Goal: Transaction & Acquisition: Purchase product/service

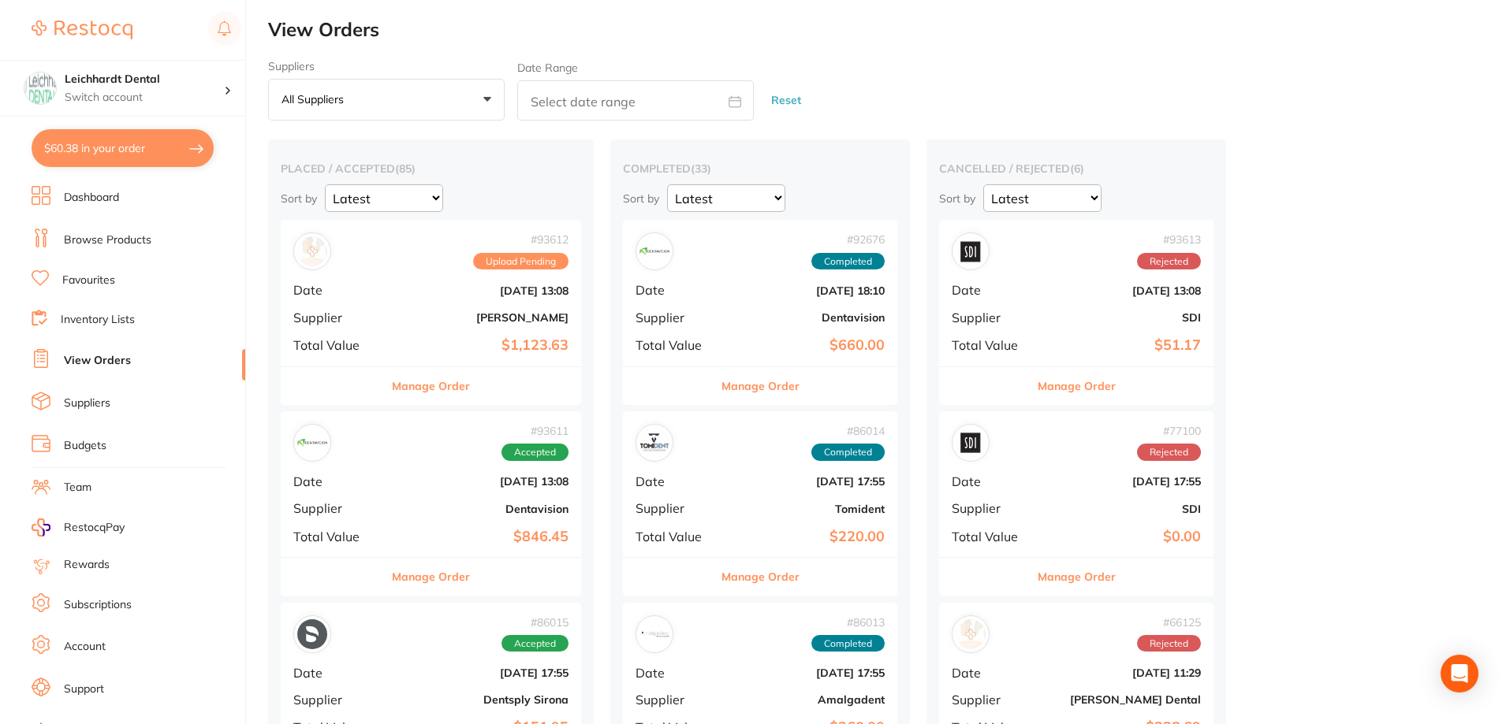
click at [133, 147] on button "$60.38 in your order" at bounding box center [123, 148] width 182 height 38
checkbox input "true"
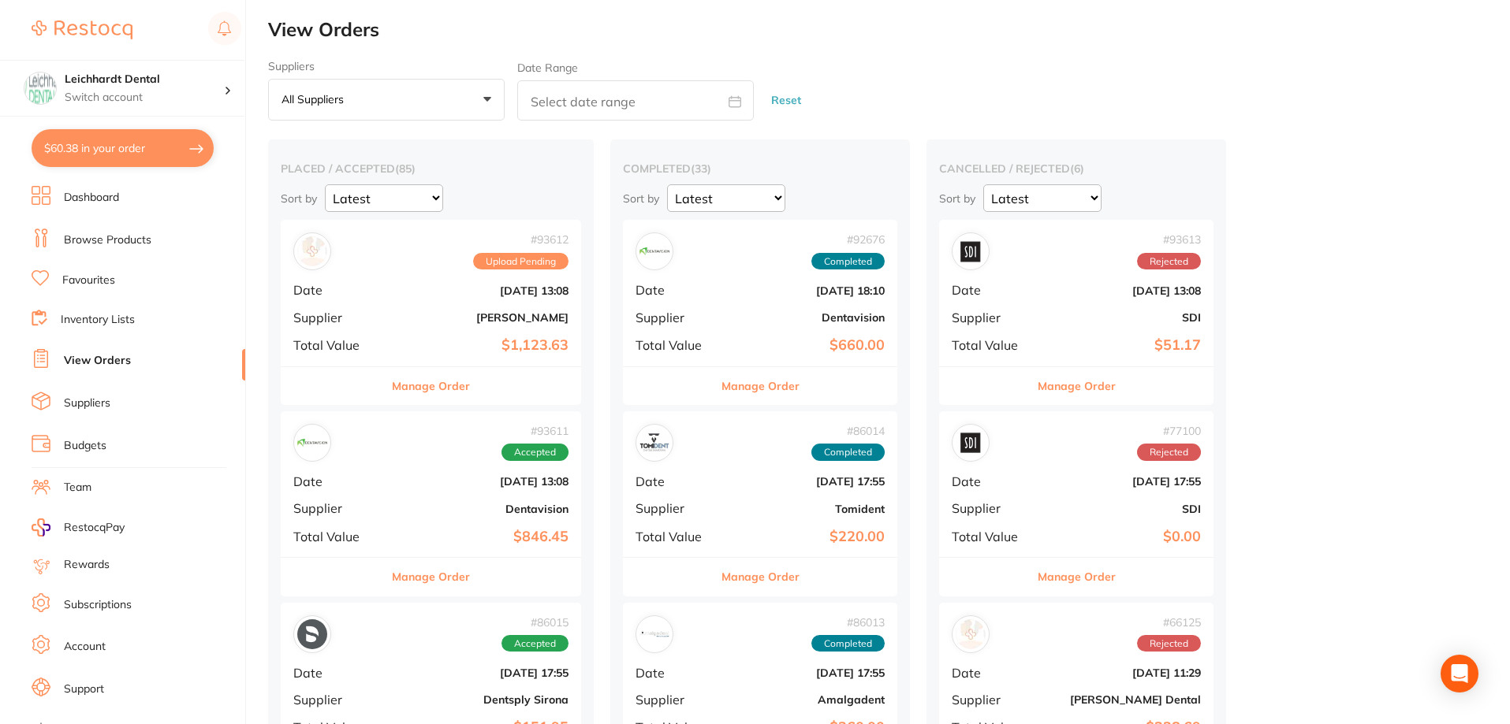
checkbox input "true"
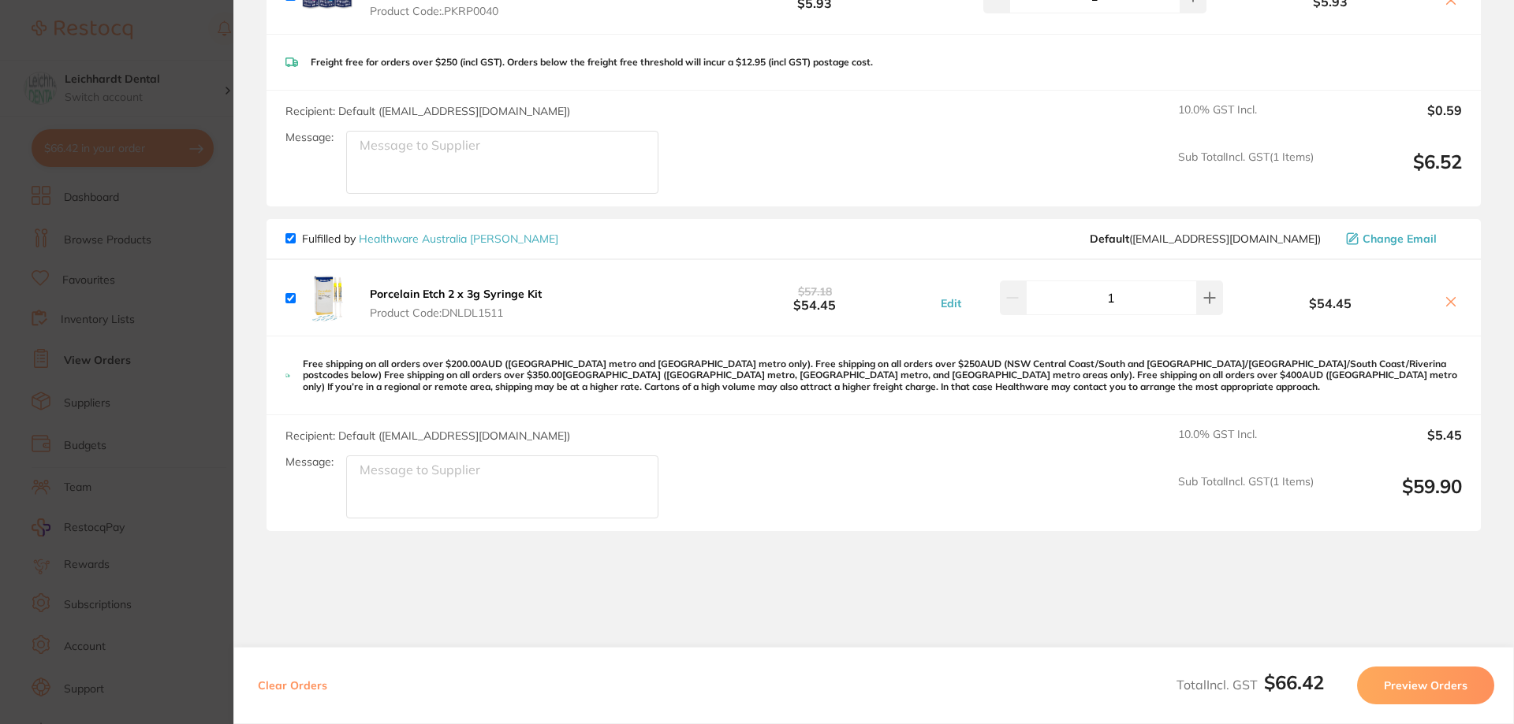
scroll to position [237, 0]
click at [193, 382] on section "Update RRP Set your pre negotiated price for this item. Item Agreed RRP (excl. …" at bounding box center [757, 362] width 1514 height 724
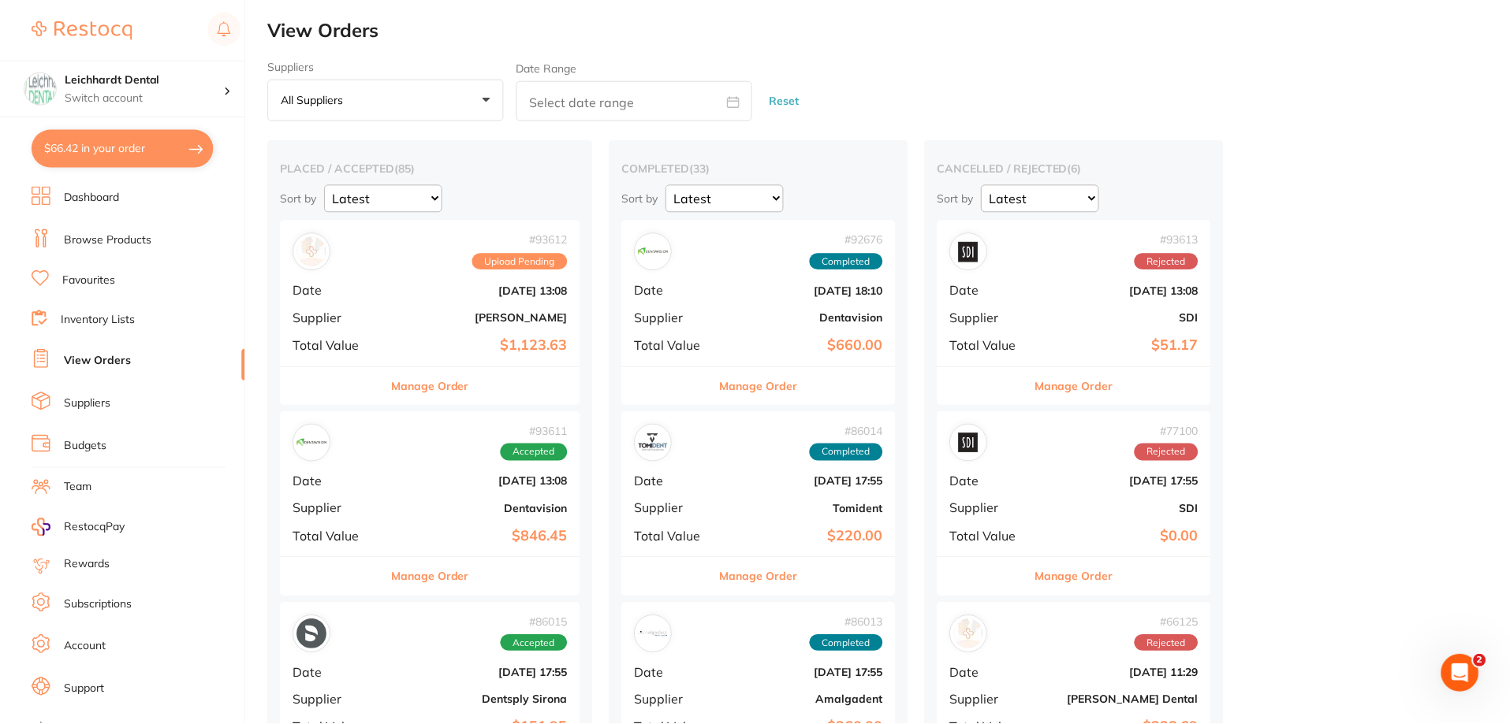
scroll to position [16, 0]
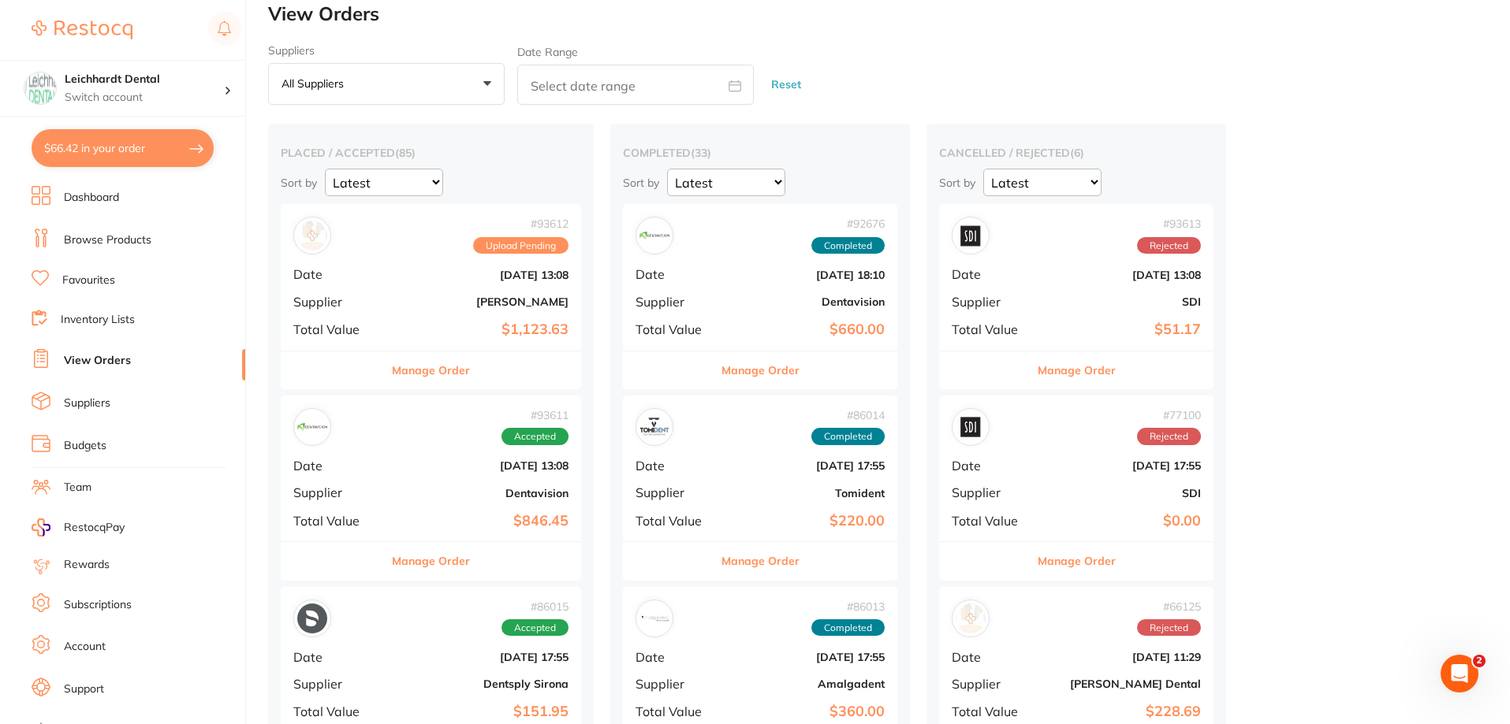
click at [88, 357] on link "View Orders" at bounding box center [97, 361] width 67 height 16
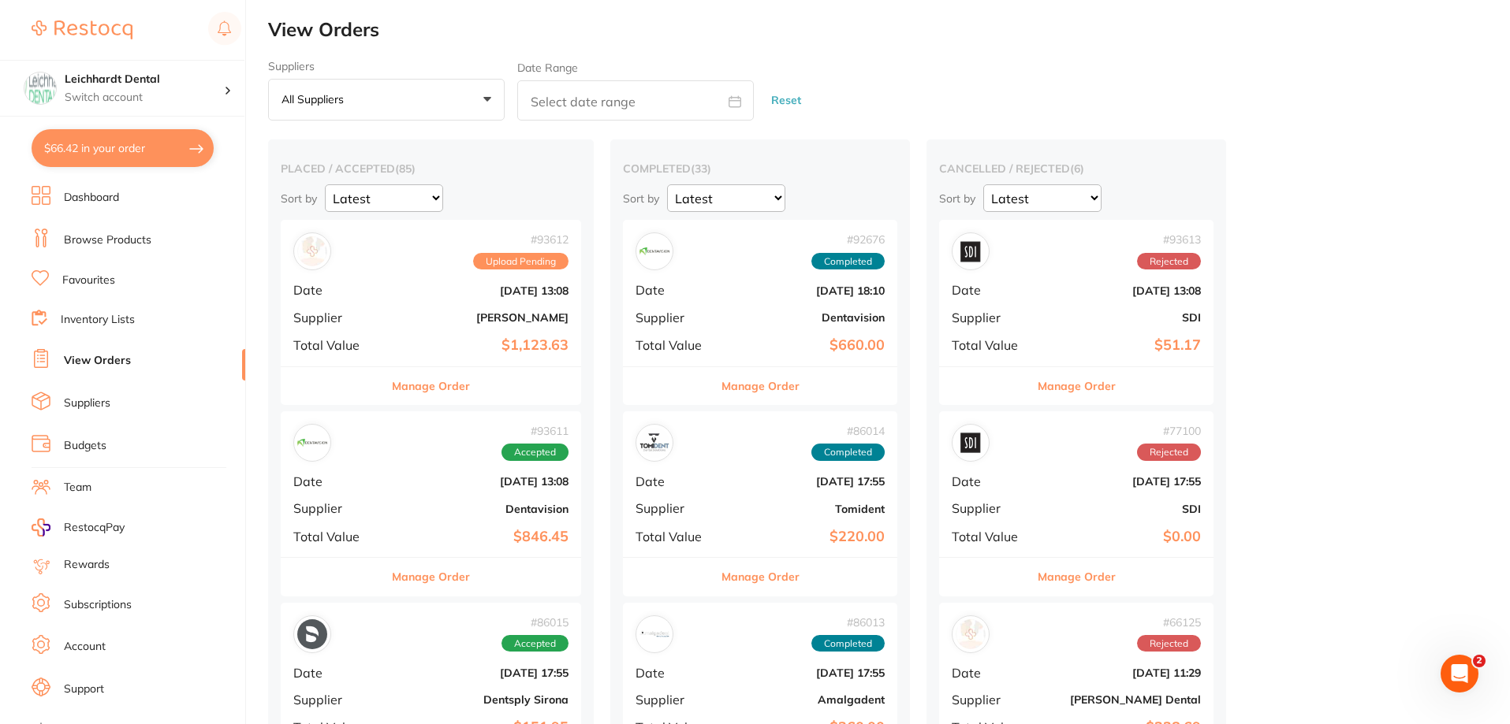
click at [414, 292] on b "[DATE] 13:08" at bounding box center [480, 291] width 175 height 13
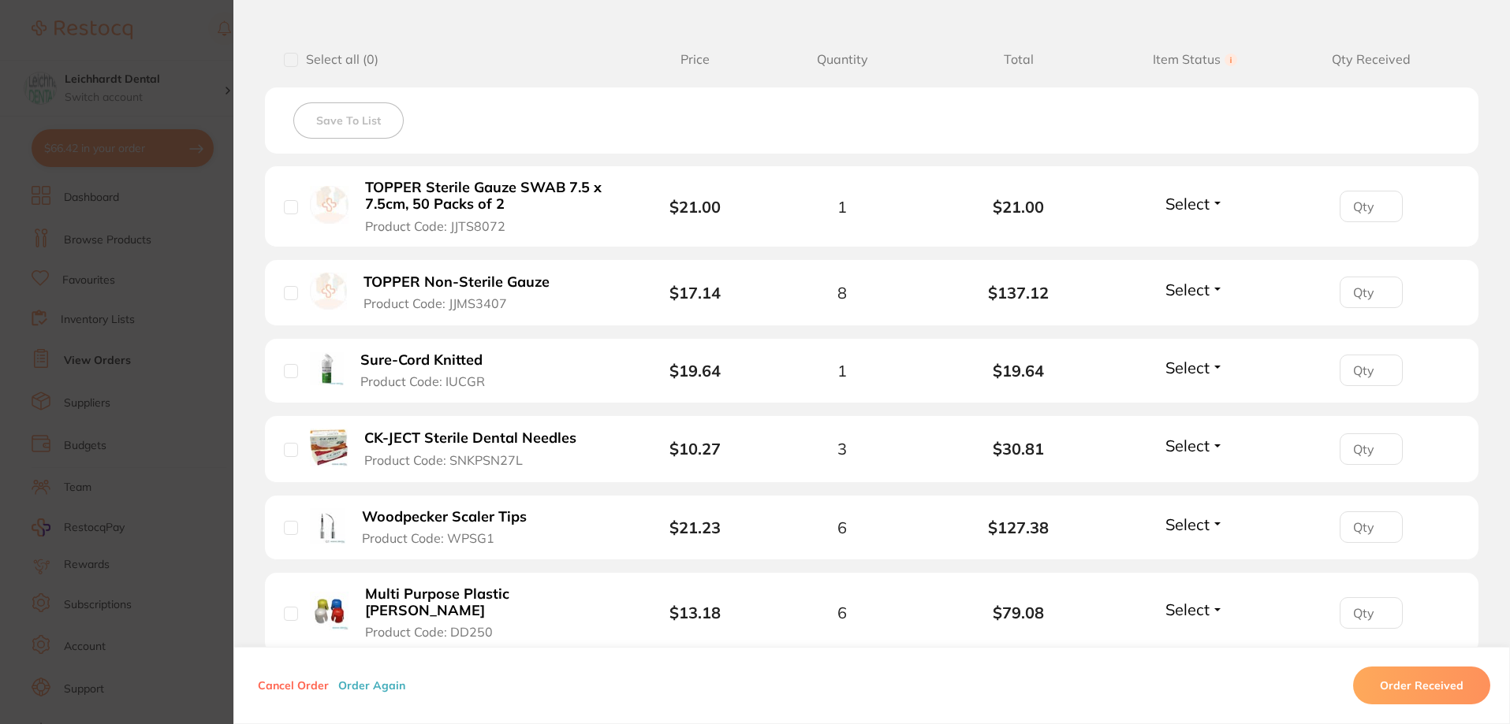
scroll to position [473, 0]
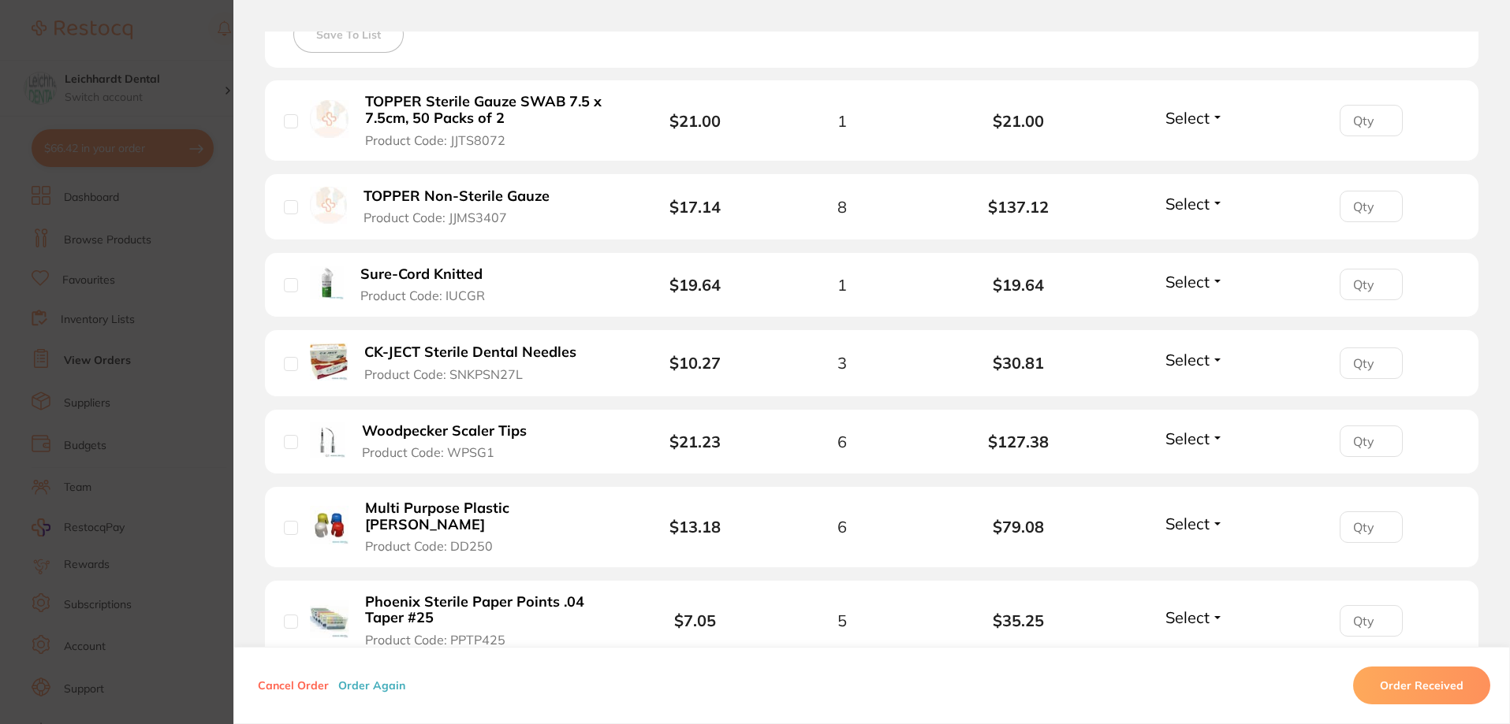
click at [50, 303] on section "Order ID: Restocq- 93612 Order Information Upload Pending Order Date [DATE] 13:…" at bounding box center [755, 362] width 1510 height 724
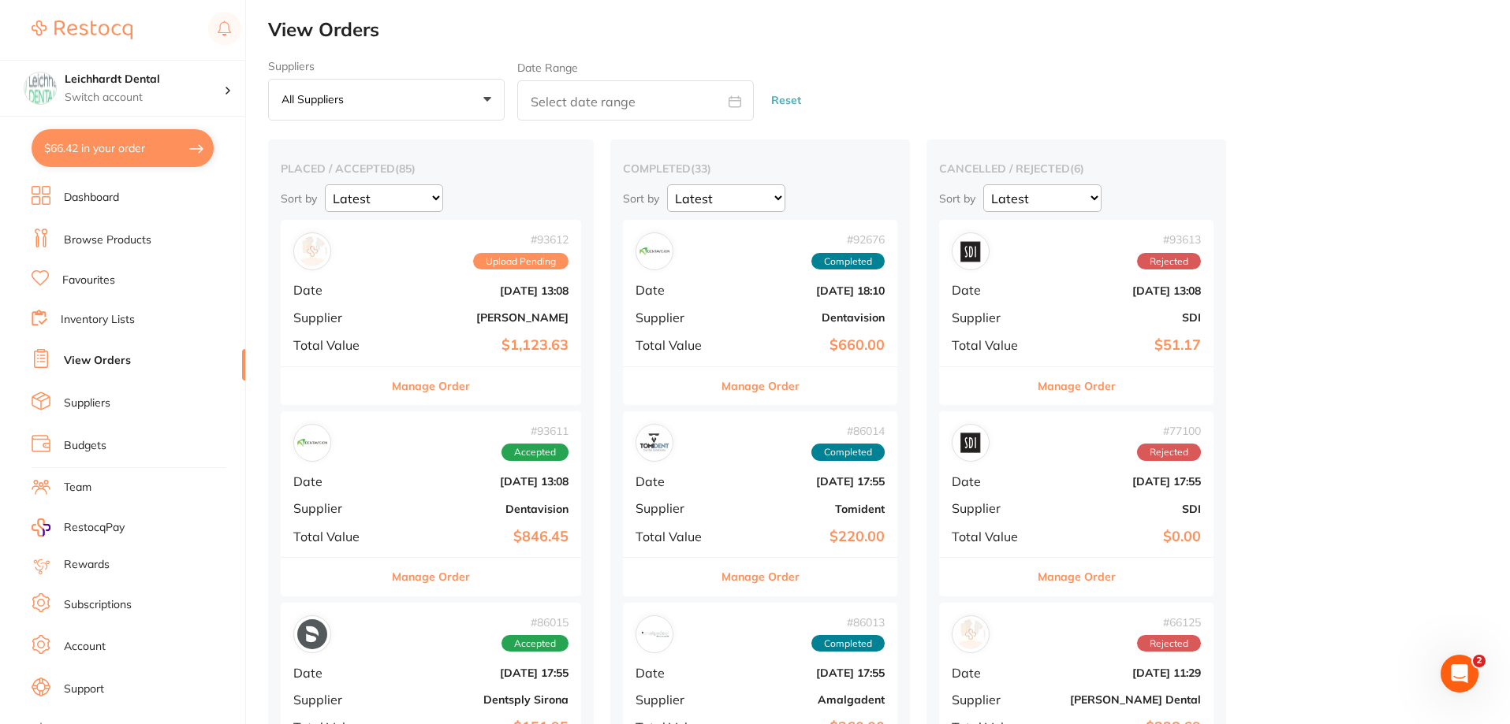
scroll to position [79, 0]
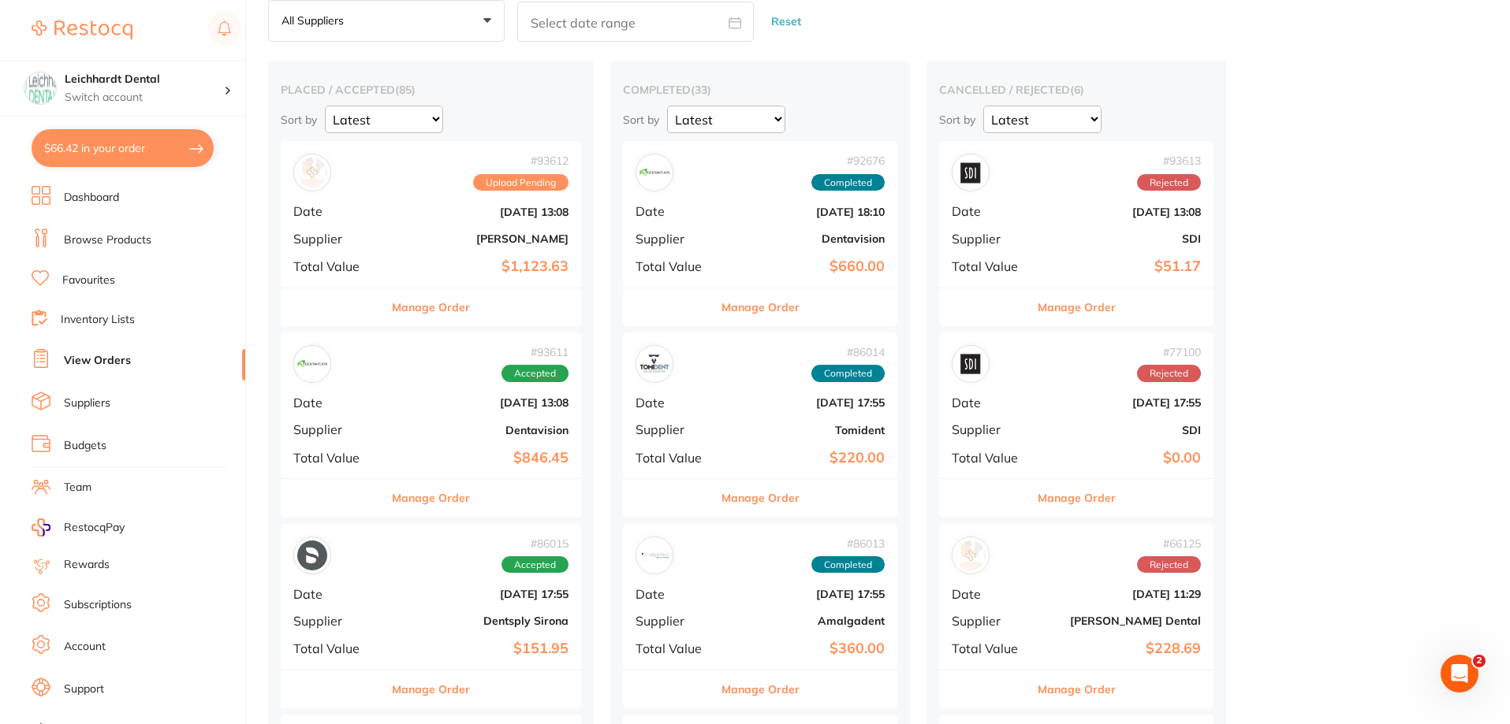
click at [473, 382] on div "# 93611 Accepted" at bounding box center [430, 364] width 275 height 38
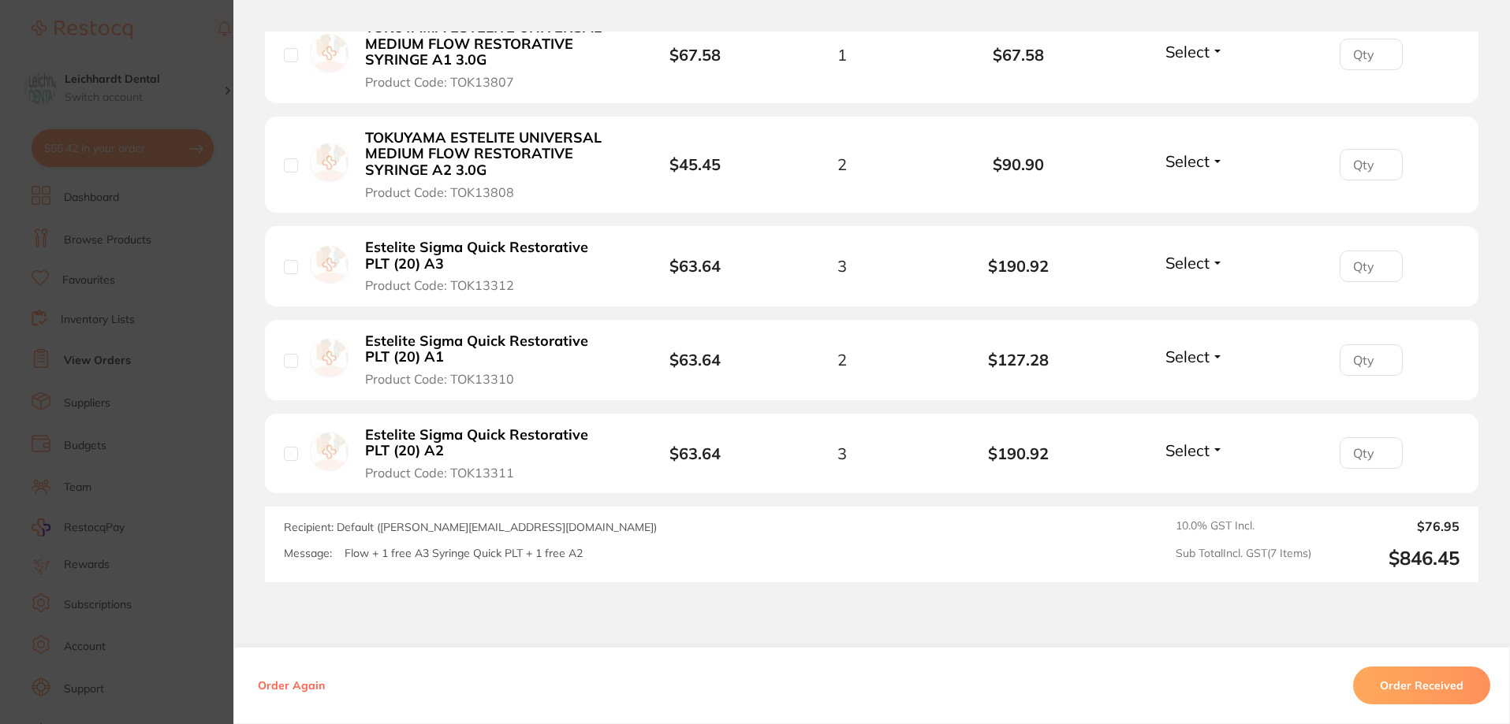
scroll to position [860, 0]
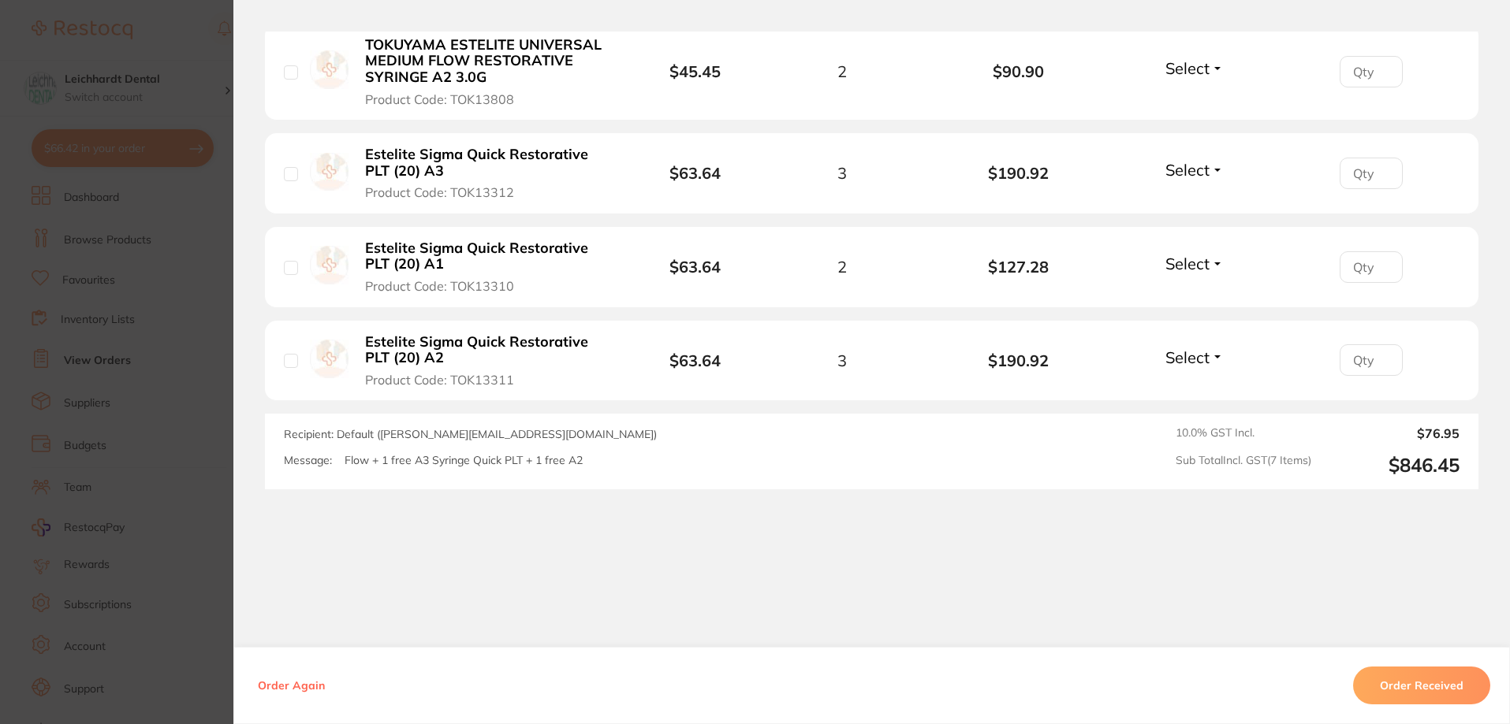
click at [133, 401] on section "Order ID: Restocq- 93611 Order Information Accepted Order Order Date Sept 12 20…" at bounding box center [755, 362] width 1510 height 724
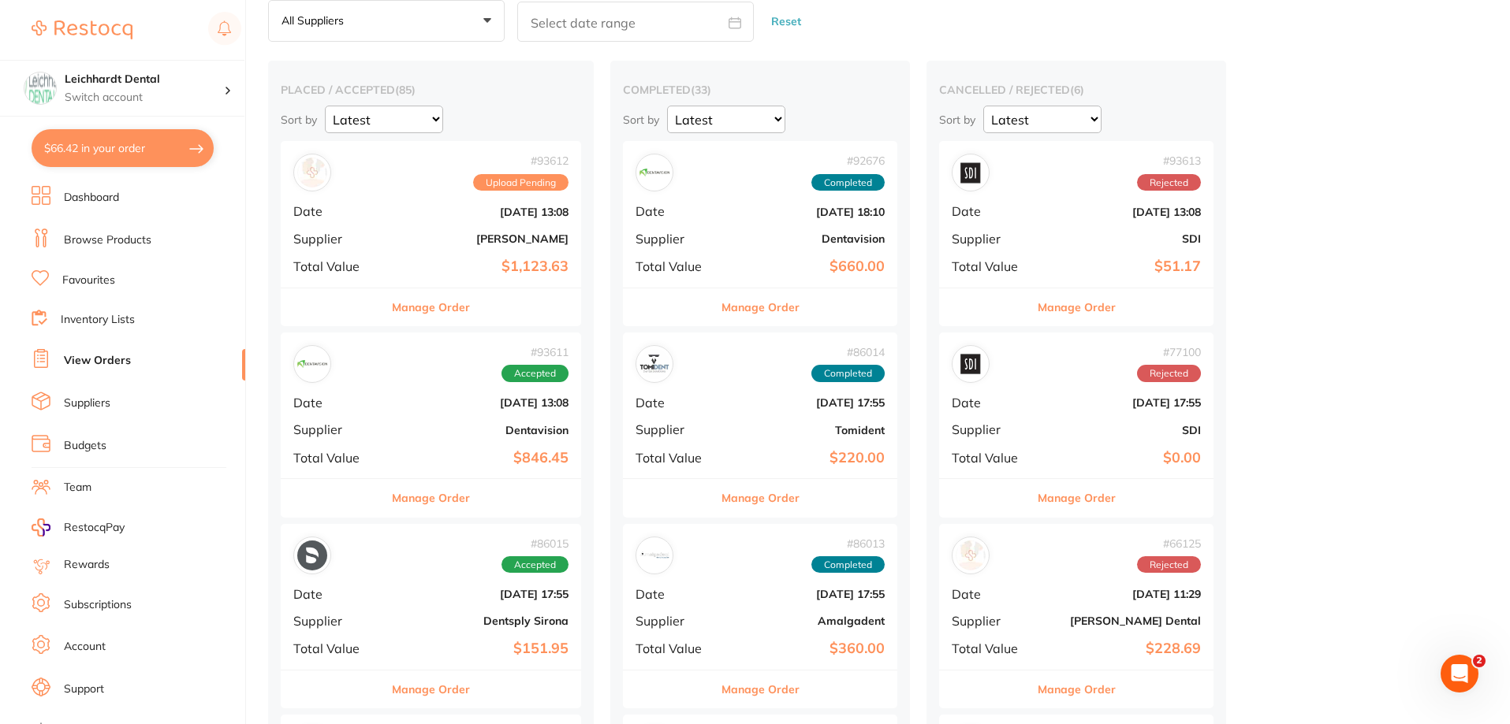
click at [377, 392] on div "# 93611 Accepted Date Sept 12 2025, 13:08 Supplier Dentavision Total Value $846…" at bounding box center [431, 406] width 300 height 146
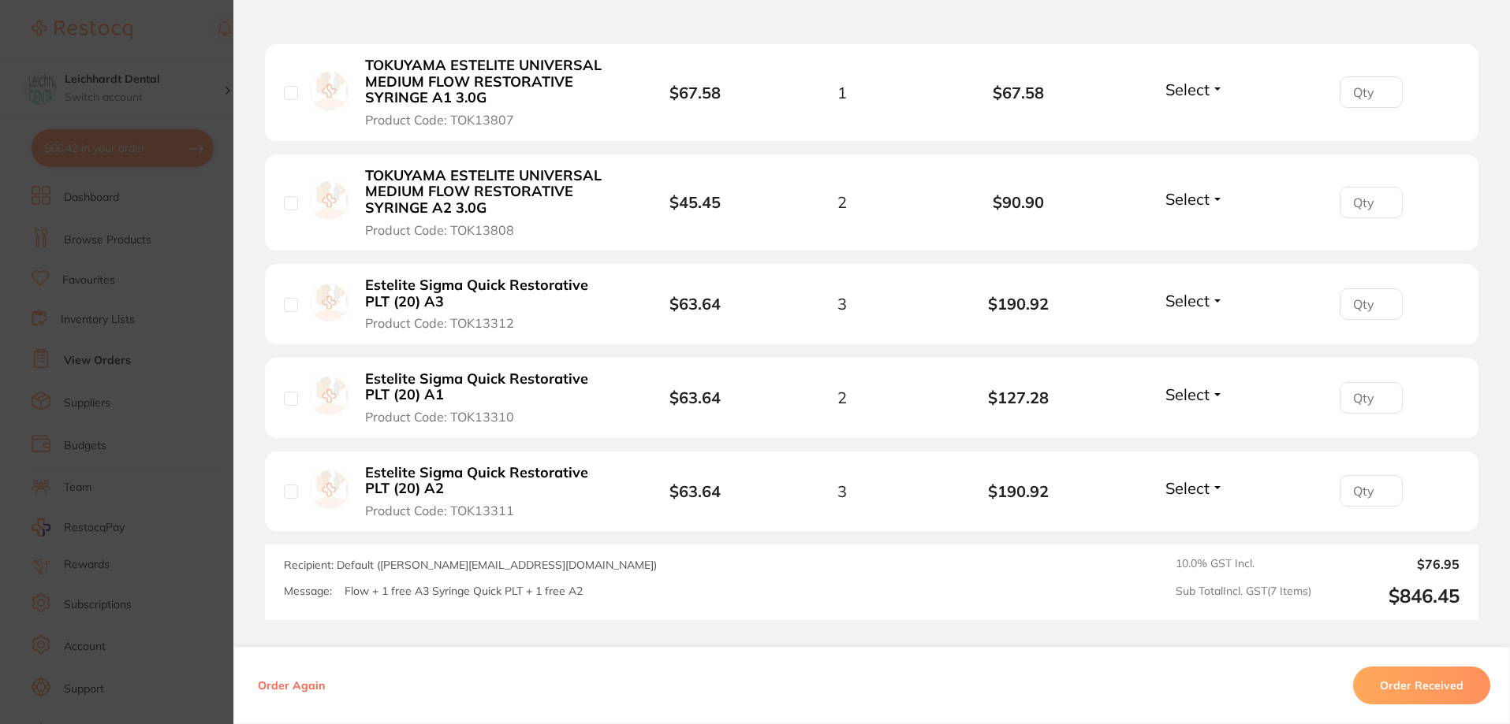
scroll to position [860, 0]
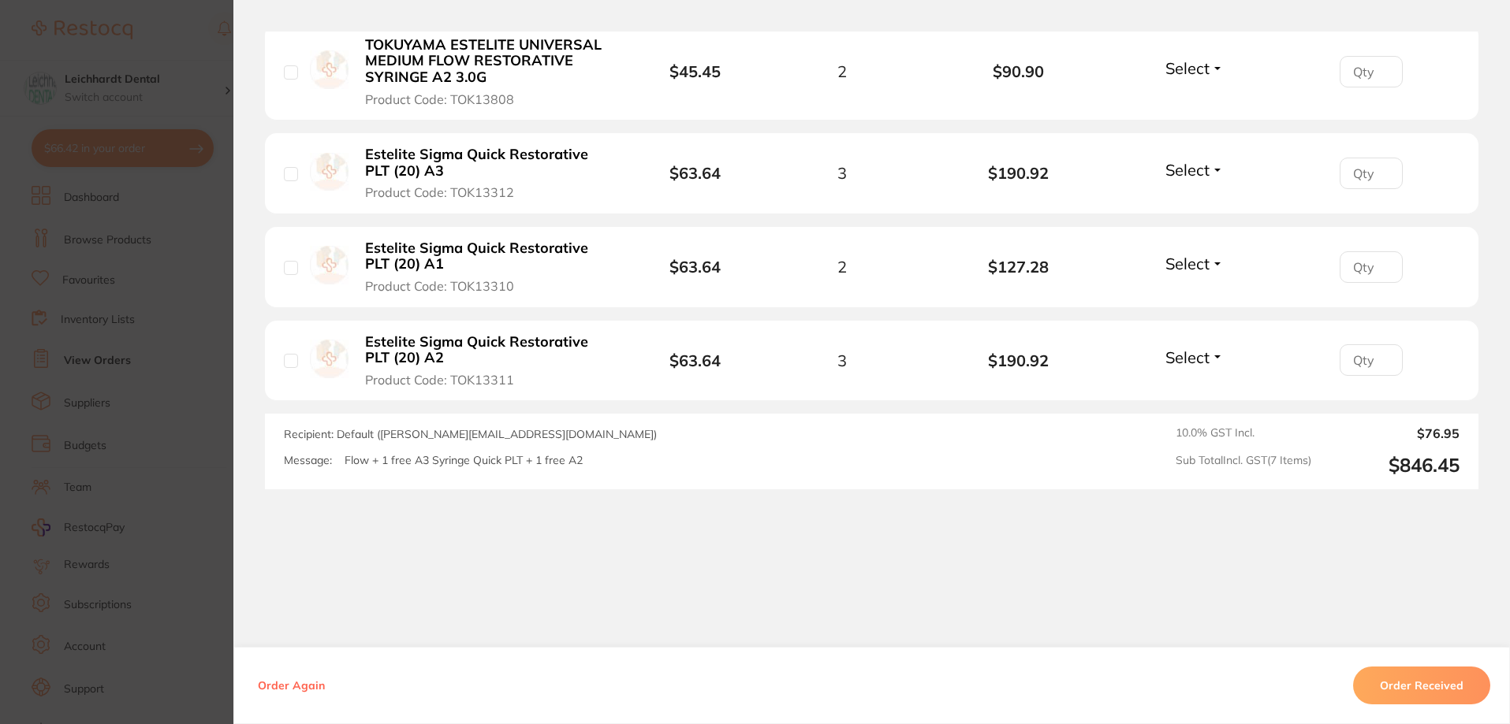
click at [1433, 680] on button "Order Received" at bounding box center [1421, 686] width 137 height 38
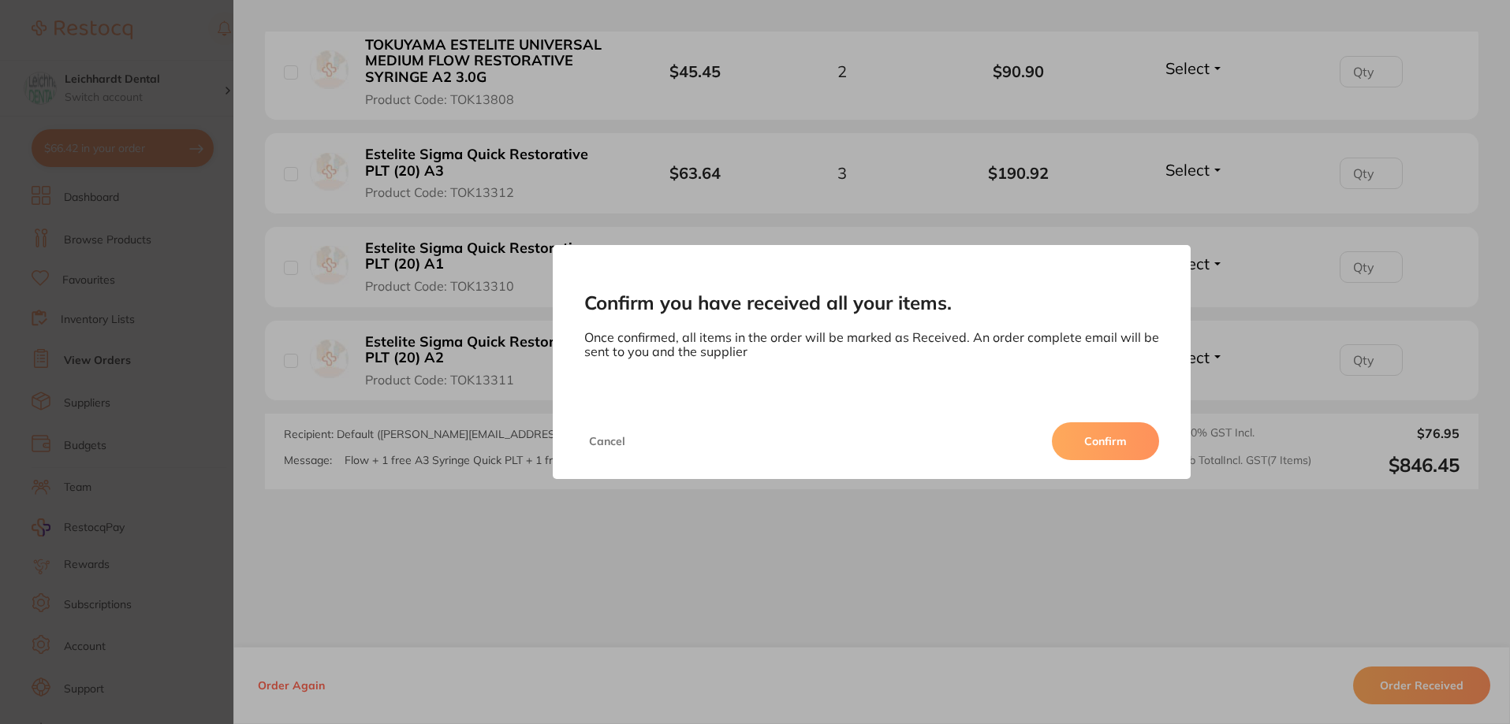
click at [1107, 445] on button "Confirm" at bounding box center [1105, 442] width 107 height 38
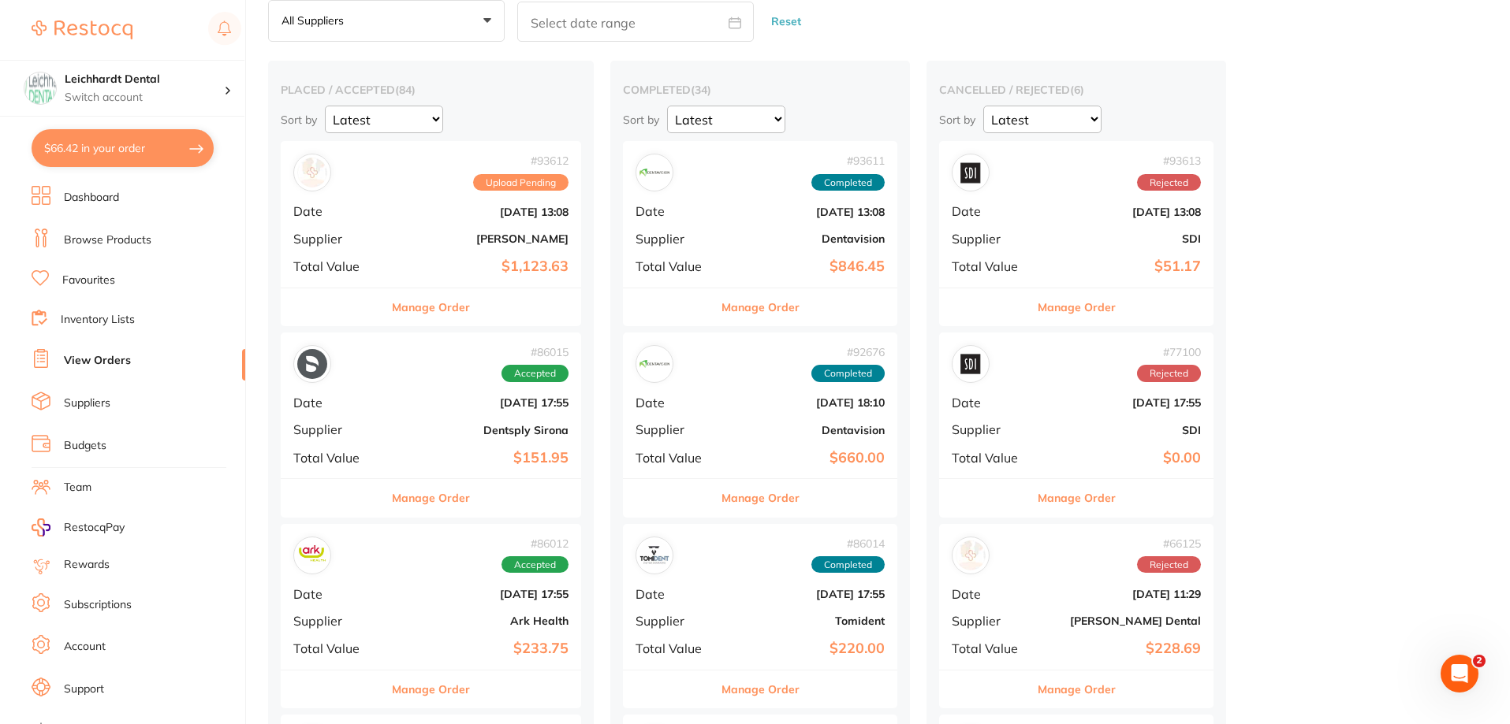
click at [434, 394] on div "# 86015 Accepted Date [DATE] 17:55 Supplier Dentsply Sirona Total Value $151.95" at bounding box center [431, 406] width 300 height 146
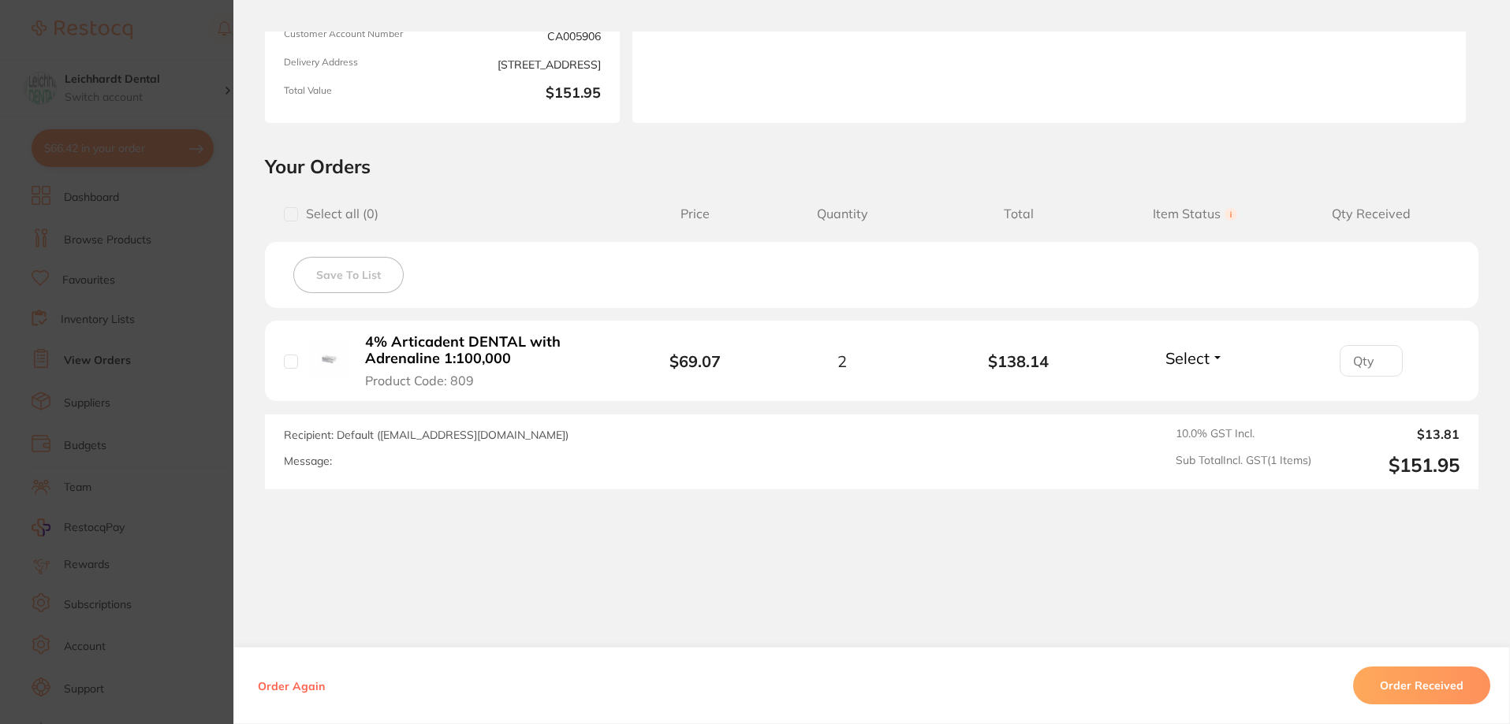
click at [118, 415] on section "Order ID: Restocq- 86015 Order Information Accepted Order Order Date [DATE] 17:…" at bounding box center [755, 362] width 1510 height 724
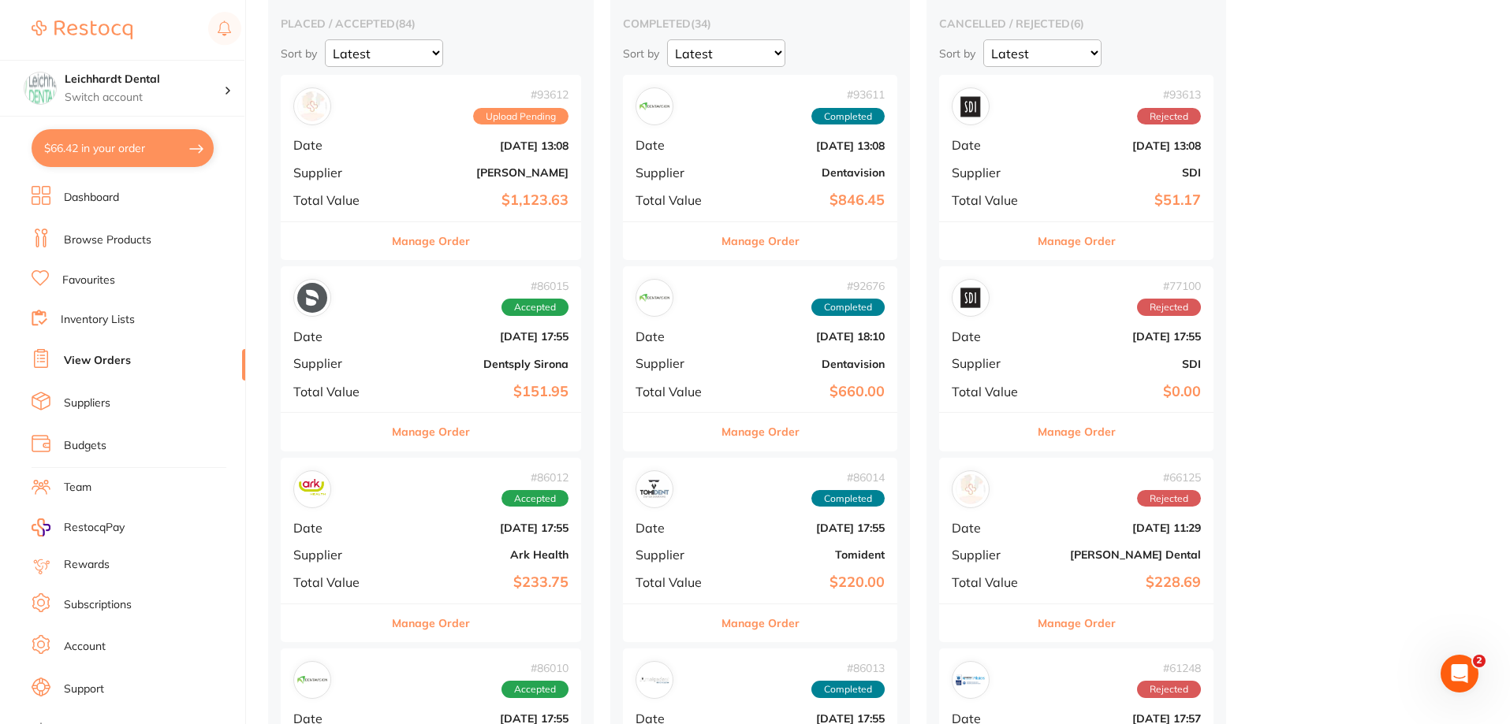
scroll to position [237, 0]
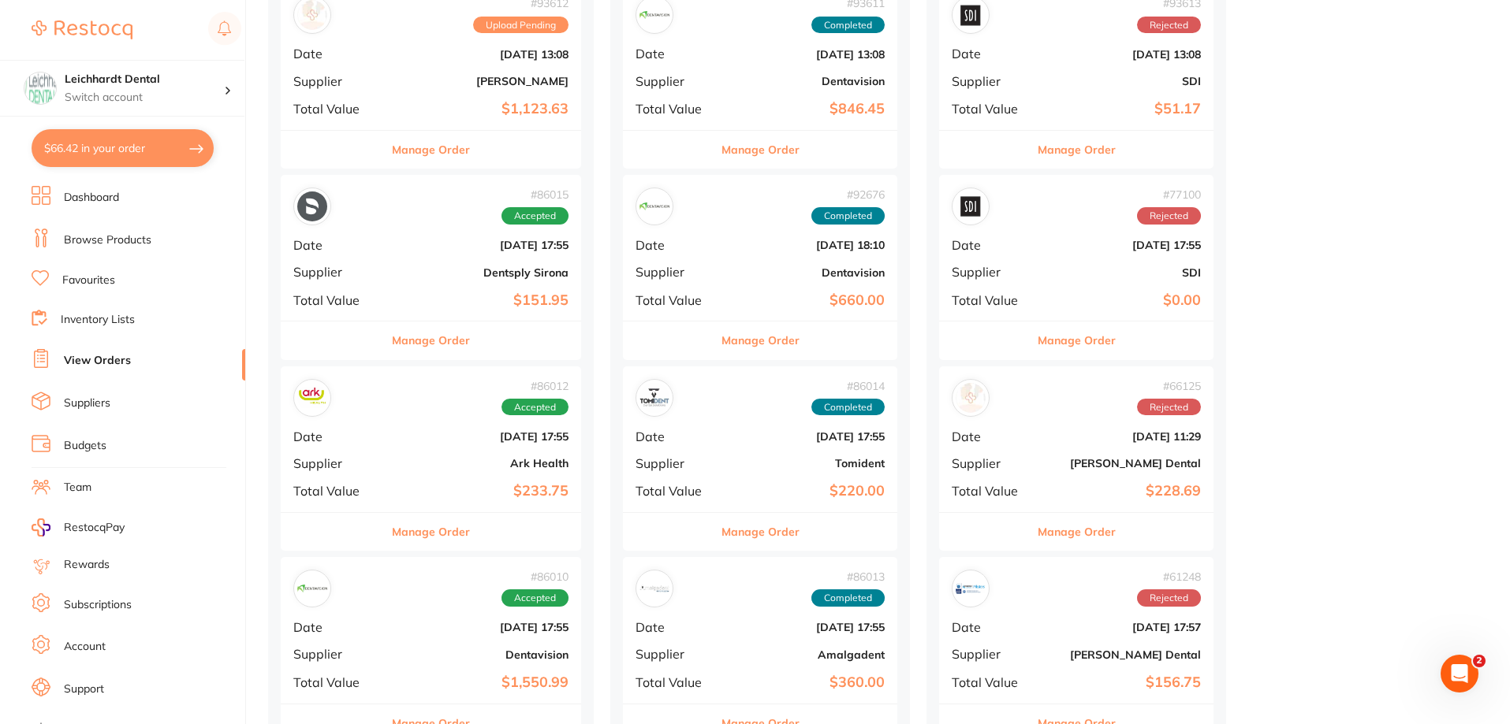
click at [412, 619] on div "# 86010 Accepted Date [DATE] 17:55 Supplier Dentavision Total Value $1,550.99" at bounding box center [431, 630] width 300 height 146
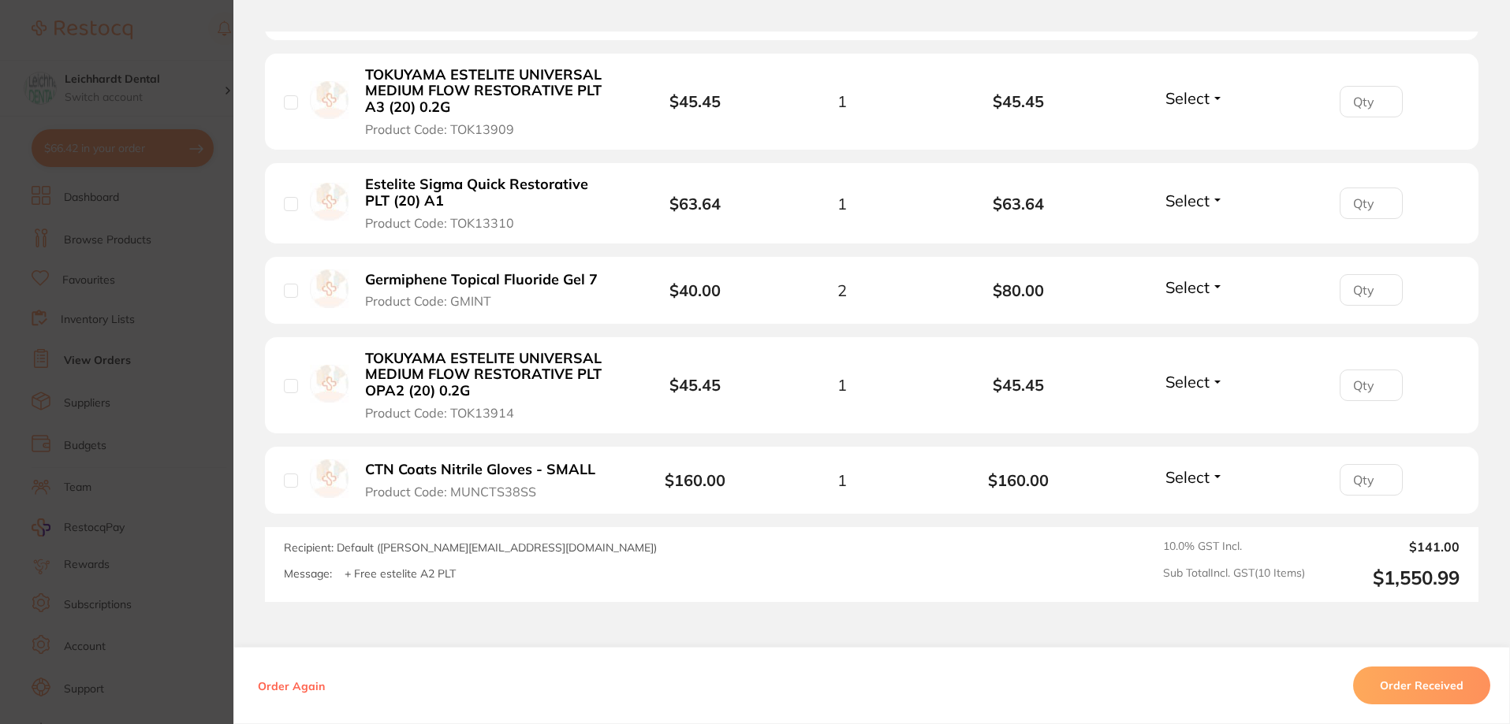
scroll to position [1051, 0]
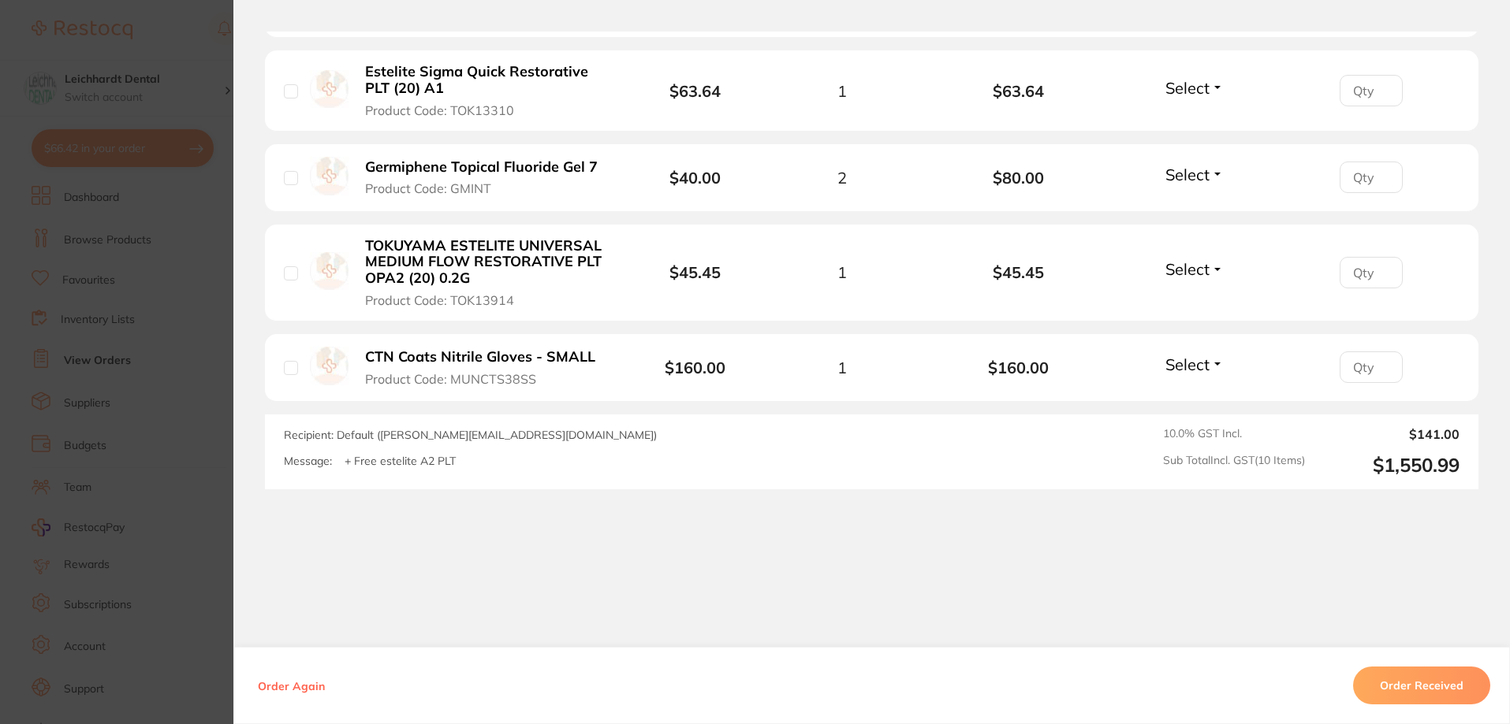
click at [131, 407] on section "Order ID: Restocq- 86010 Order Information Accepted Order Order Date [DATE] 17:…" at bounding box center [755, 362] width 1510 height 724
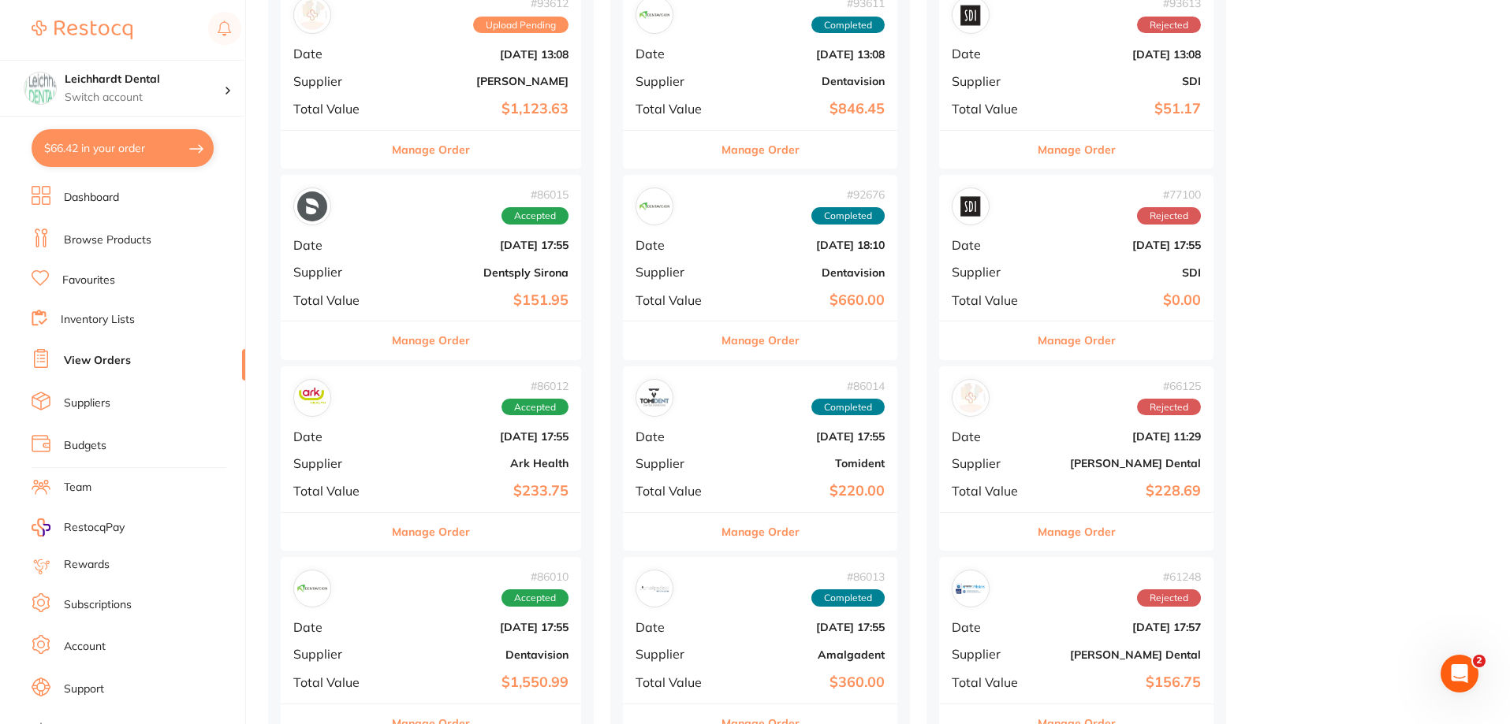
scroll to position [394, 0]
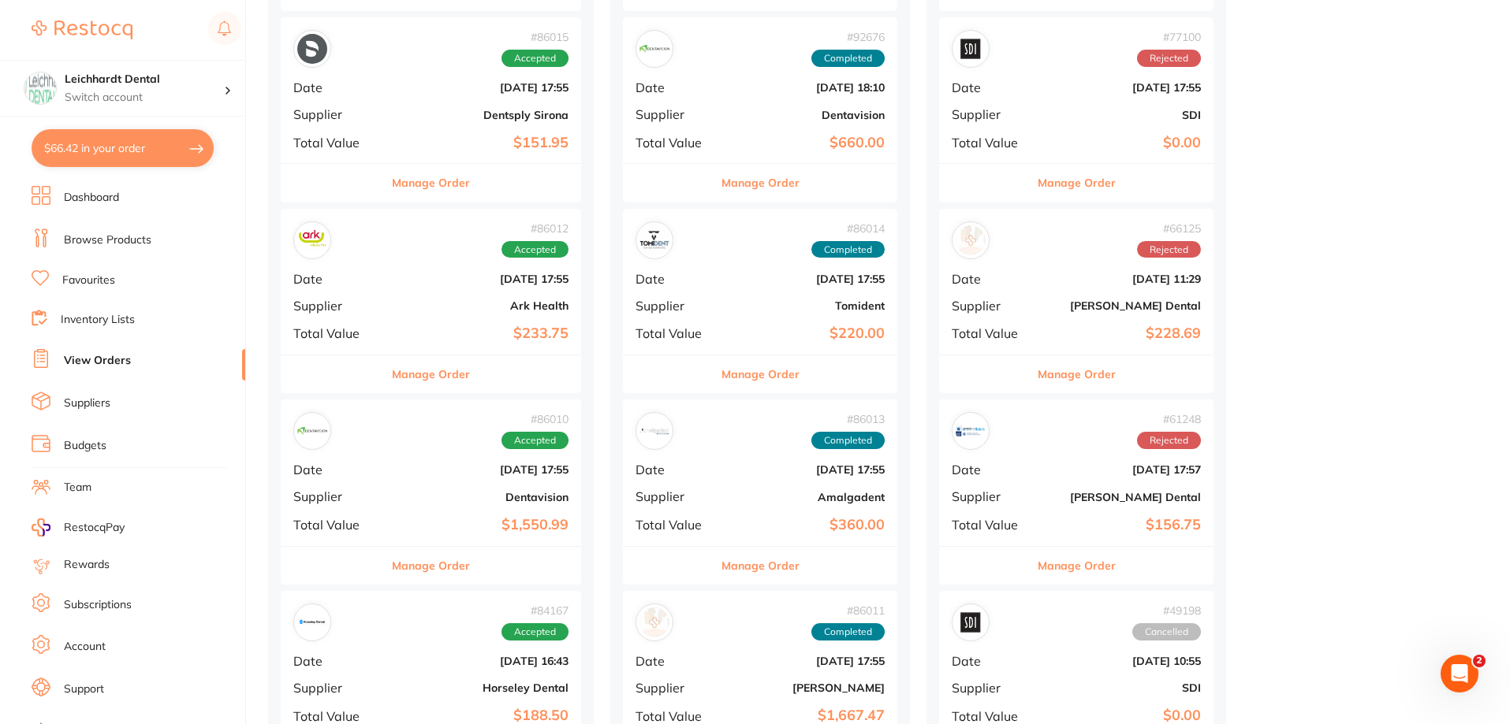
click at [377, 487] on div "# 86010 Accepted Date [DATE] 17:55 Supplier Dentavision Total Value $1,550.99" at bounding box center [431, 473] width 300 height 146
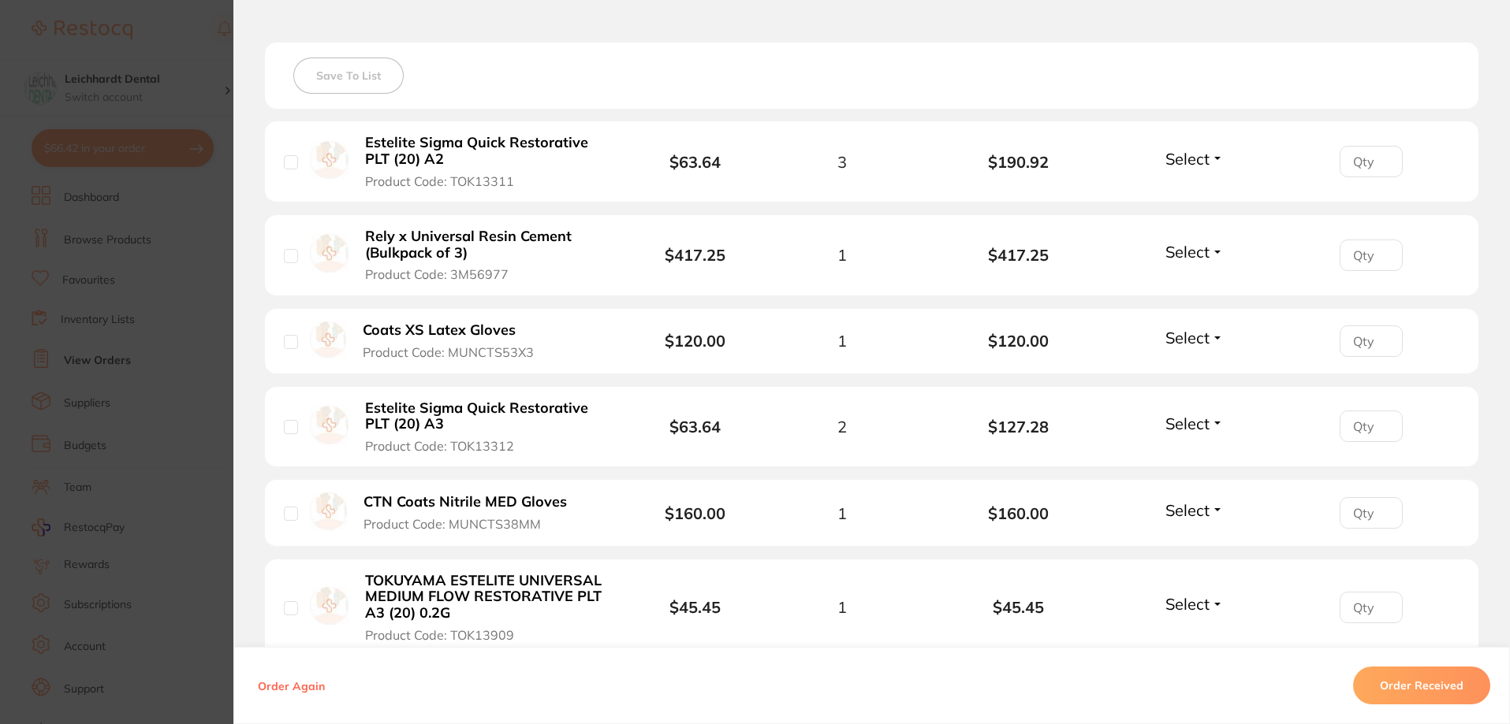
scroll to position [341, 0]
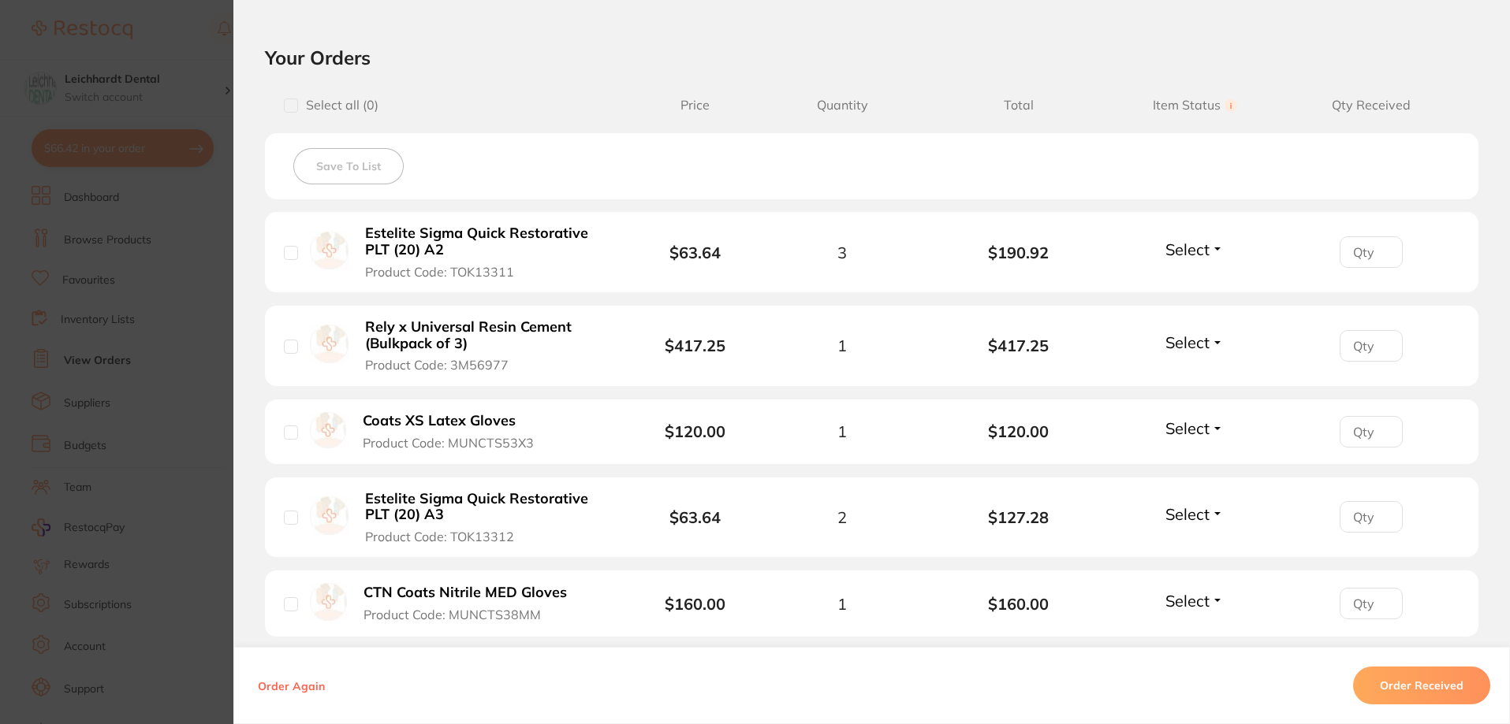
click at [89, 345] on section "Order ID: Restocq- 86010 Order Information Accepted Order Order Date [DATE] 17:…" at bounding box center [755, 362] width 1510 height 724
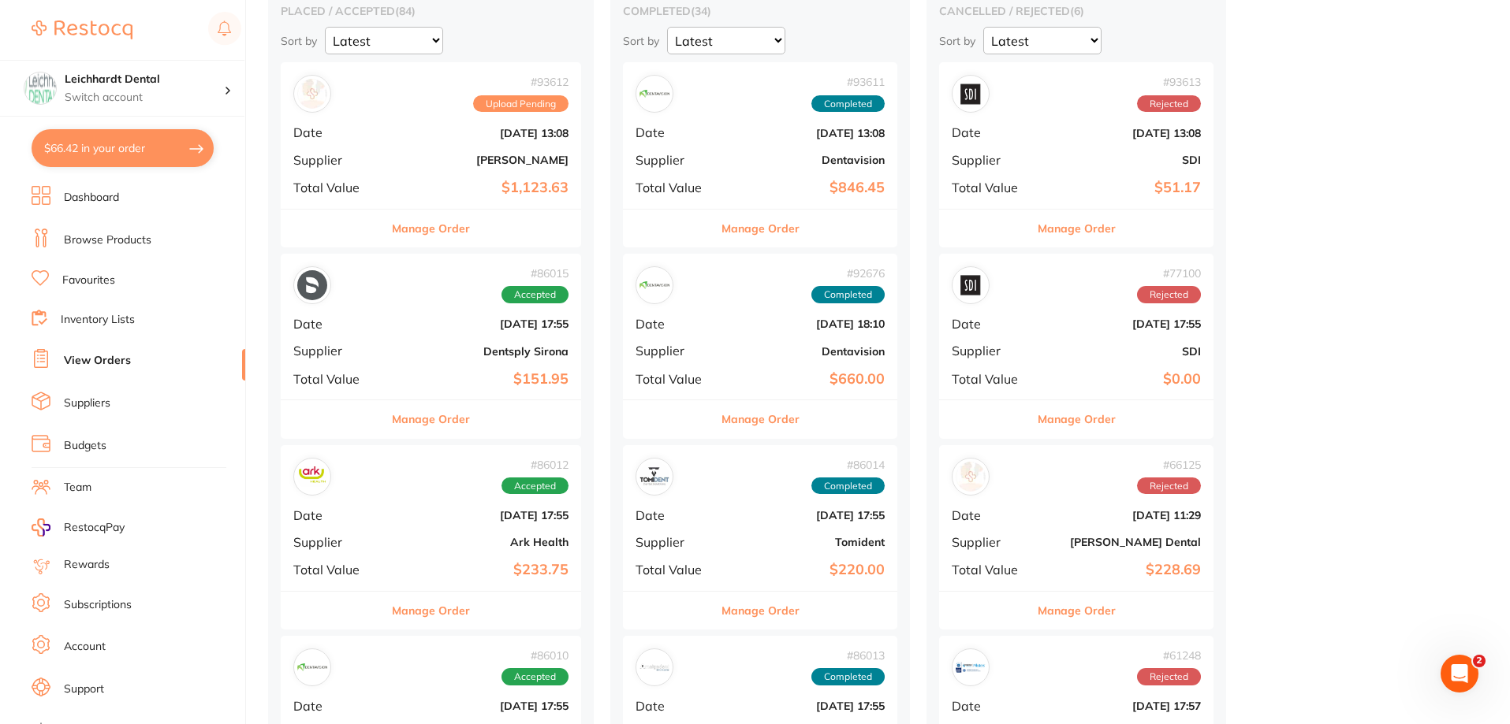
scroll to position [788, 0]
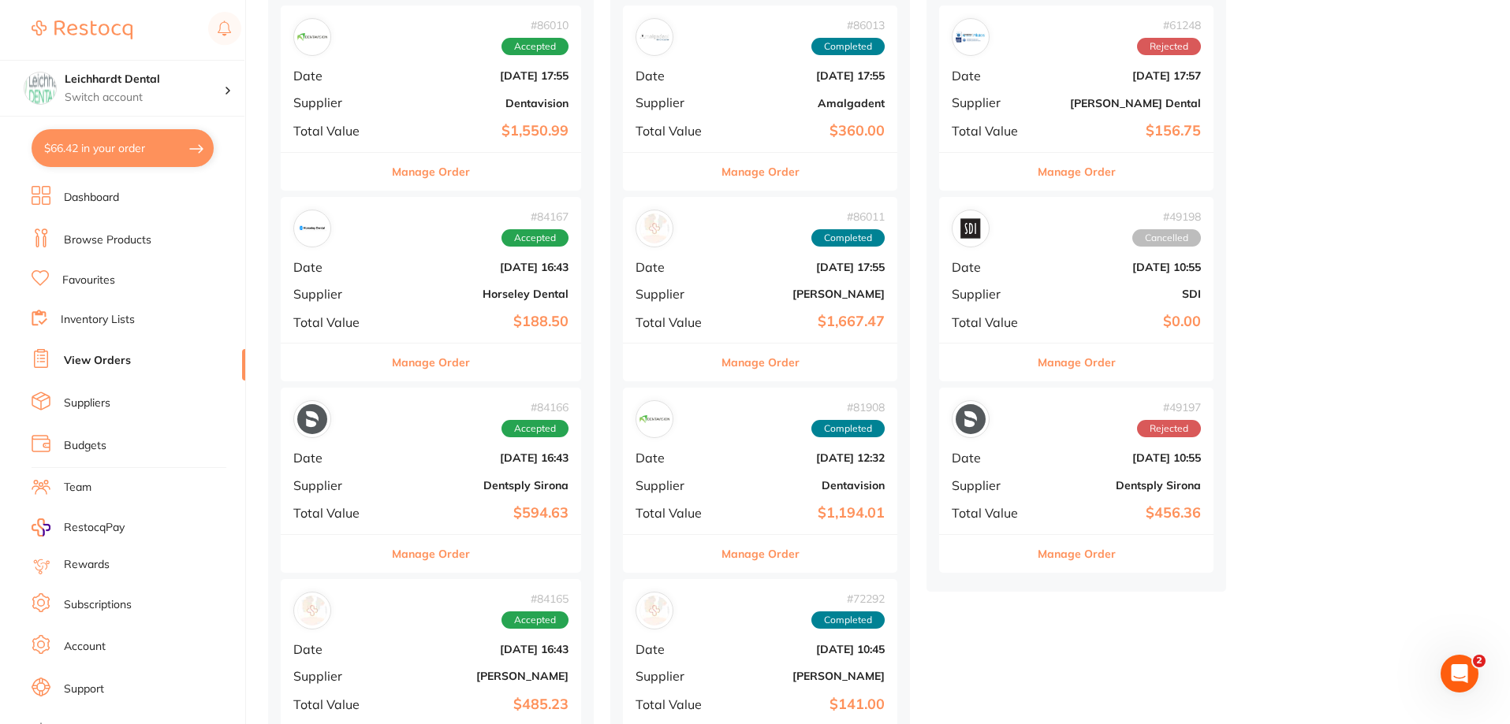
click at [416, 453] on b "[DATE] 16:43" at bounding box center [480, 458] width 175 height 13
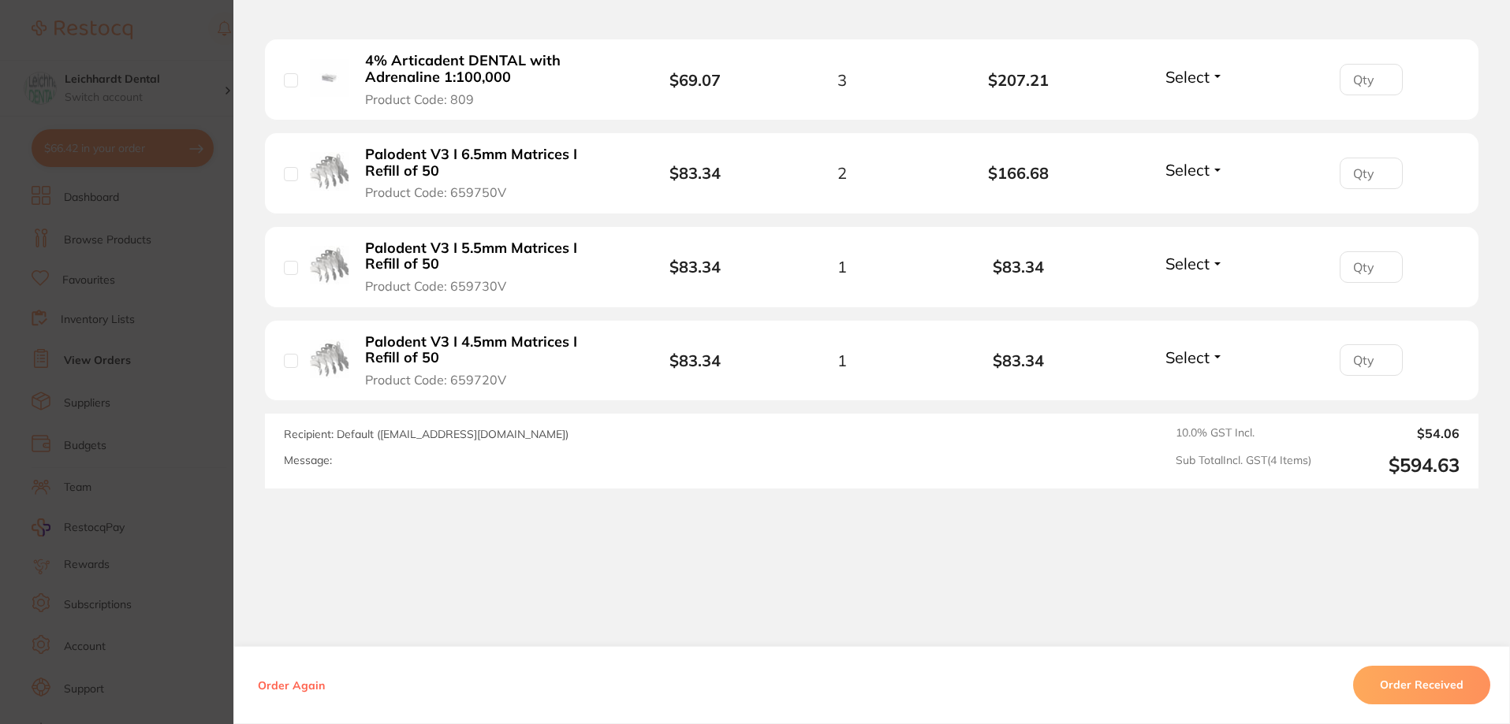
click at [1431, 689] on button "Order Received" at bounding box center [1421, 685] width 137 height 38
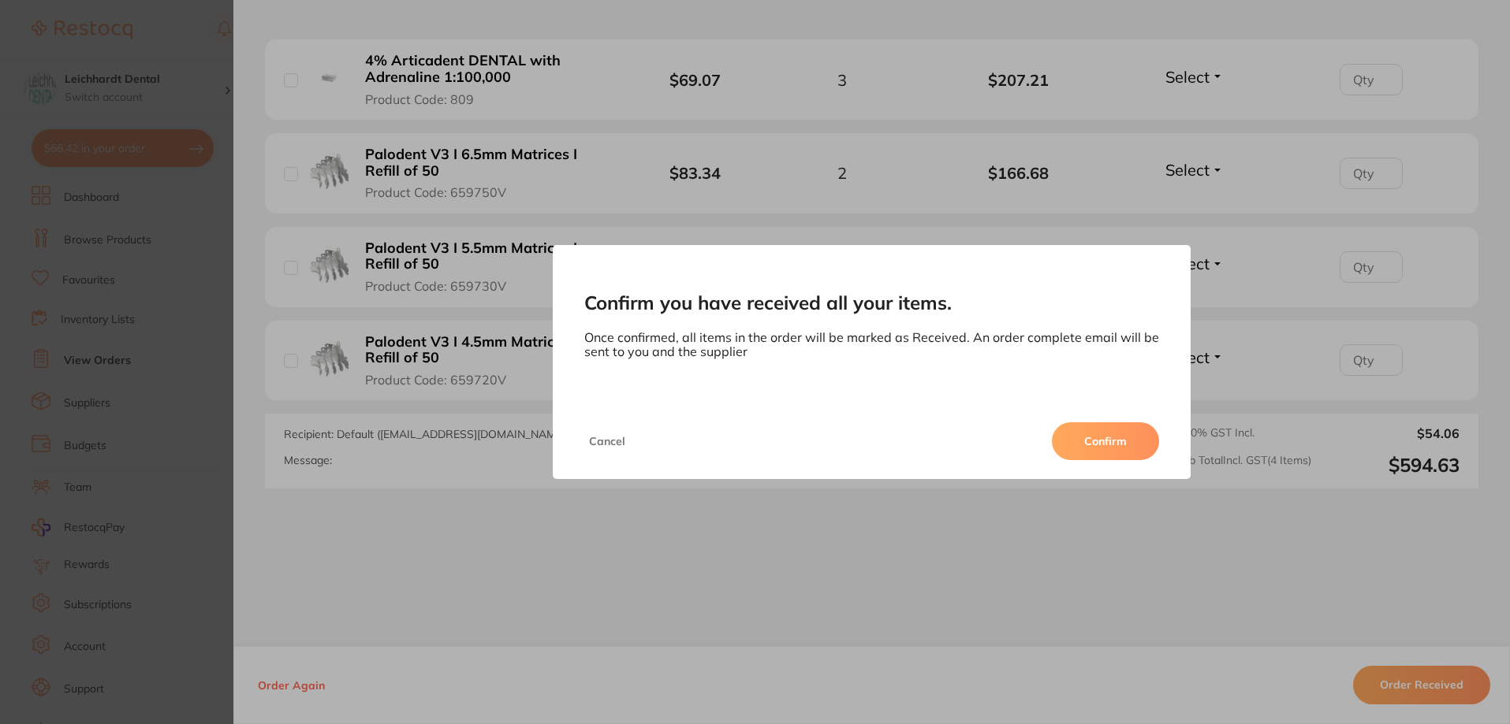
click at [1112, 428] on button "Confirm" at bounding box center [1105, 442] width 107 height 38
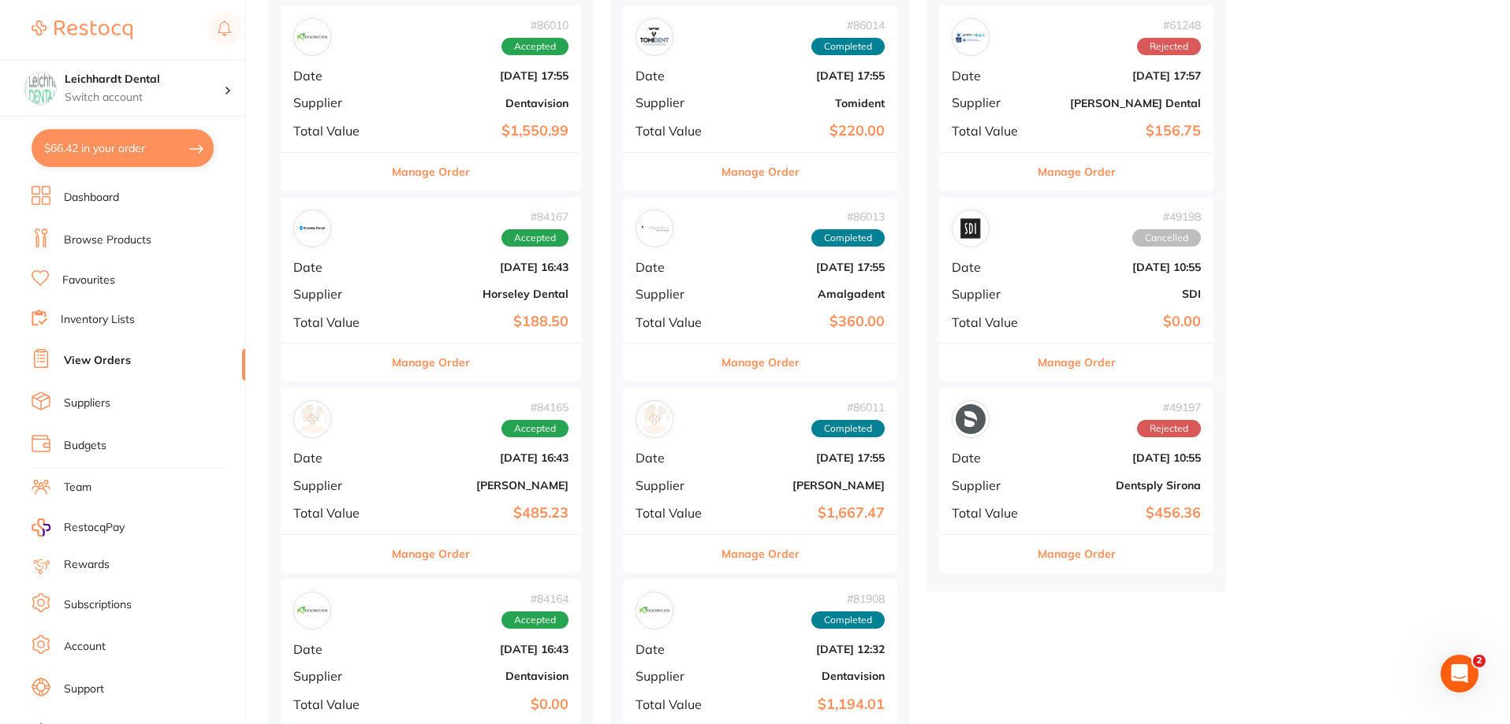
click at [453, 490] on b "[PERSON_NAME]" at bounding box center [480, 485] width 175 height 13
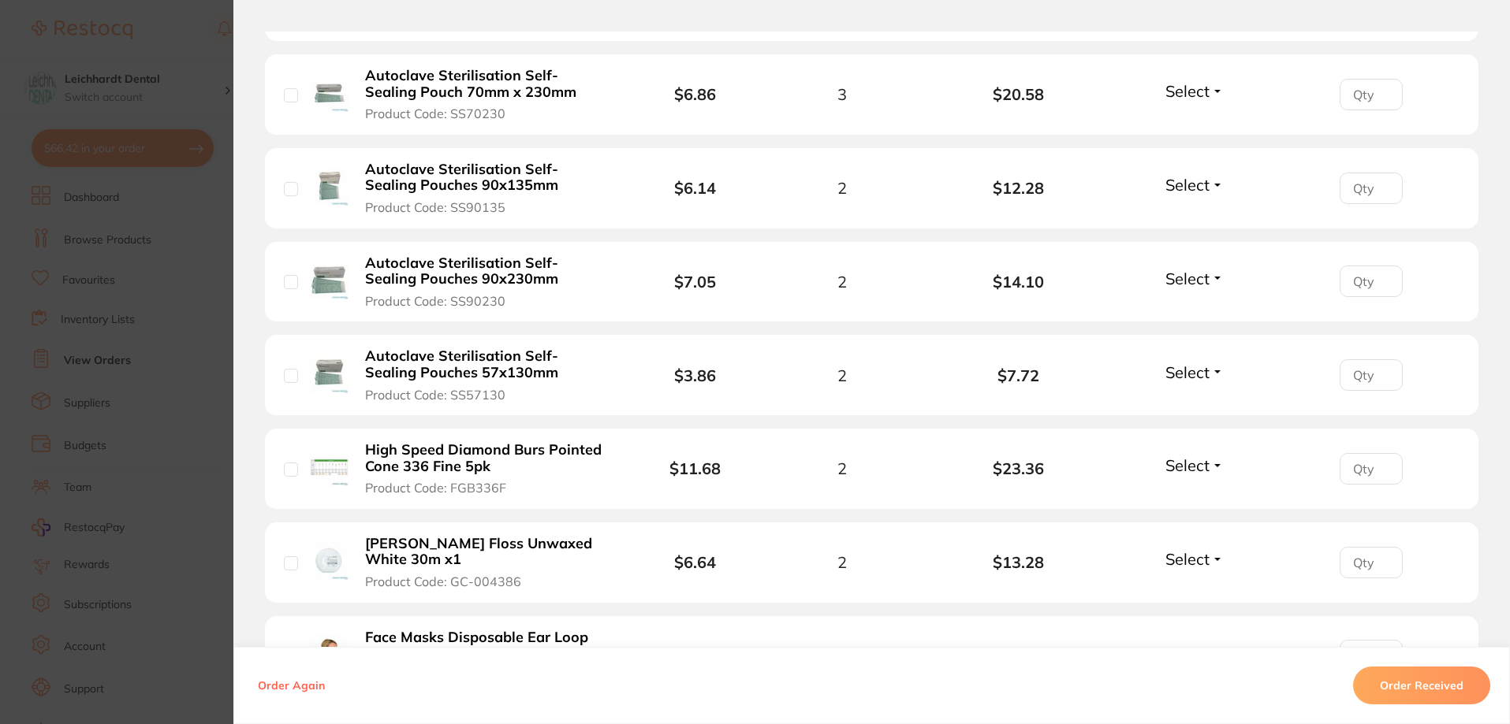
scroll to position [1261, 0]
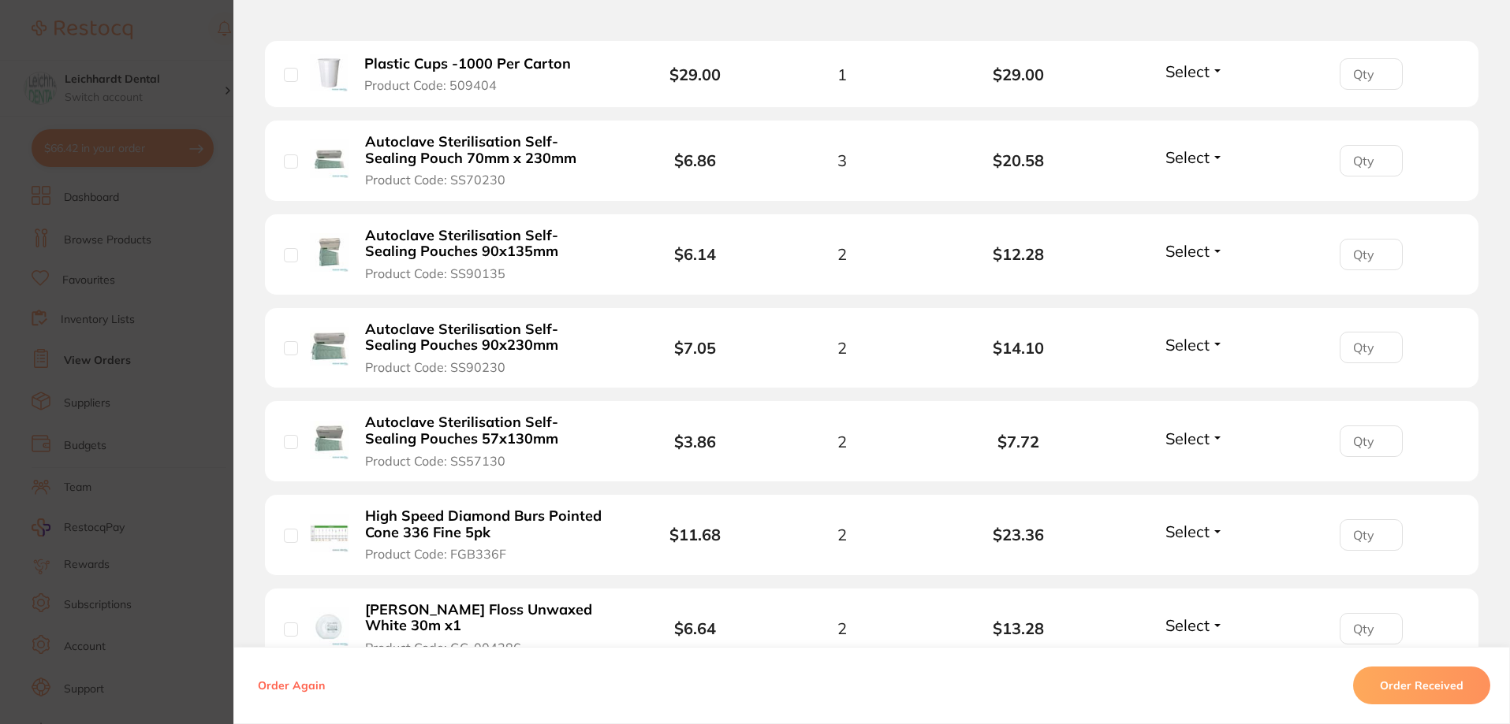
click at [438, 136] on b "Autoclave Sterilisation Self- Sealing Pouch 70mm x 230mm" at bounding box center [487, 150] width 244 height 32
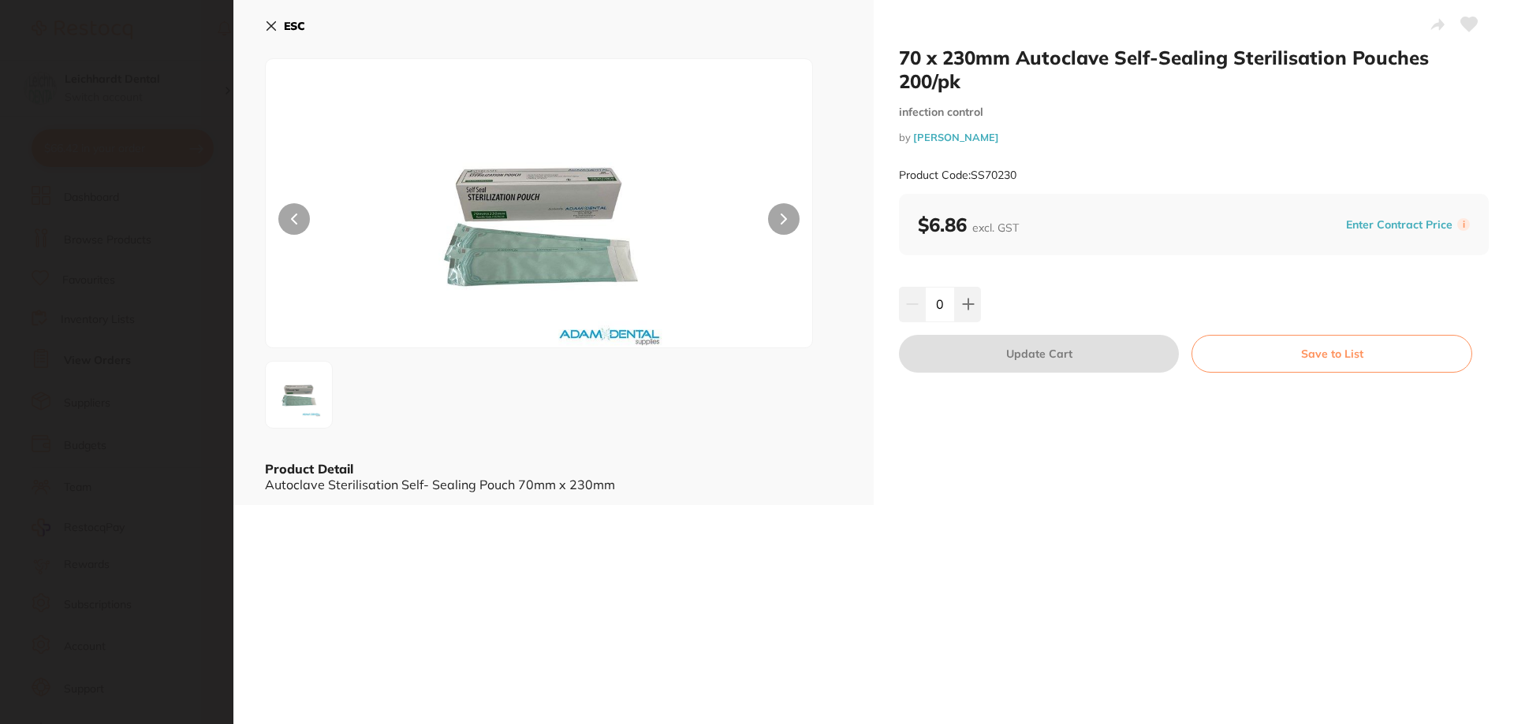
scroll to position [0, 0]
click at [140, 325] on section "70 x 230mm Autoclave Self-Sealing Sterilisation Pouches 200/pk infection contro…" at bounding box center [757, 362] width 1514 height 724
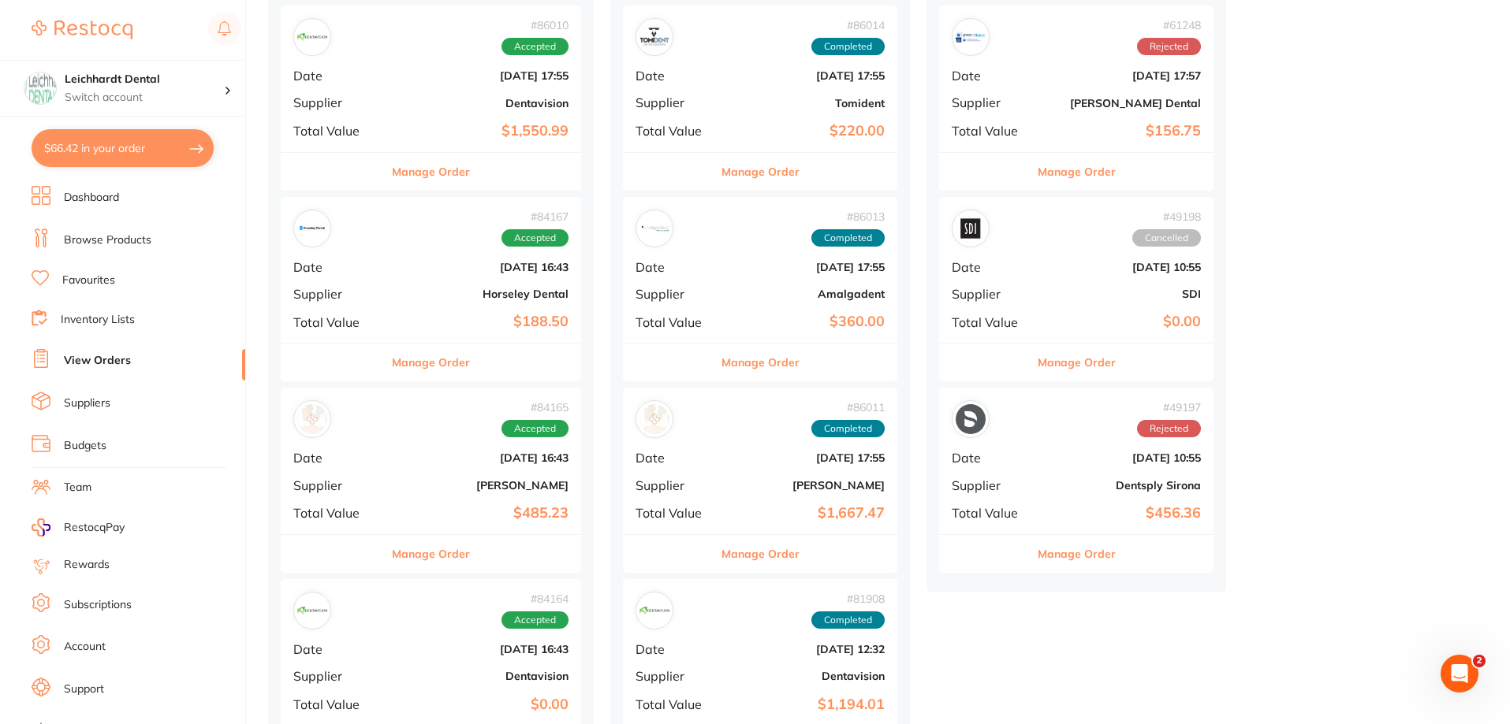
click at [413, 500] on div "# 84165 Accepted Date Jun 23 2025, 16:43 Supplier Adam Dental Total Value $485.…" at bounding box center [431, 461] width 300 height 146
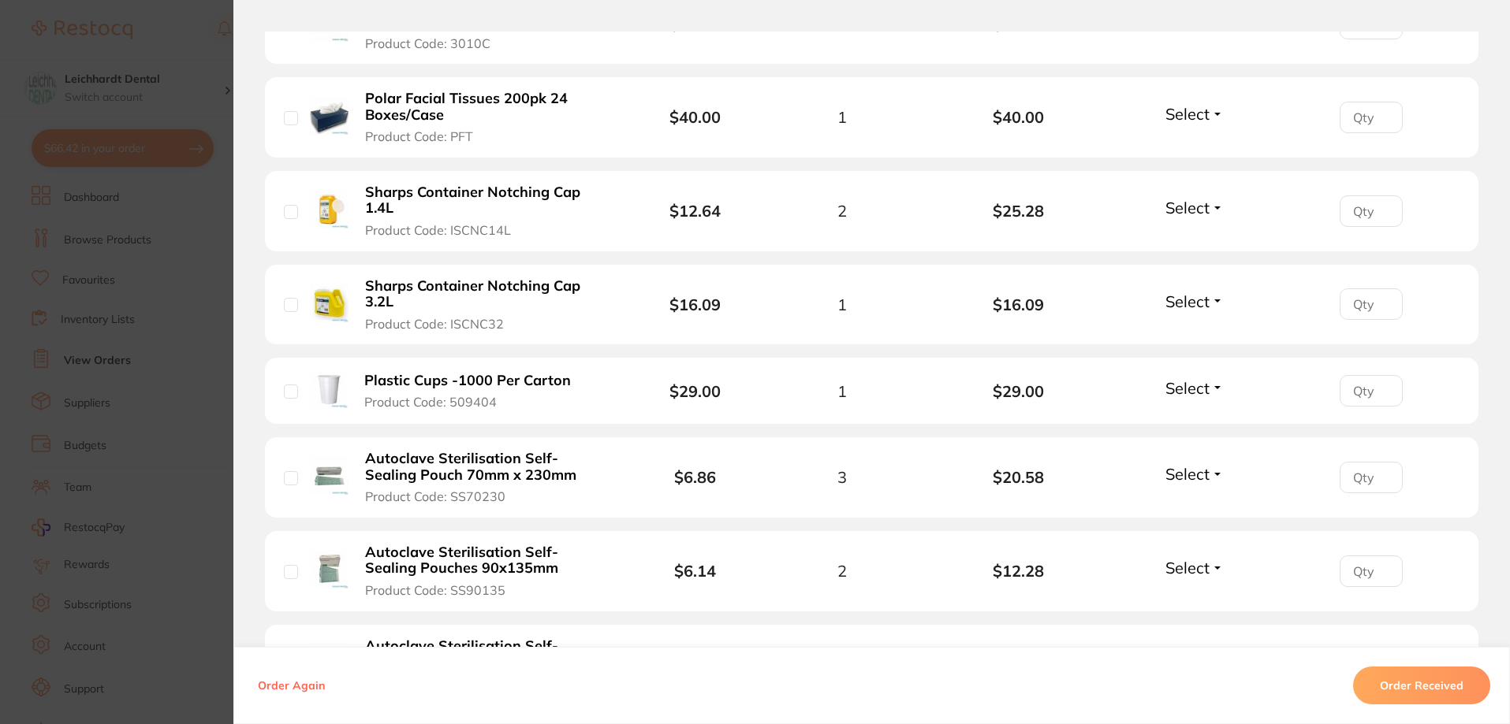
scroll to position [946, 0]
click at [490, 379] on b "Plastic Cups -1000 Per Carton" at bounding box center [467, 379] width 207 height 17
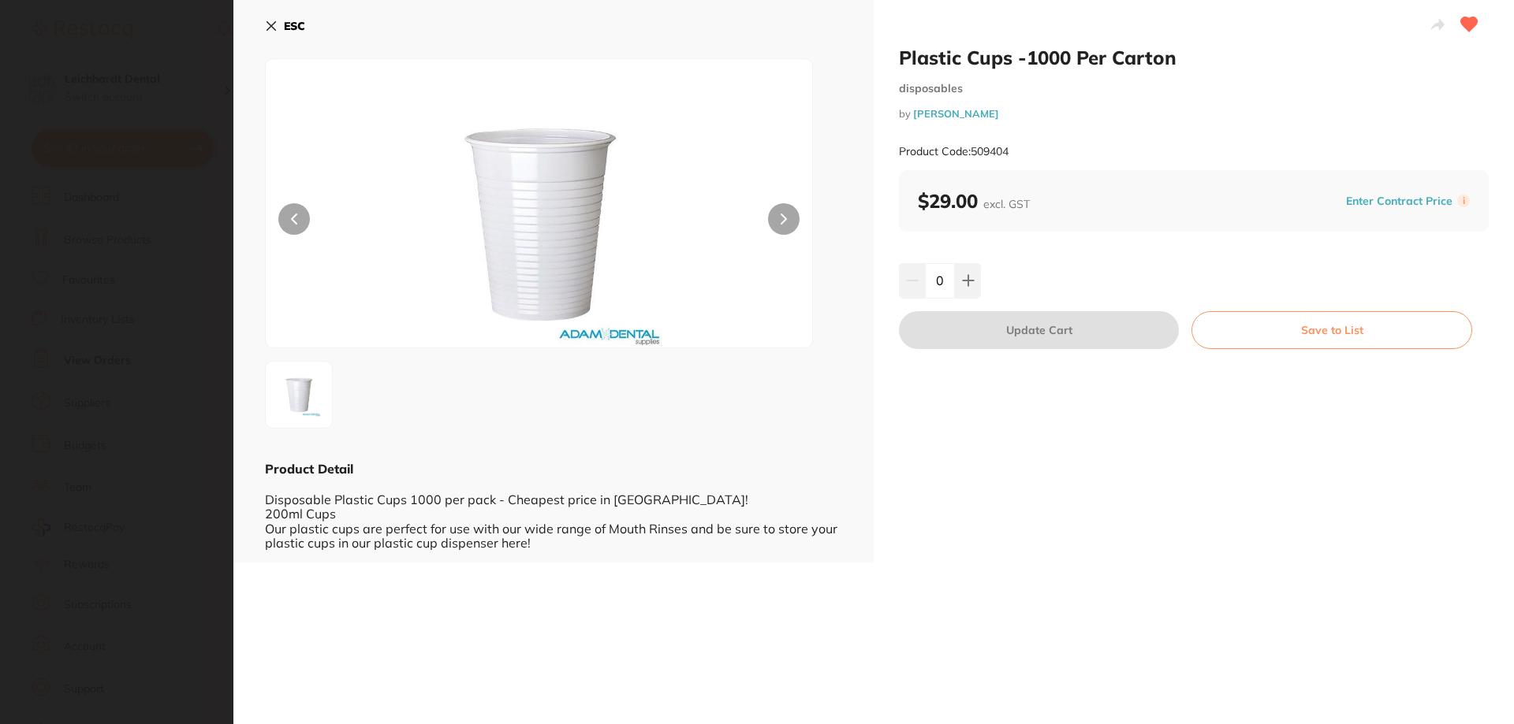
scroll to position [0, 0]
click at [84, 204] on section "Plastic Cups -1000 Per Carton disposables by Adam Dental Product Code: 509404 E…" at bounding box center [757, 362] width 1514 height 724
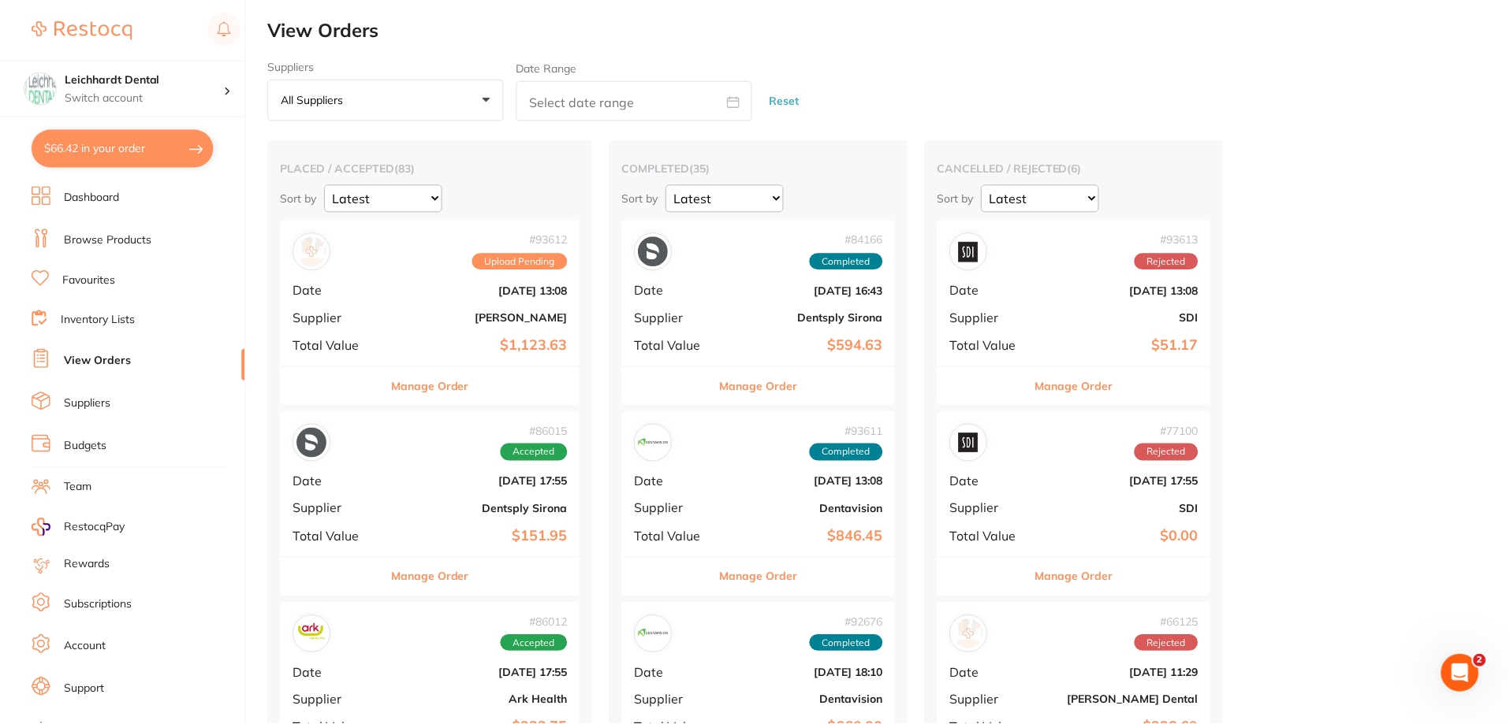
scroll to position [788, 0]
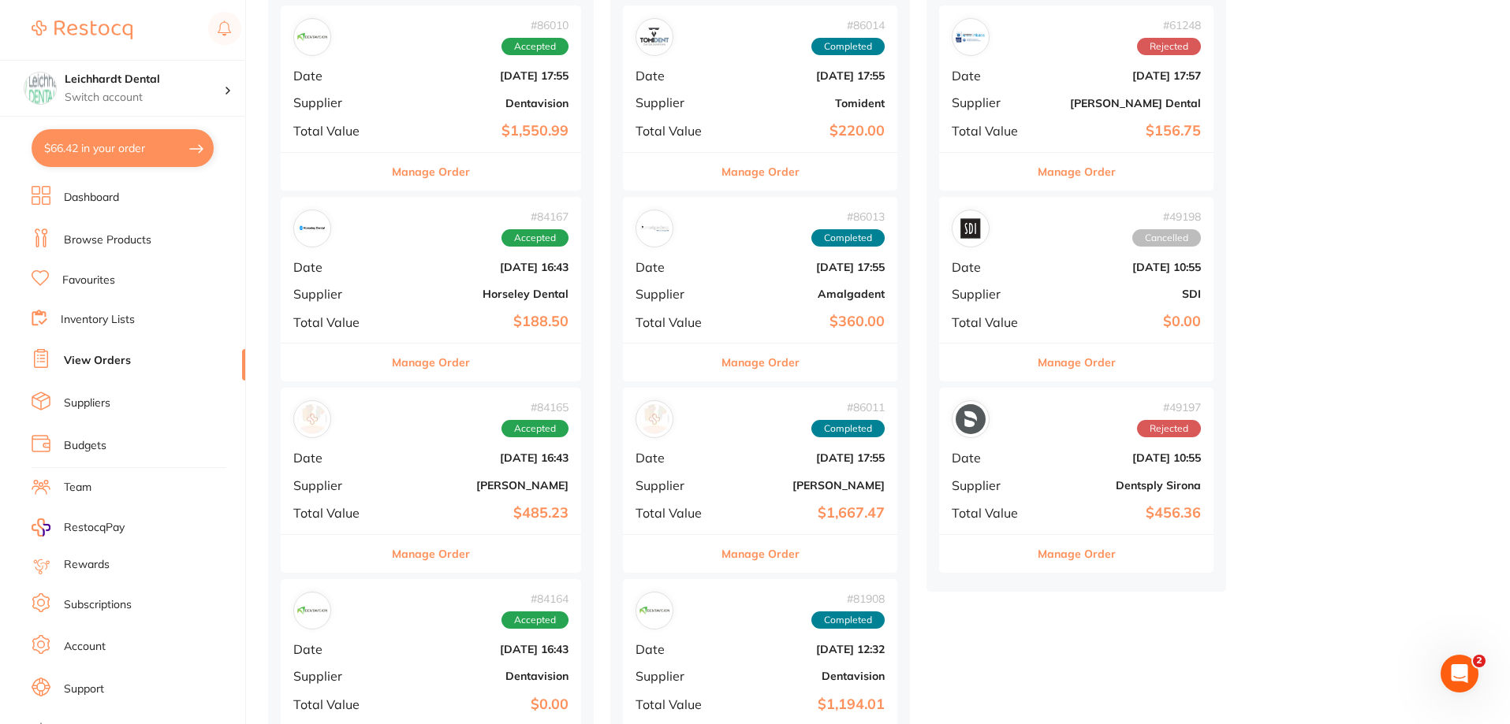
click at [408, 457] on b "[DATE] 16:43" at bounding box center [480, 458] width 175 height 13
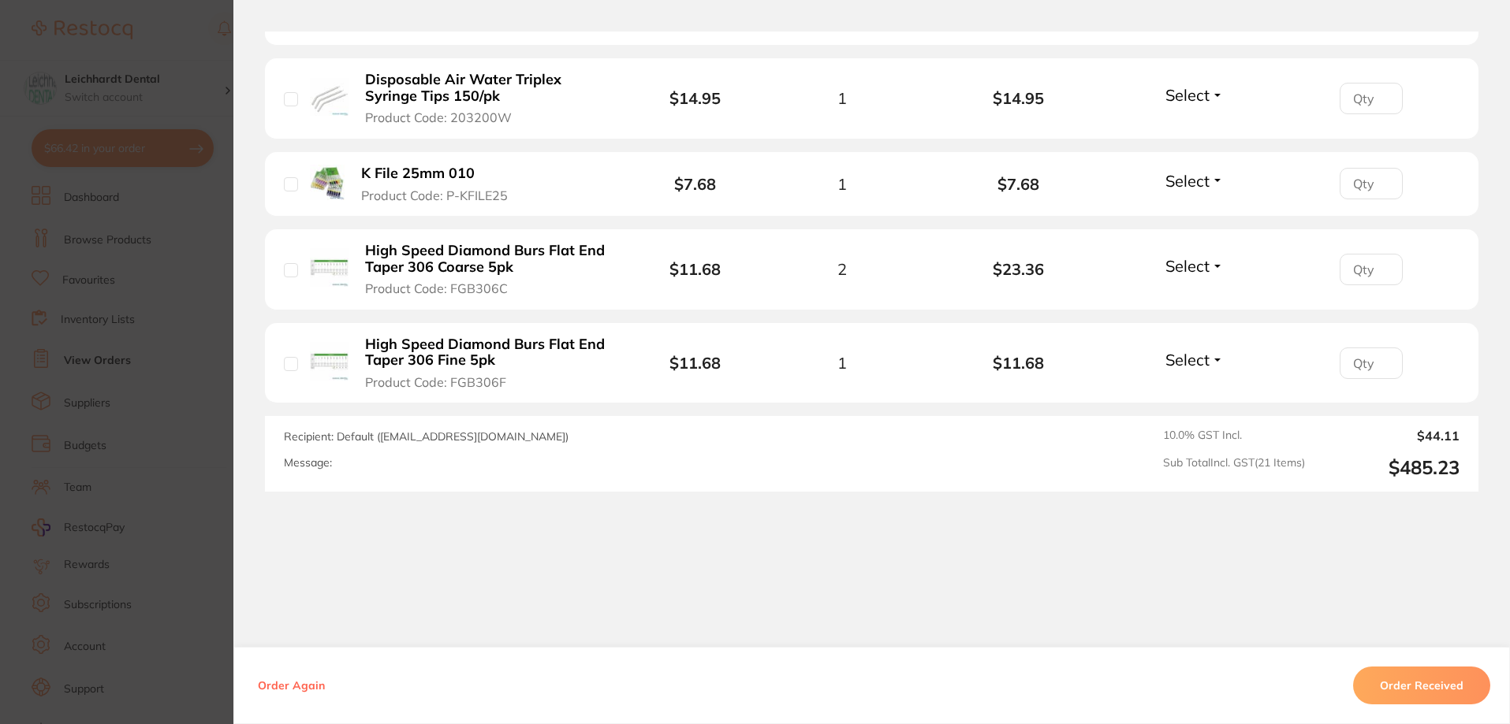
scroll to position [2075, 0]
click at [134, 385] on section "Order ID: Restocq- 84165 Order Information Accepted Order Date [DATE] 16:43 Sup…" at bounding box center [755, 362] width 1510 height 724
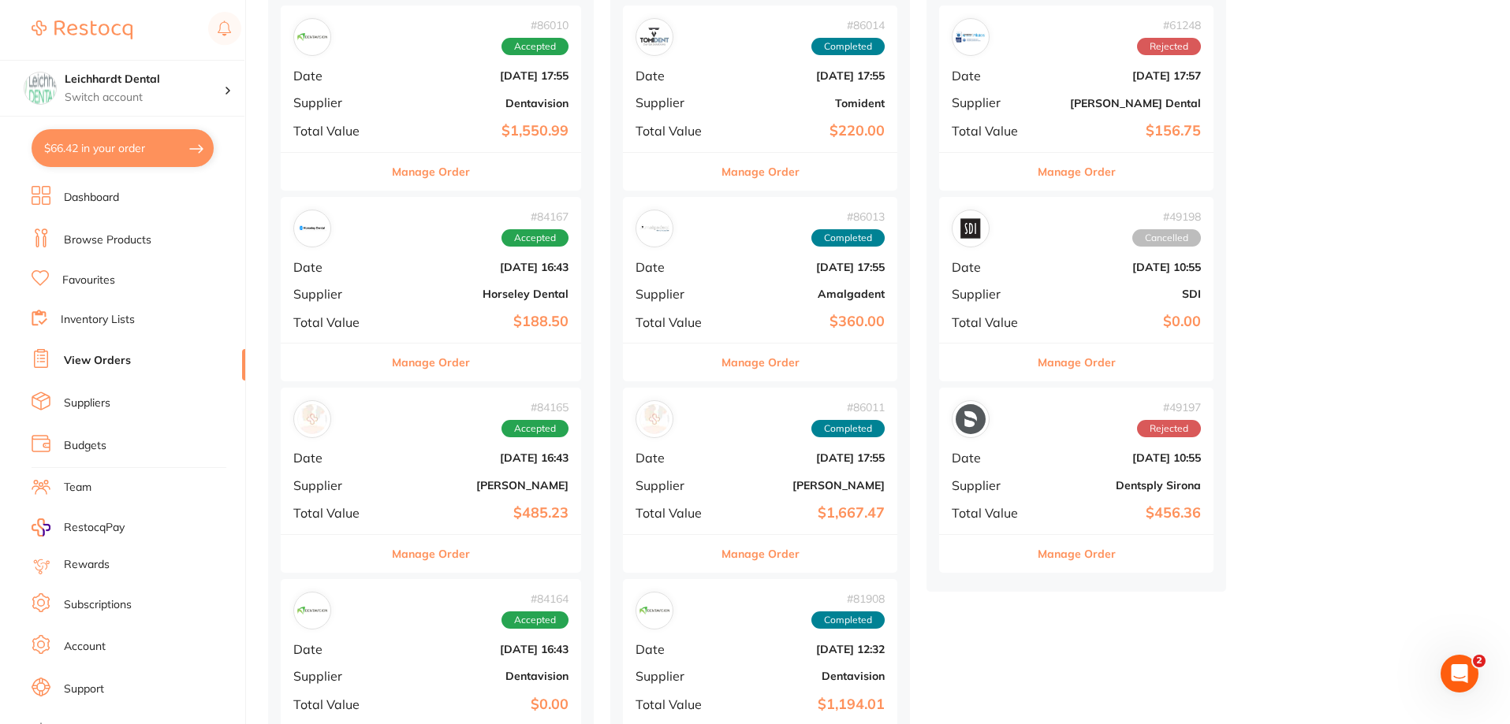
click at [400, 646] on b "[DATE] 16:43" at bounding box center [480, 649] width 175 height 13
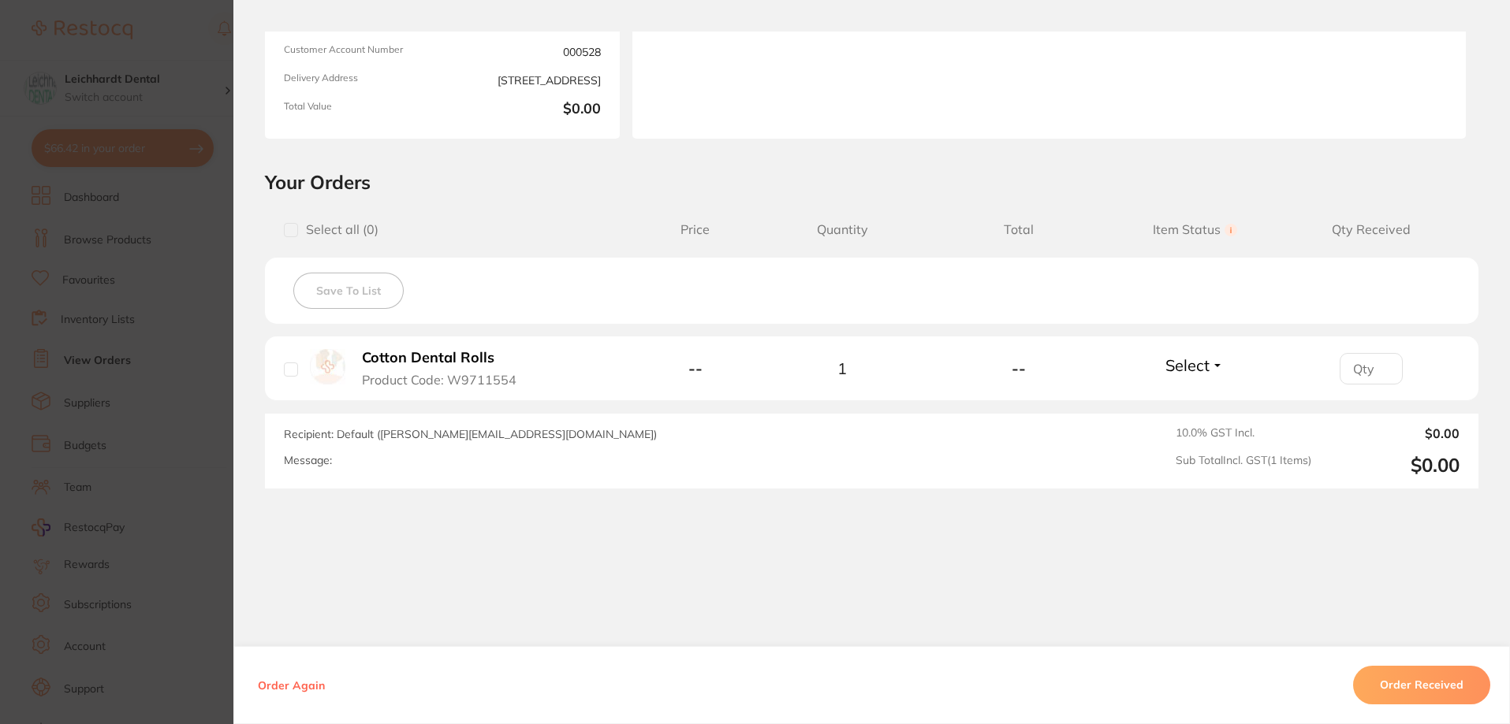
click at [76, 456] on section "Order ID: Restocq- 84164 Order Information Accepted Order Order Date Jun 23 202…" at bounding box center [755, 362] width 1510 height 724
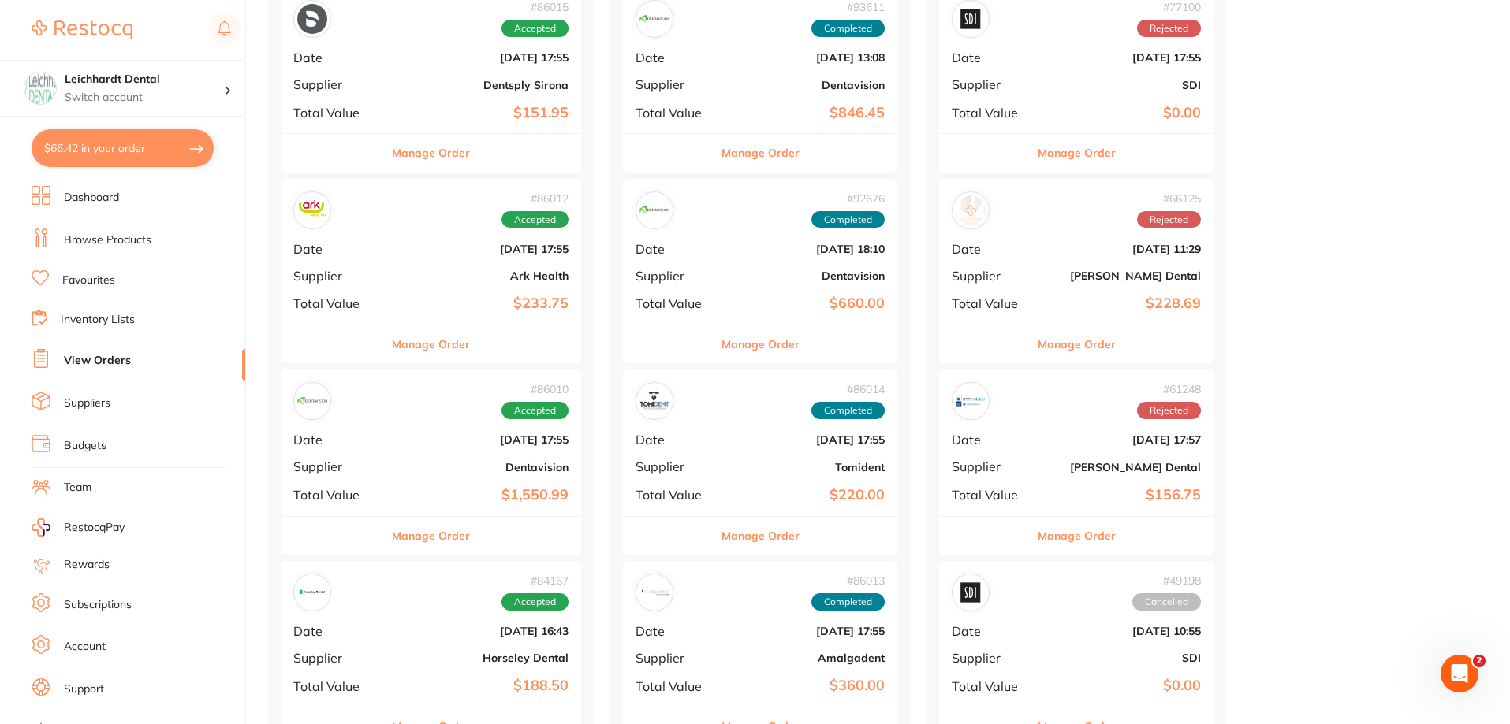
scroll to position [79, 0]
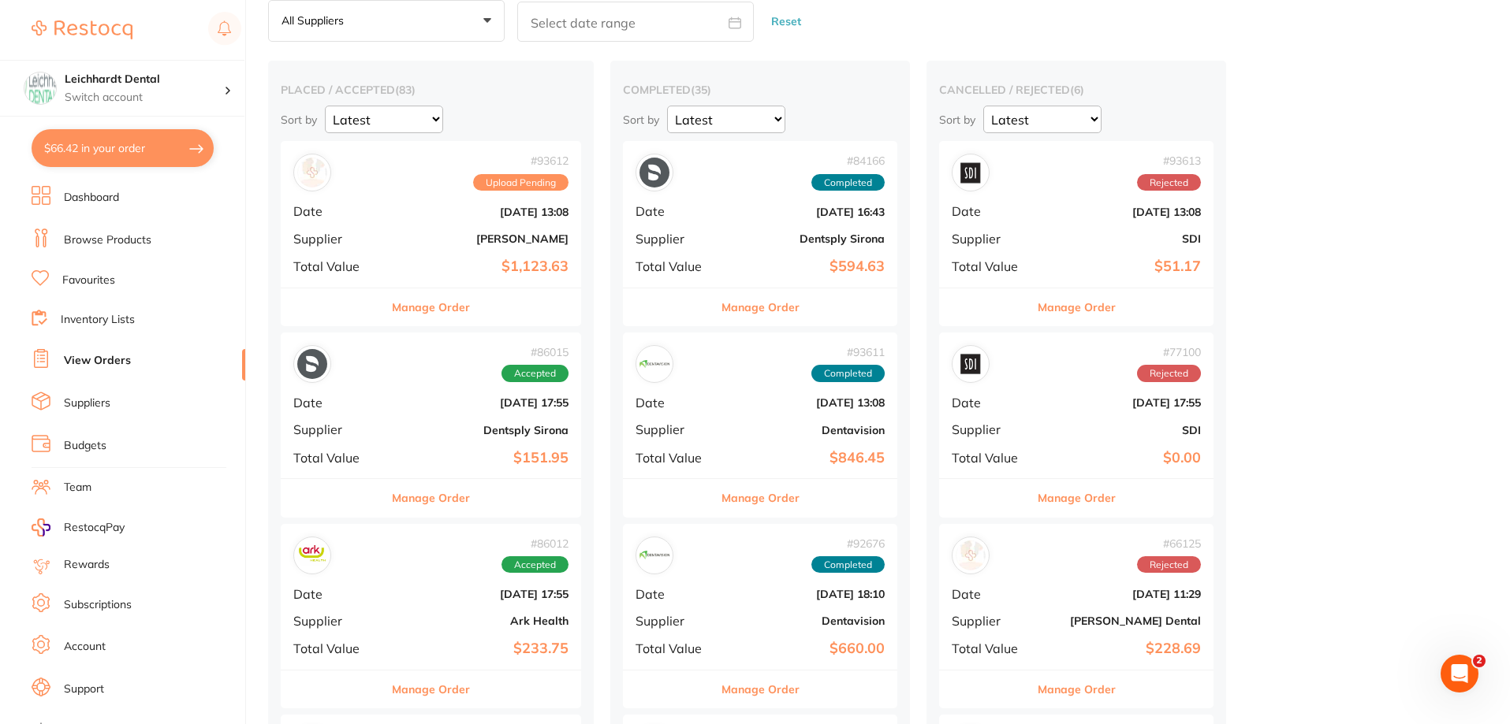
click at [392, 240] on div "# 93612 Upload Pending Date [DATE] 13:08 Supplier [PERSON_NAME] Total Value $1,…" at bounding box center [431, 214] width 300 height 146
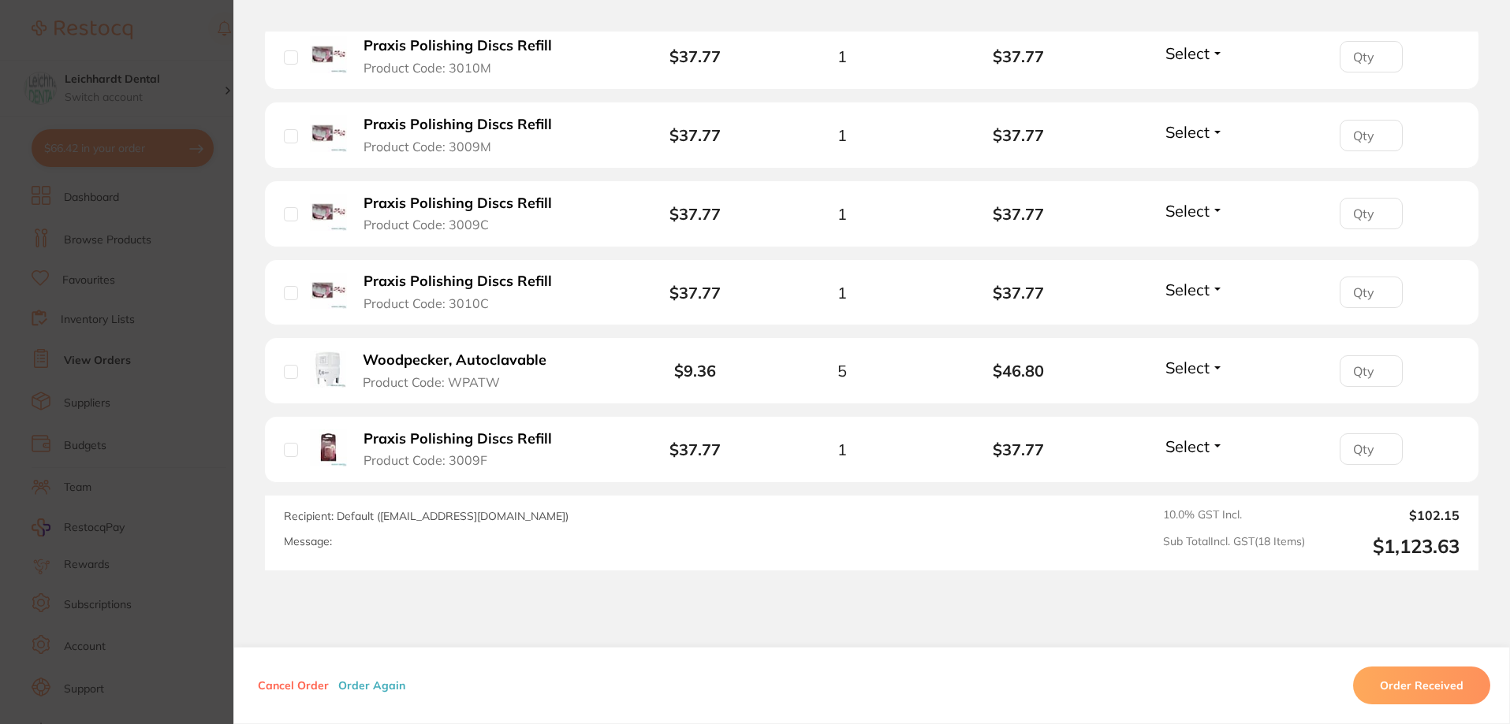
scroll to position [1577, 0]
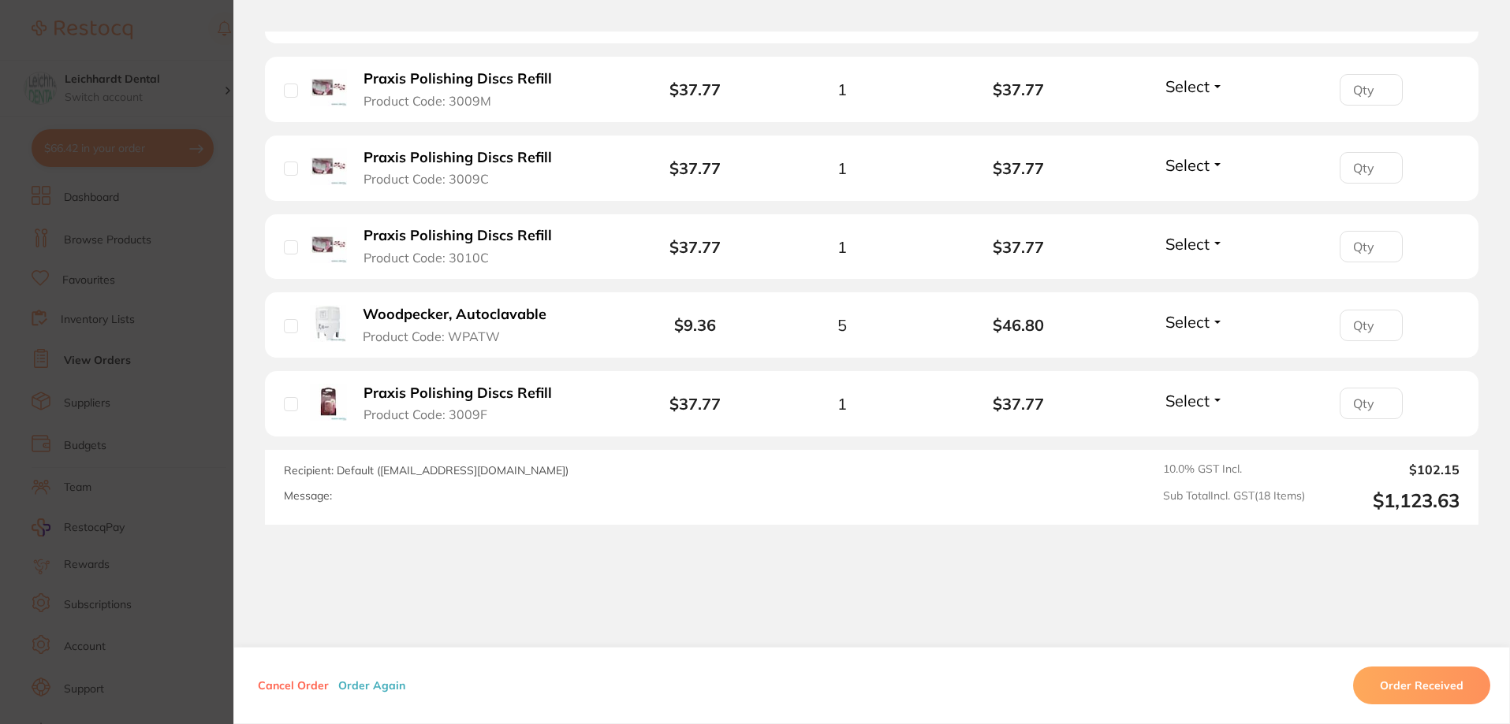
drag, startPoint x: 106, startPoint y: 382, endPoint x: 247, endPoint y: 7, distance: 399.9
click at [106, 378] on section "Order ID: Restocq- 93612 Order Information Upload Pending Order Date [DATE] 13:…" at bounding box center [755, 362] width 1510 height 724
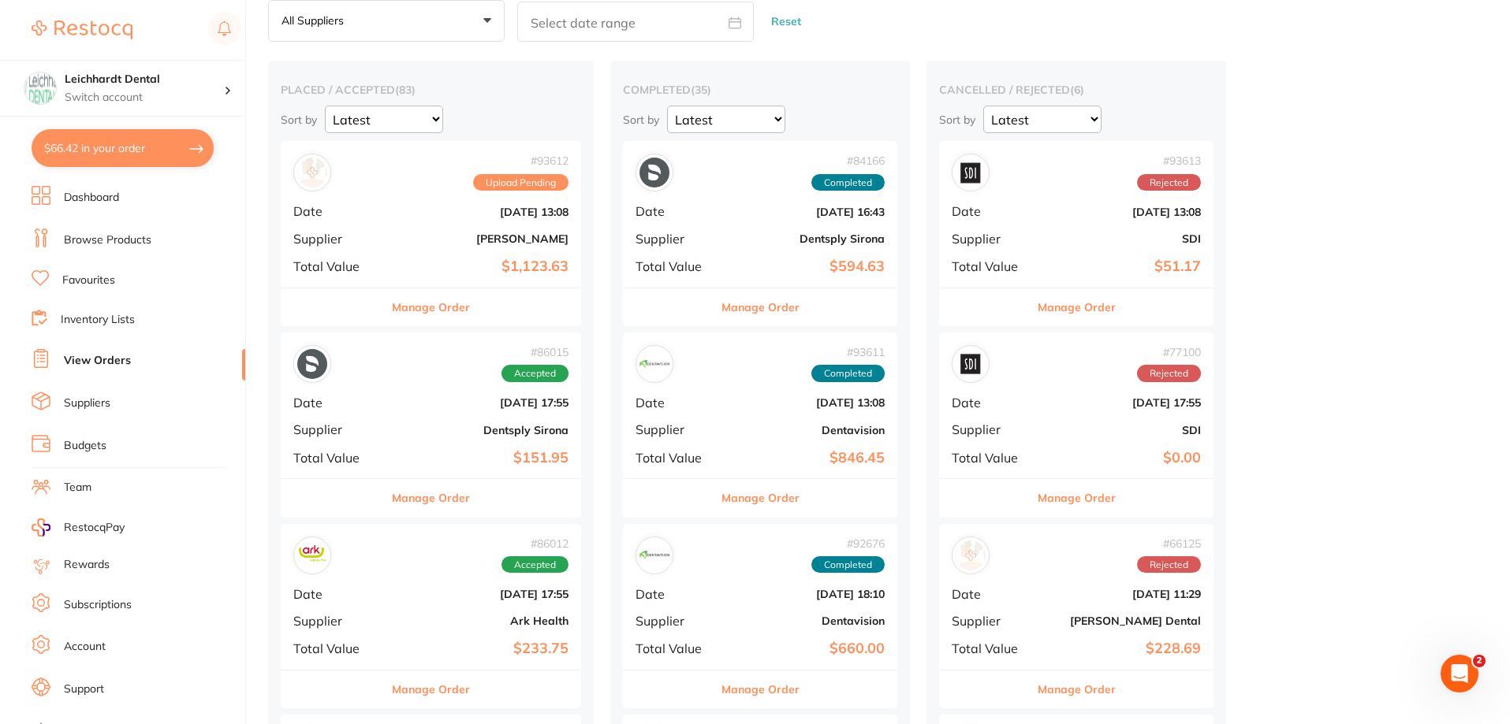
scroll to position [237, 0]
click at [435, 439] on div "# 86015 Accepted Date [DATE] 17:55 Supplier Dentsply Sirona Total Value $151.95" at bounding box center [431, 406] width 300 height 146
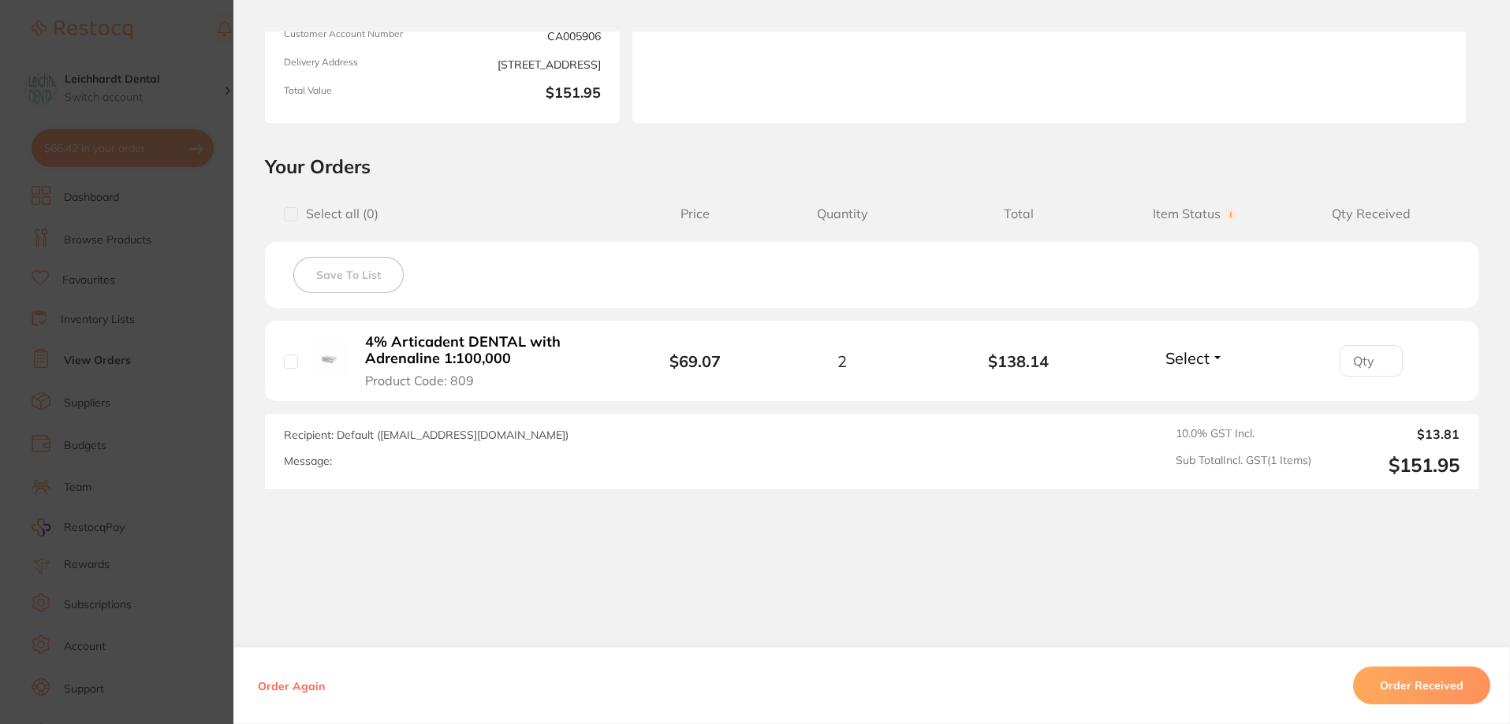
click at [80, 448] on section "Order ID: Restocq- 86015 Order Information Accepted Order Order Date [DATE] 17:…" at bounding box center [755, 362] width 1510 height 724
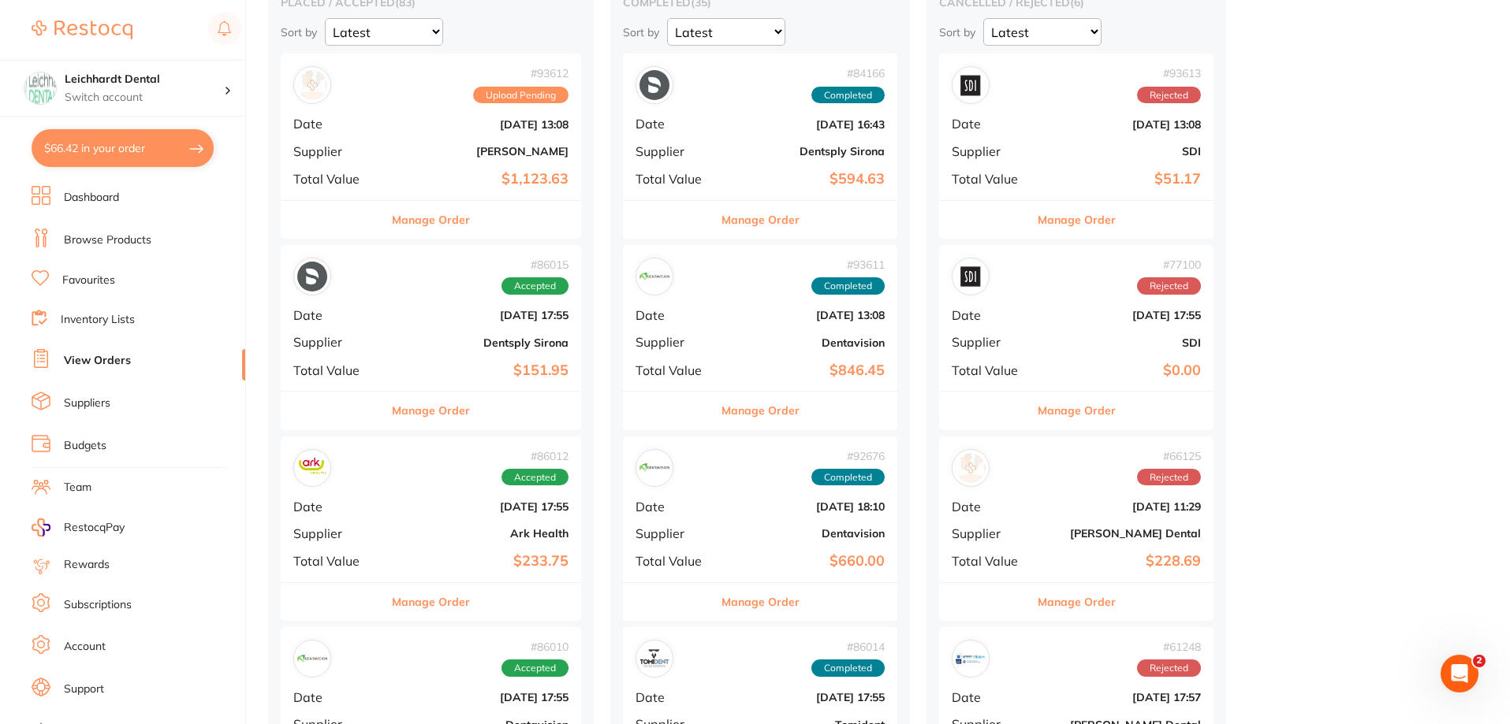
scroll to position [237, 0]
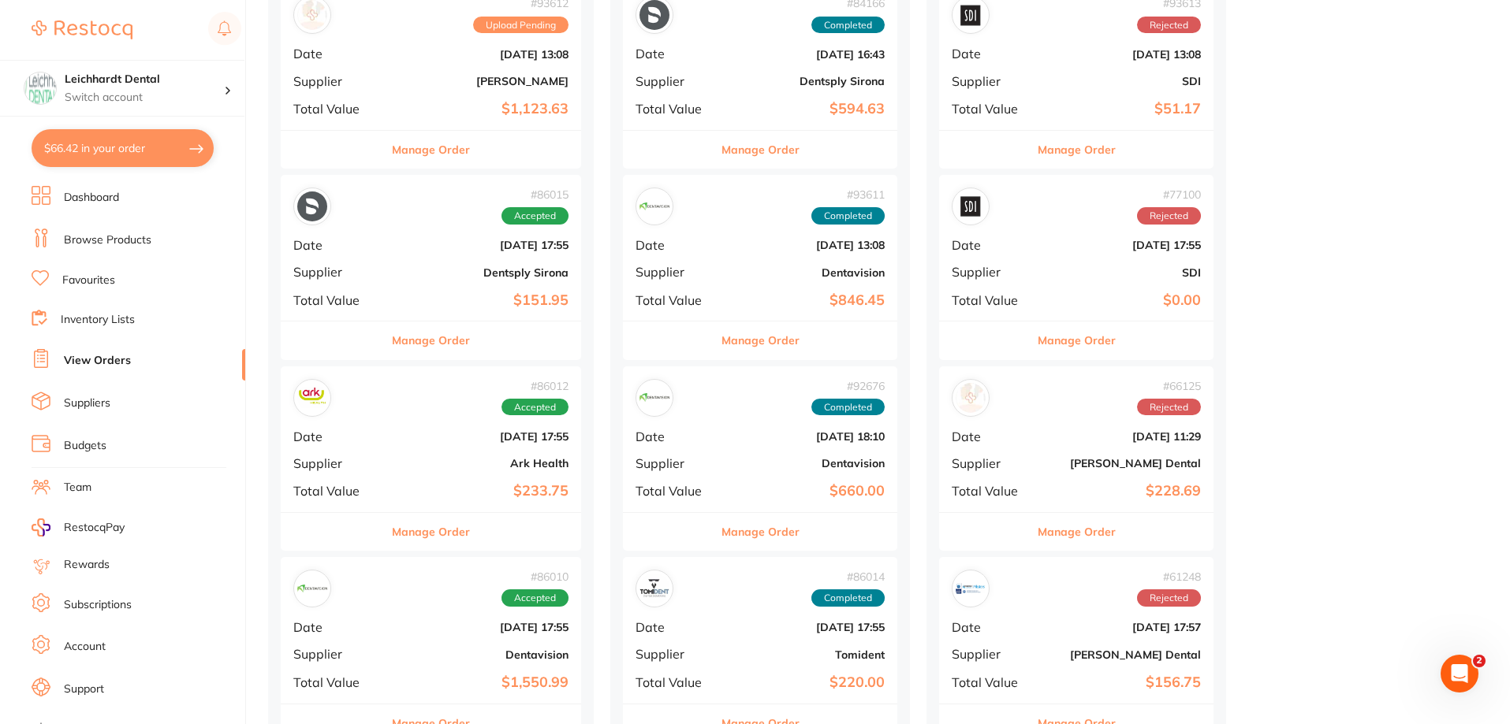
click at [436, 254] on div "# 86015 Accepted Date [DATE] 17:55 Supplier Dentsply Sirona Total Value $151.95" at bounding box center [431, 248] width 300 height 146
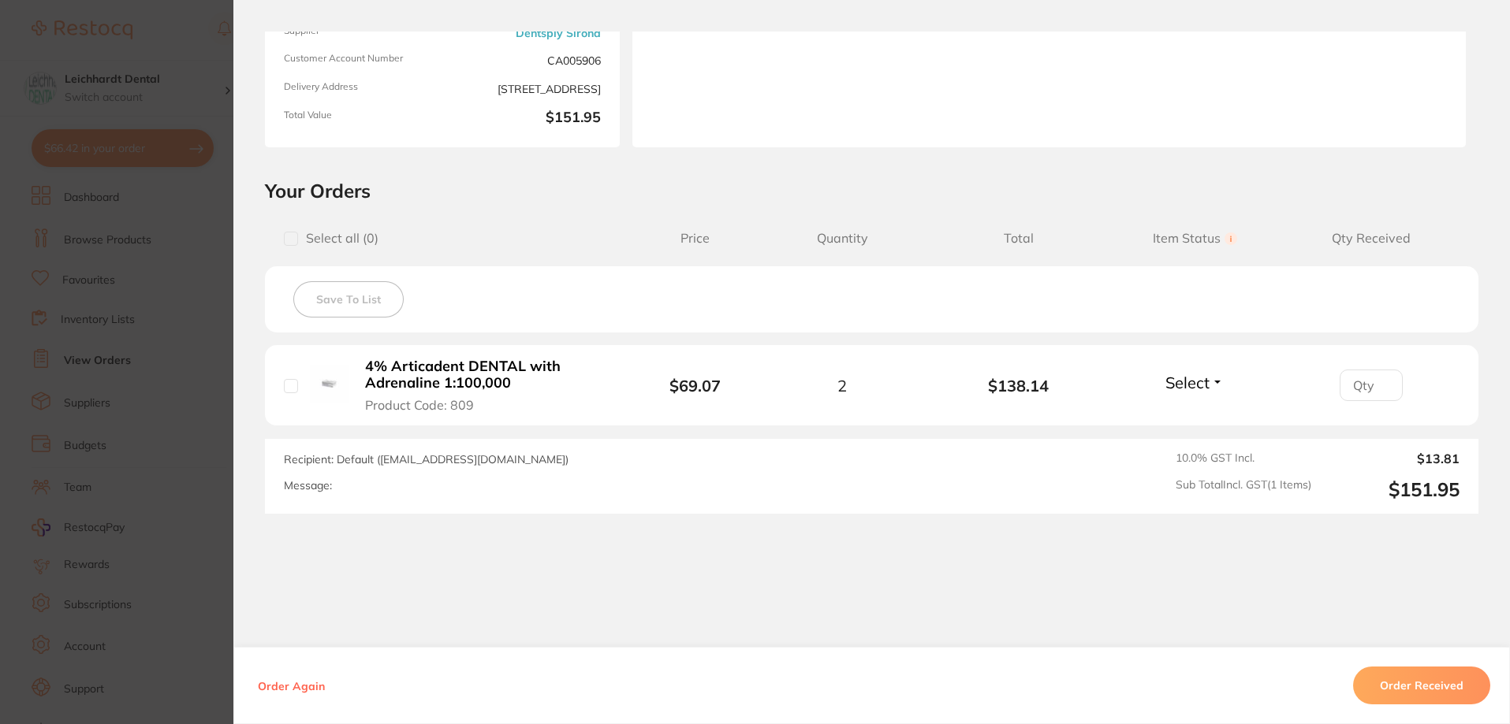
scroll to position [233, 0]
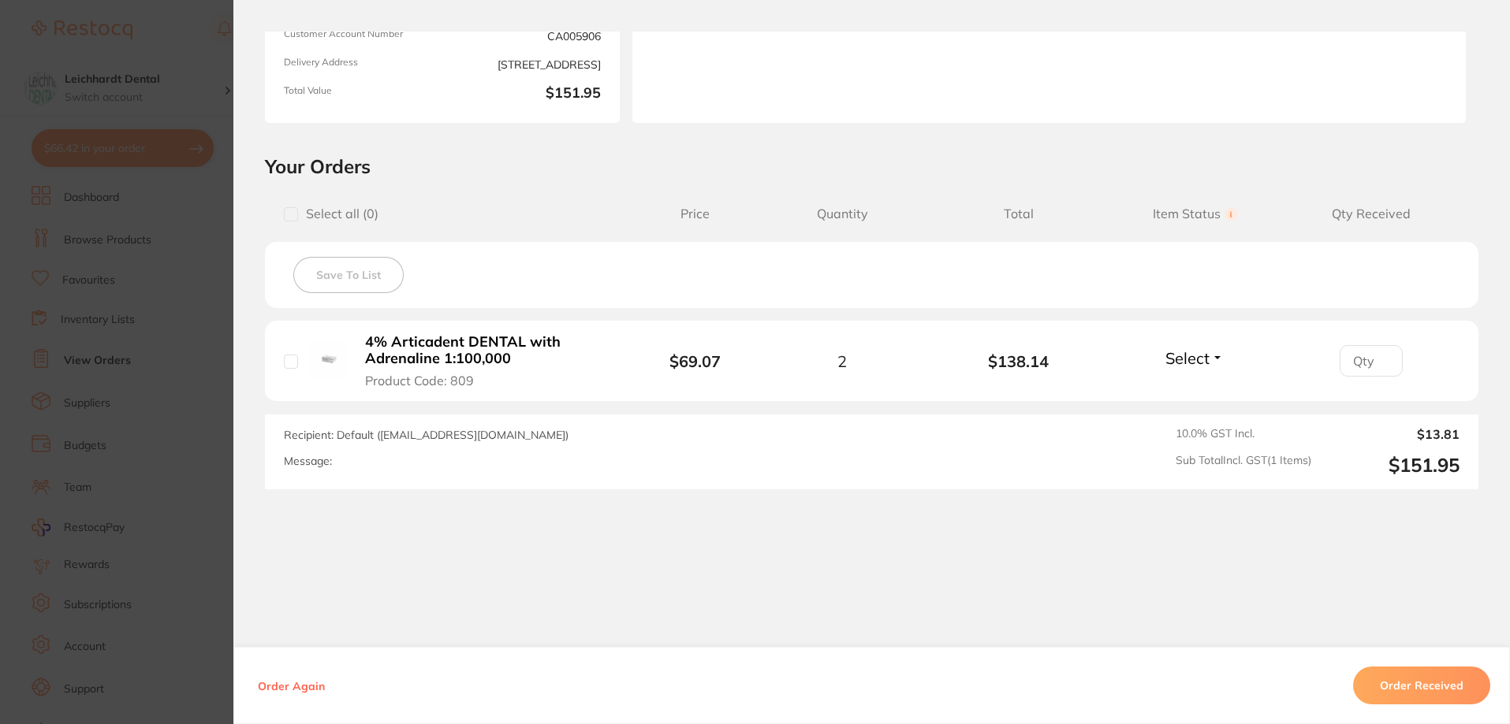
click at [439, 352] on b "4% Articadent DENTAL with Adrenaline 1:100,000" at bounding box center [487, 350] width 244 height 32
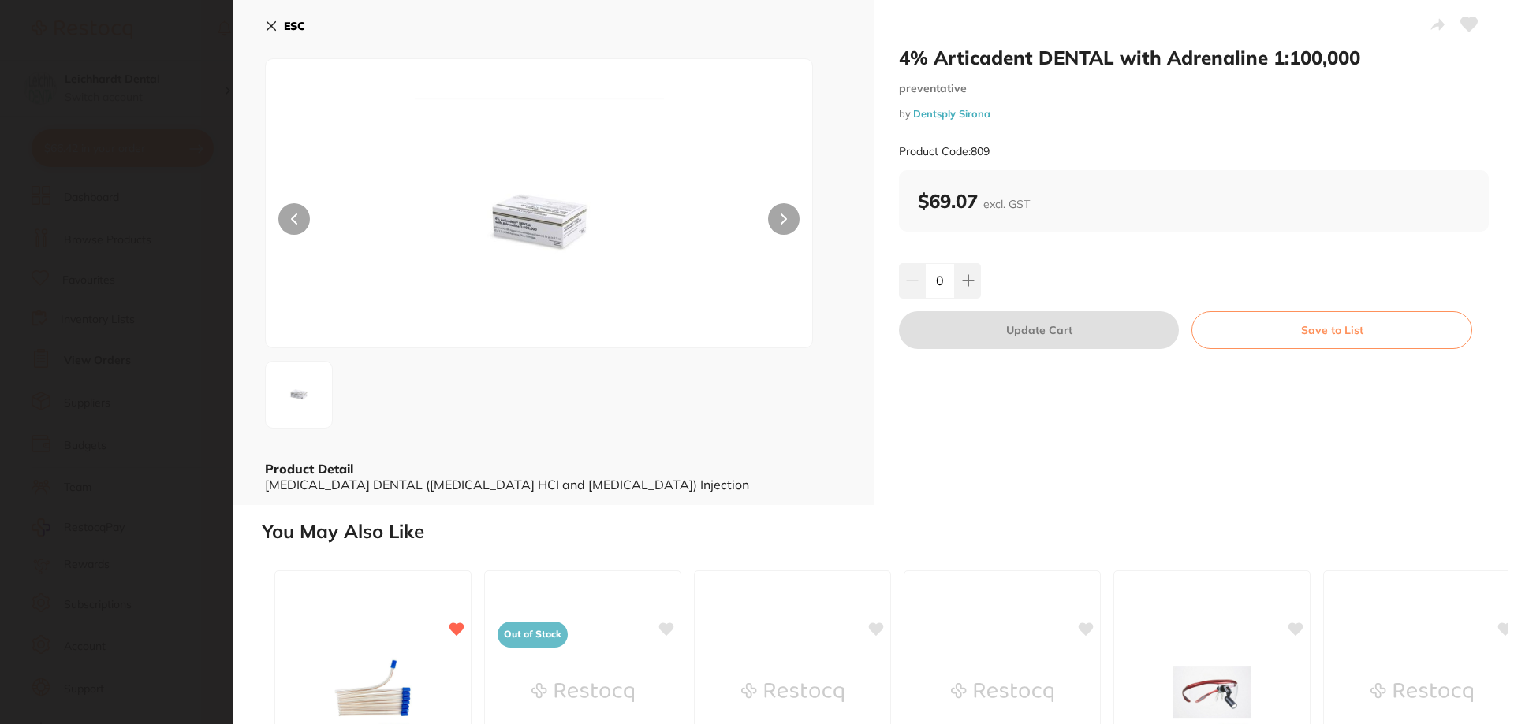
scroll to position [0, 0]
click at [526, 210] on img at bounding box center [539, 223] width 328 height 249
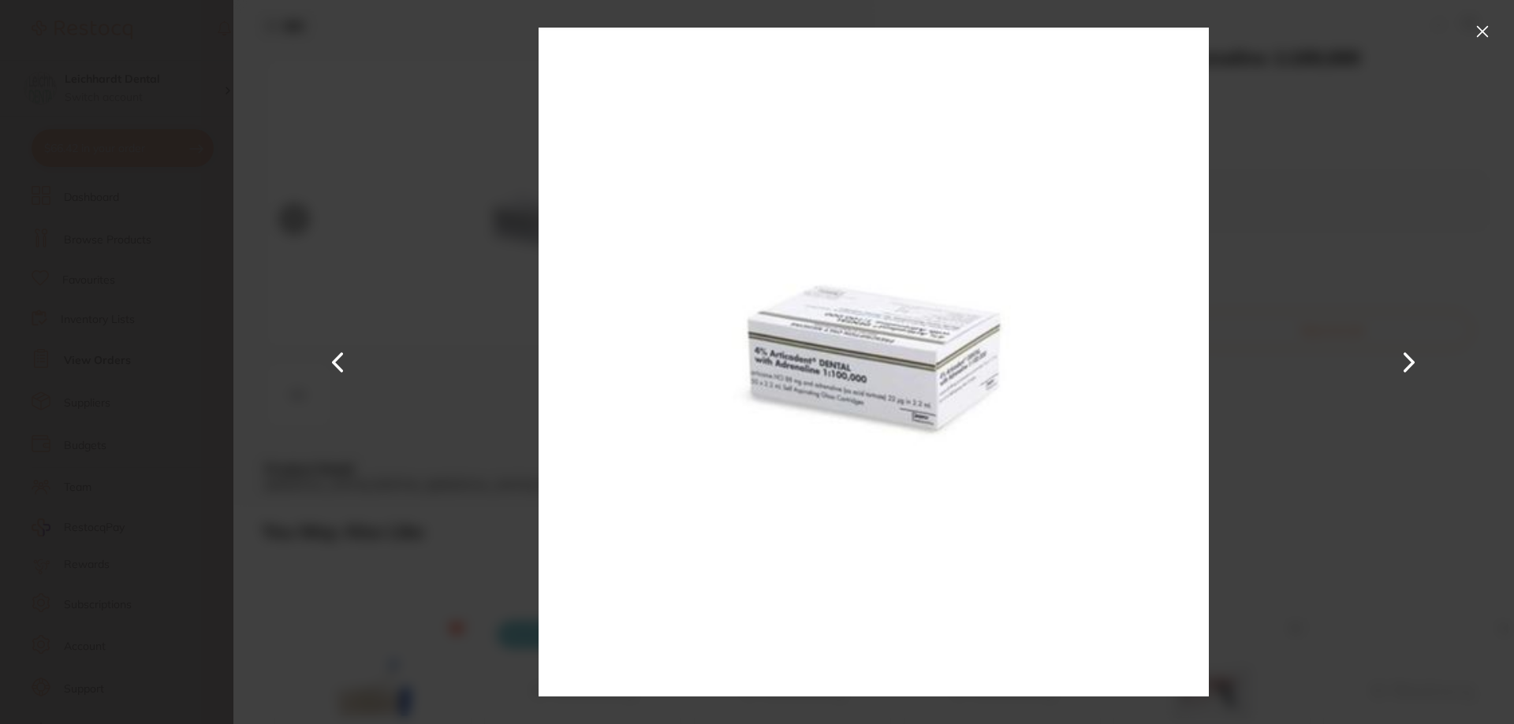
click at [1487, 25] on button at bounding box center [1481, 31] width 25 height 25
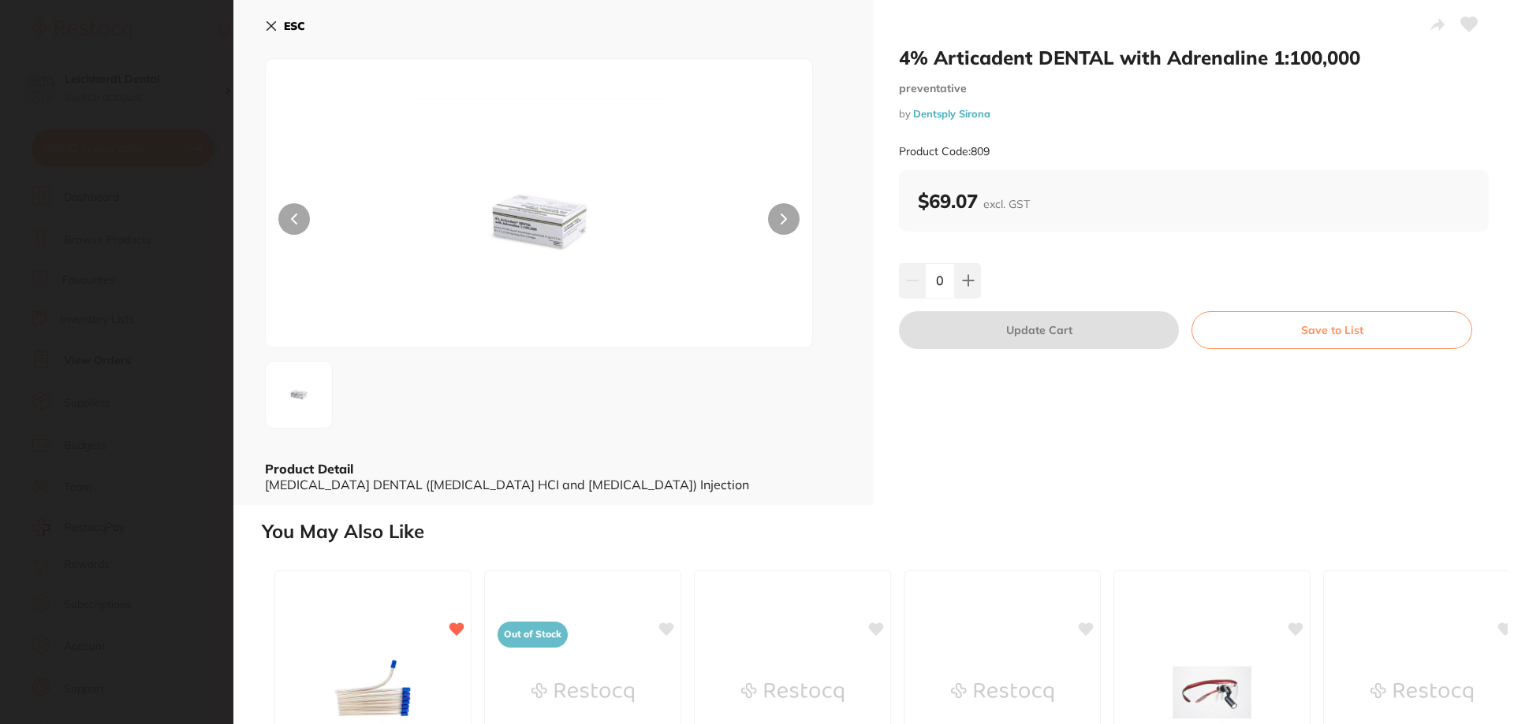
click at [786, 223] on button at bounding box center [784, 219] width 32 height 32
click at [536, 221] on img at bounding box center [539, 223] width 328 height 249
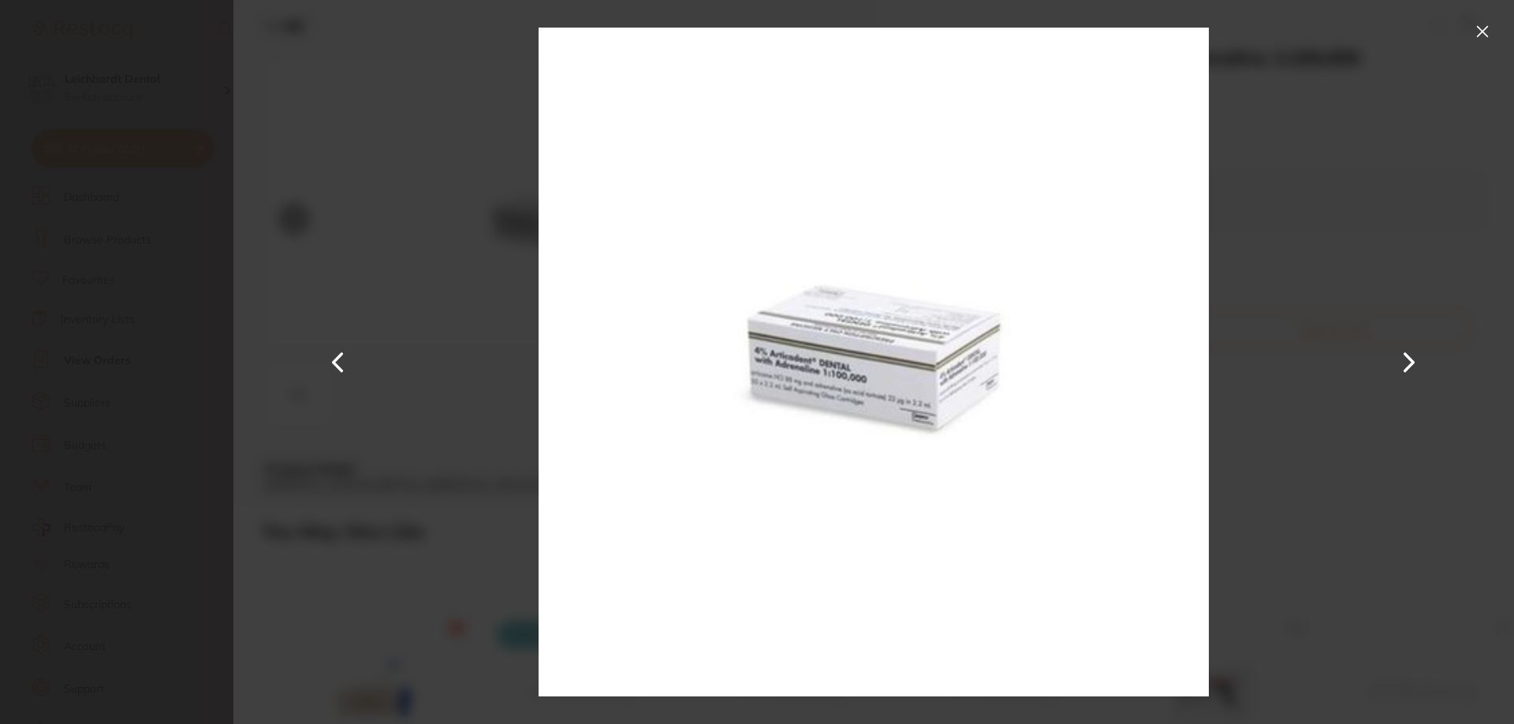
click at [1507, 30] on div at bounding box center [873, 362] width 1280 height 724
click at [1462, 27] on div at bounding box center [873, 362] width 1280 height 724
click at [1477, 32] on button at bounding box center [1481, 31] width 25 height 25
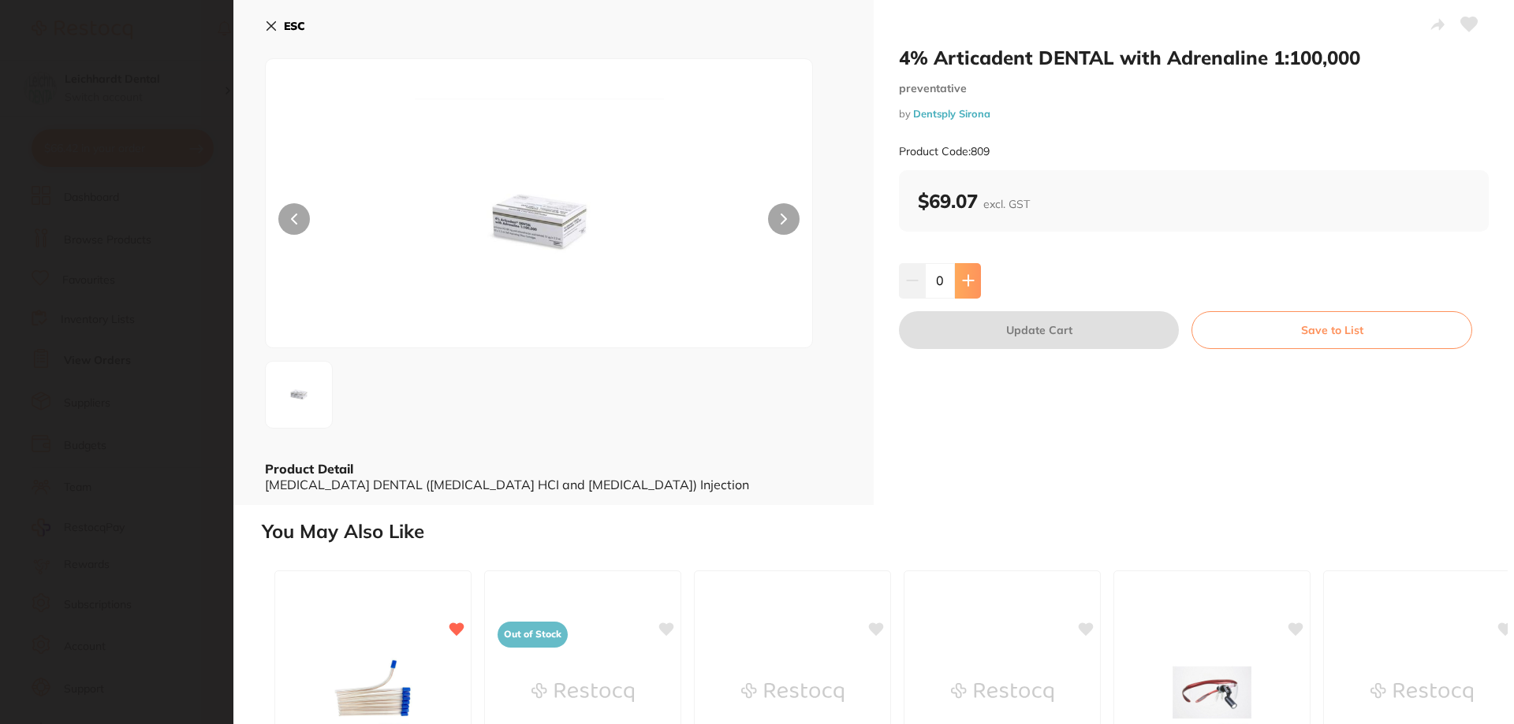
click at [973, 278] on button at bounding box center [968, 280] width 26 height 35
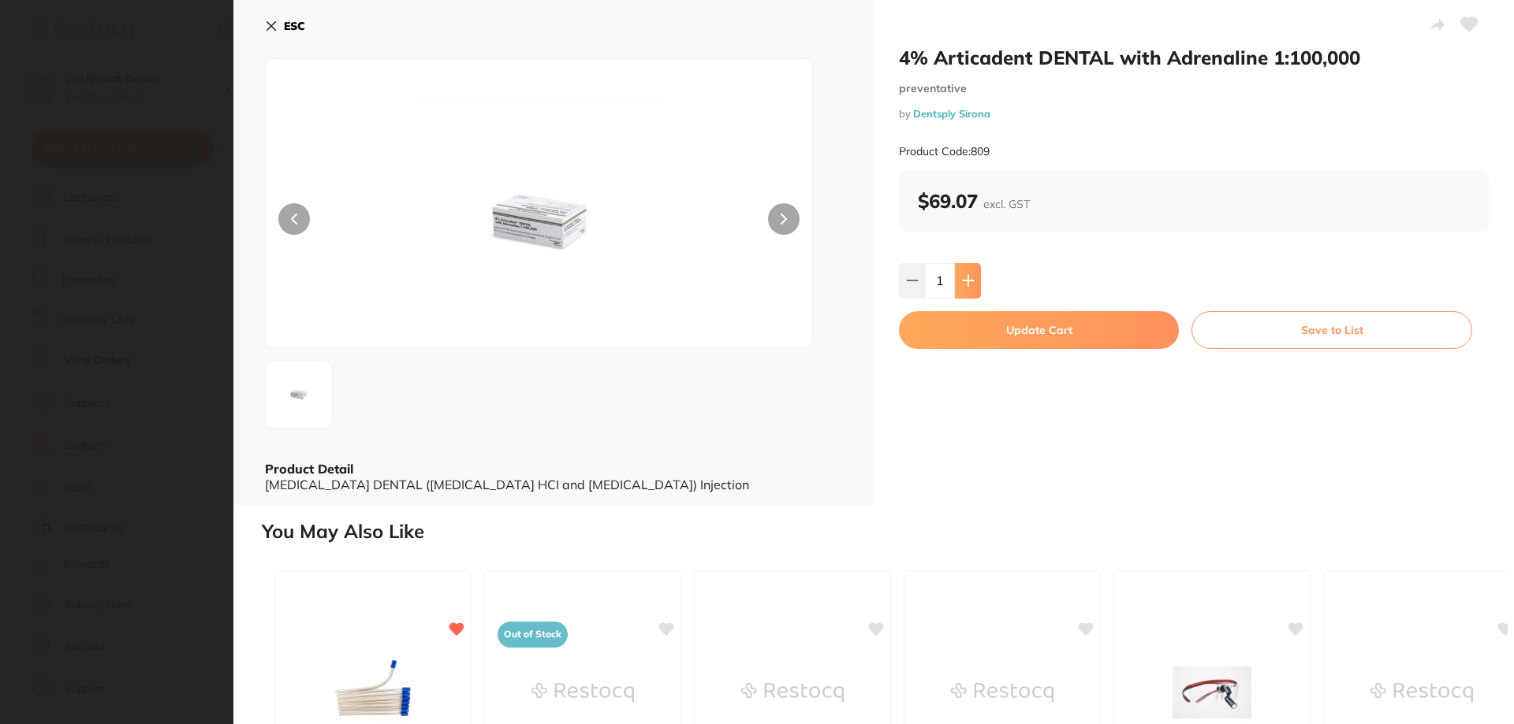
click at [968, 274] on icon at bounding box center [968, 280] width 13 height 13
type input "2"
click at [1054, 332] on button "Update Cart" at bounding box center [1039, 330] width 280 height 38
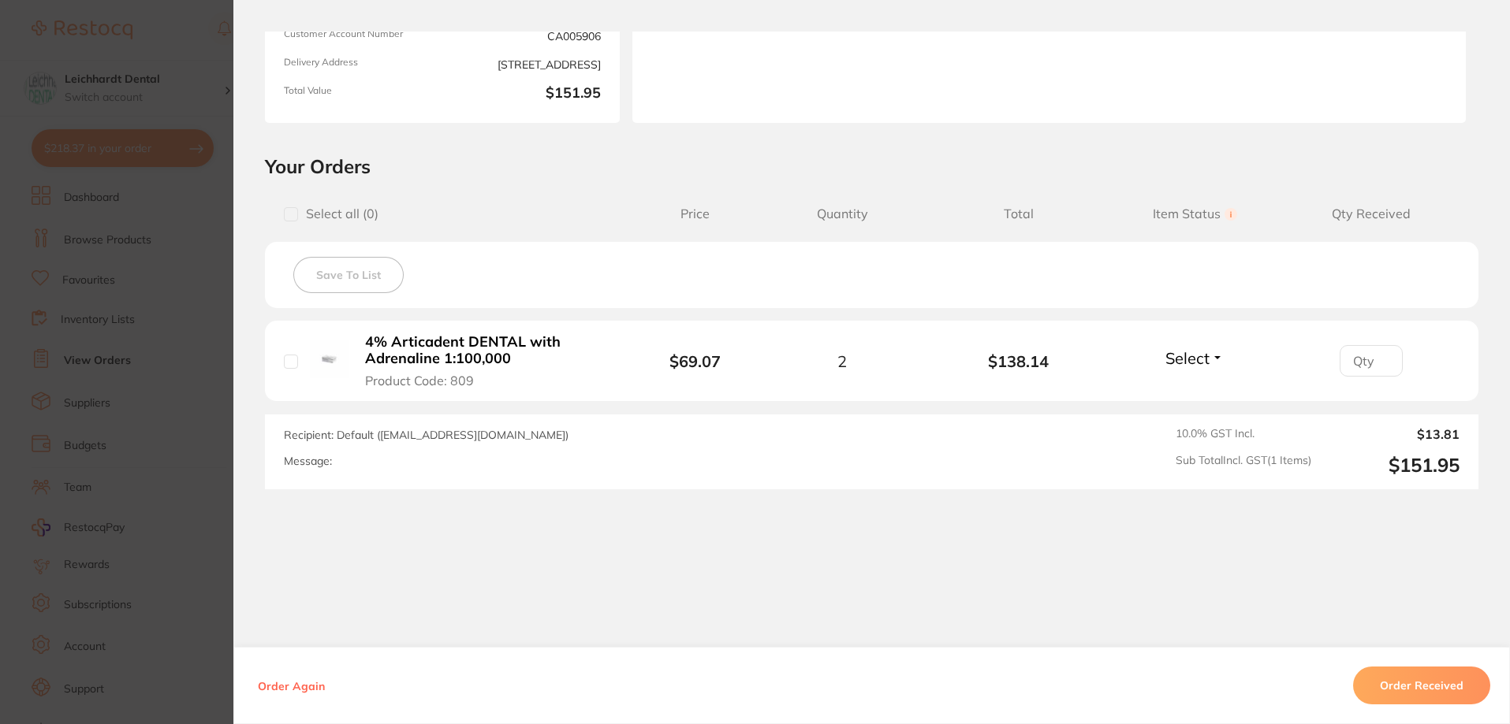
click at [153, 326] on section "Order ID: Restocq- 86015 Order Information Accepted Order Order Date [DATE] 17:…" at bounding box center [755, 362] width 1510 height 724
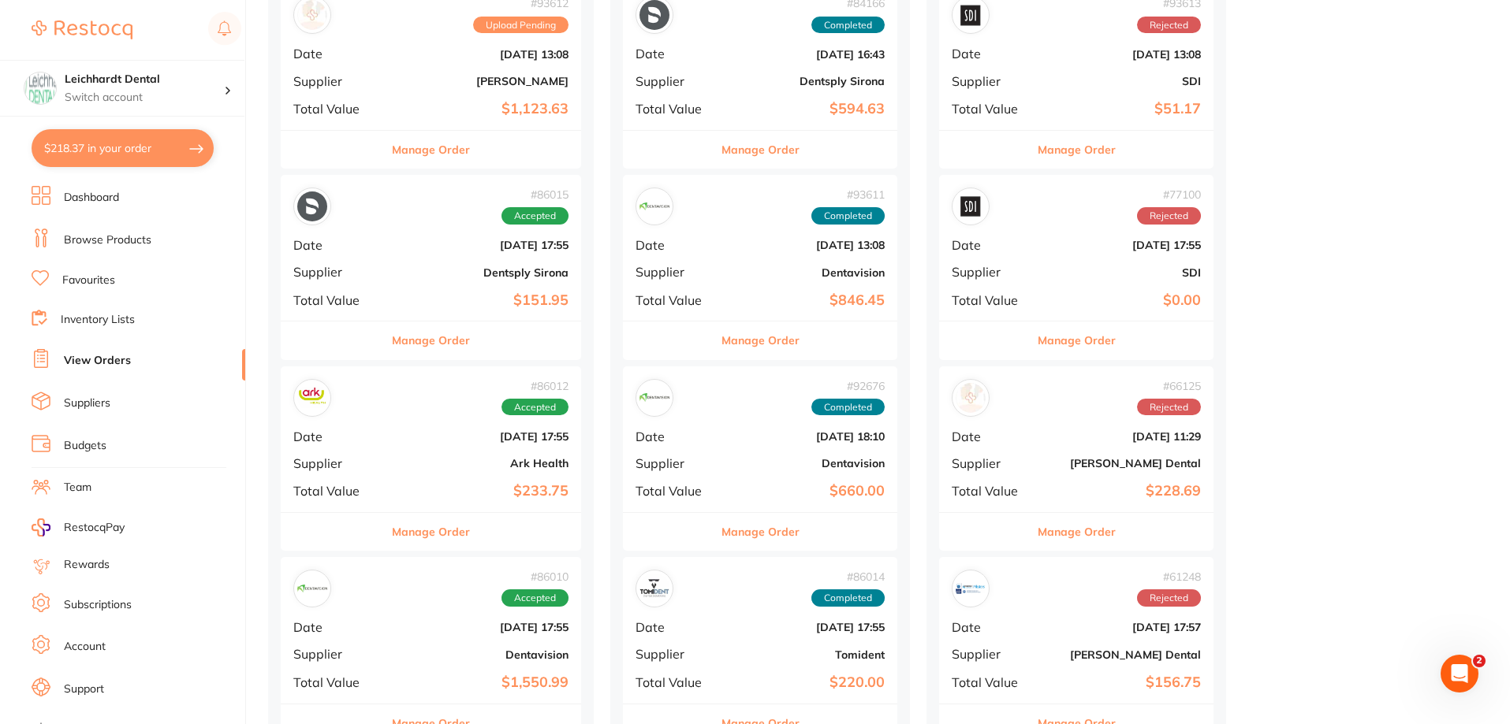
click at [168, 151] on button "$218.37 in your order" at bounding box center [123, 148] width 182 height 38
checkbox input "true"
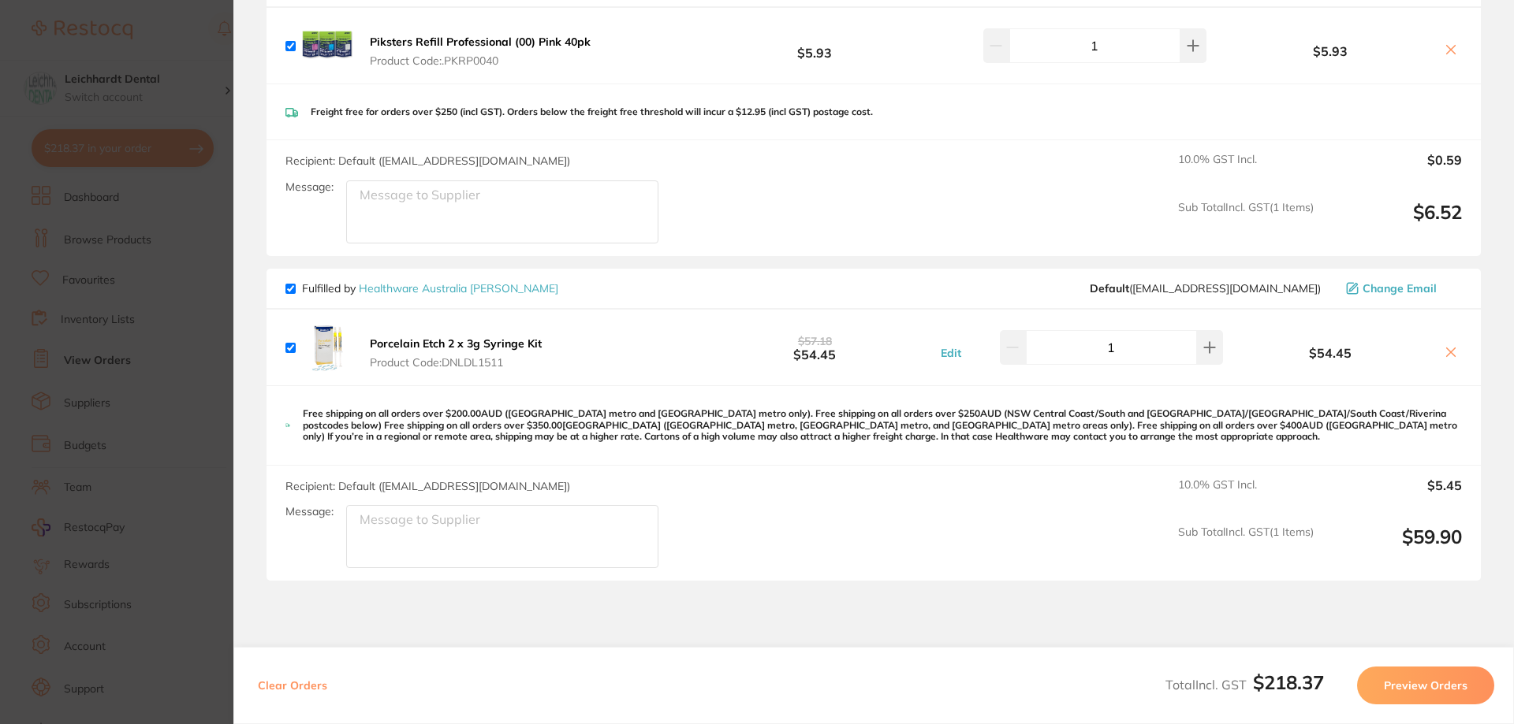
scroll to position [595, 0]
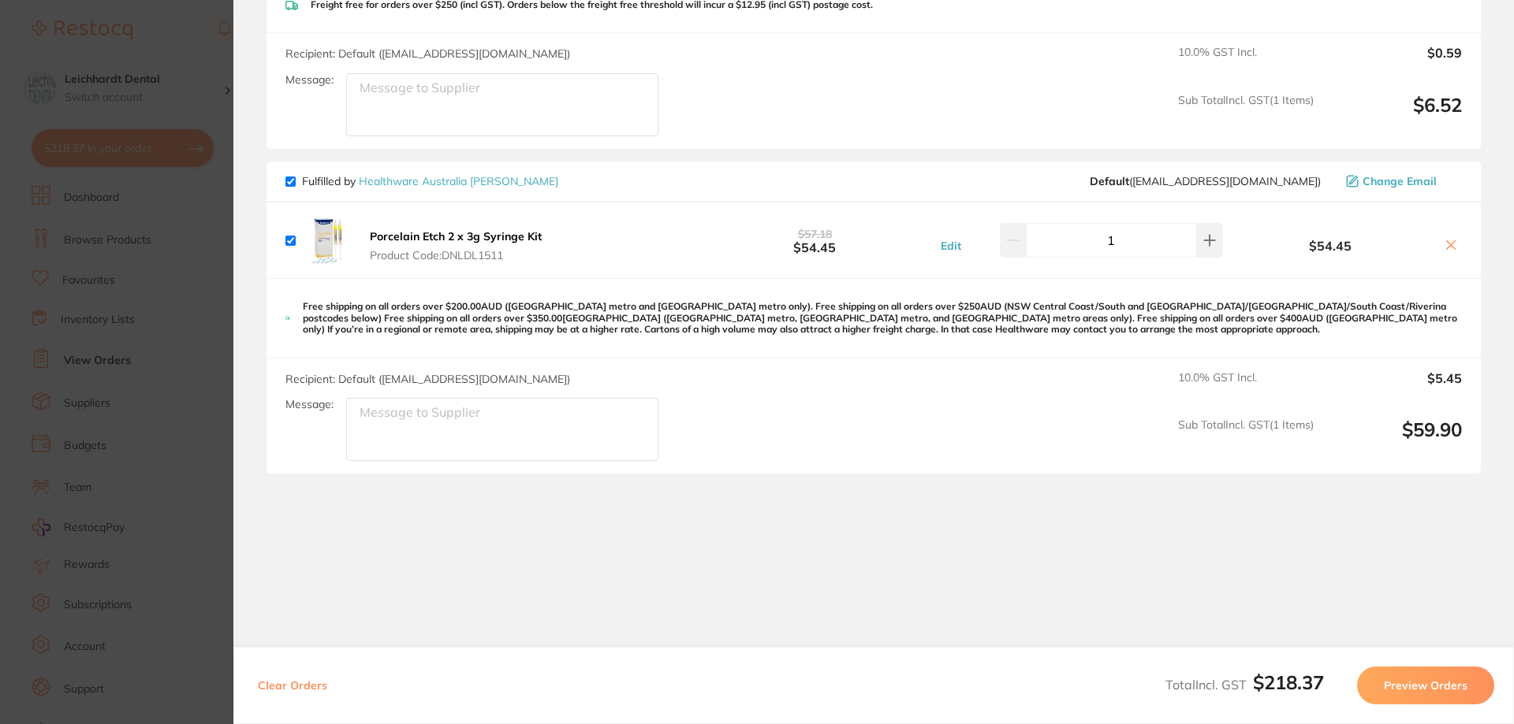
click at [143, 350] on section "Update RRP Set your pre negotiated price for this item. Item Agreed RRP (excl. …" at bounding box center [757, 362] width 1514 height 724
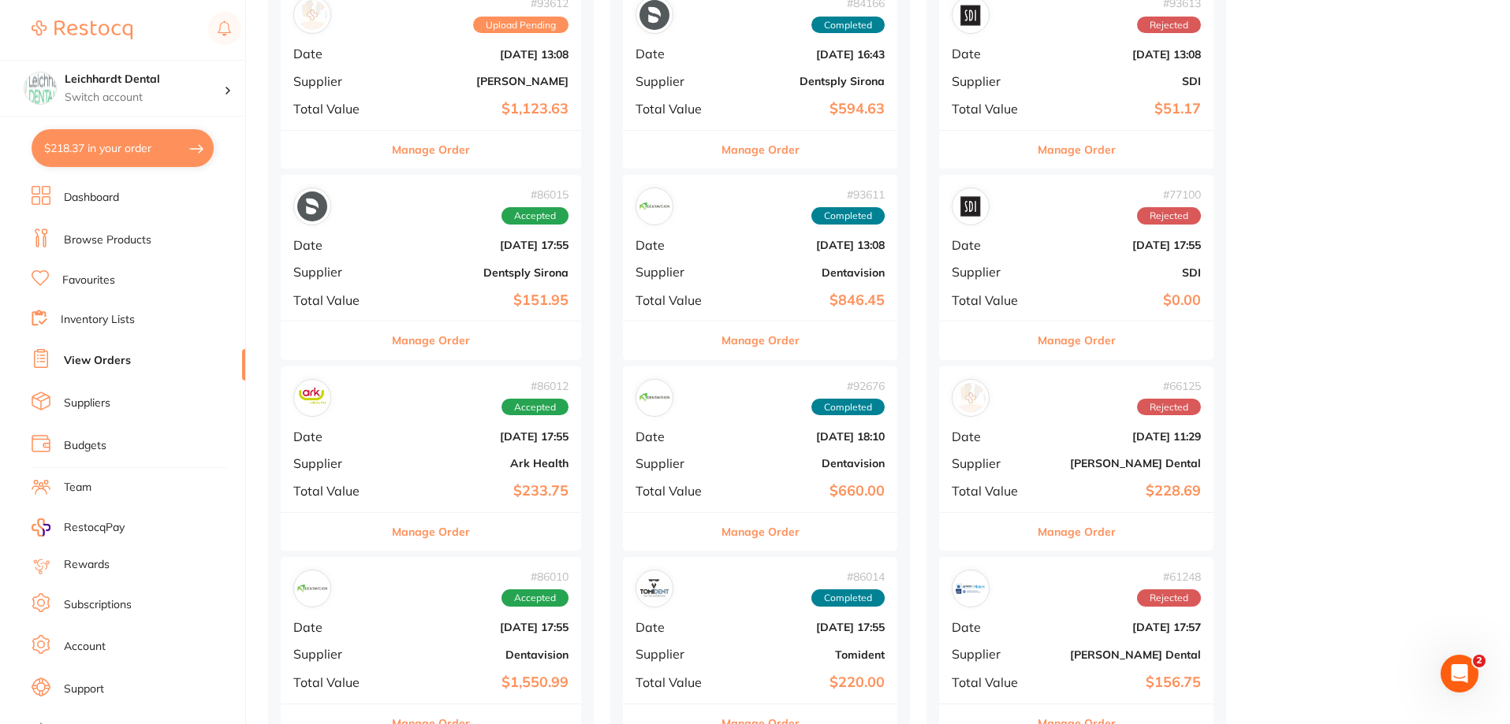
click at [421, 445] on div "# 86012 Accepted Date [DATE] 17:55 Supplier Ark Health Total Value $233.75" at bounding box center [431, 440] width 300 height 146
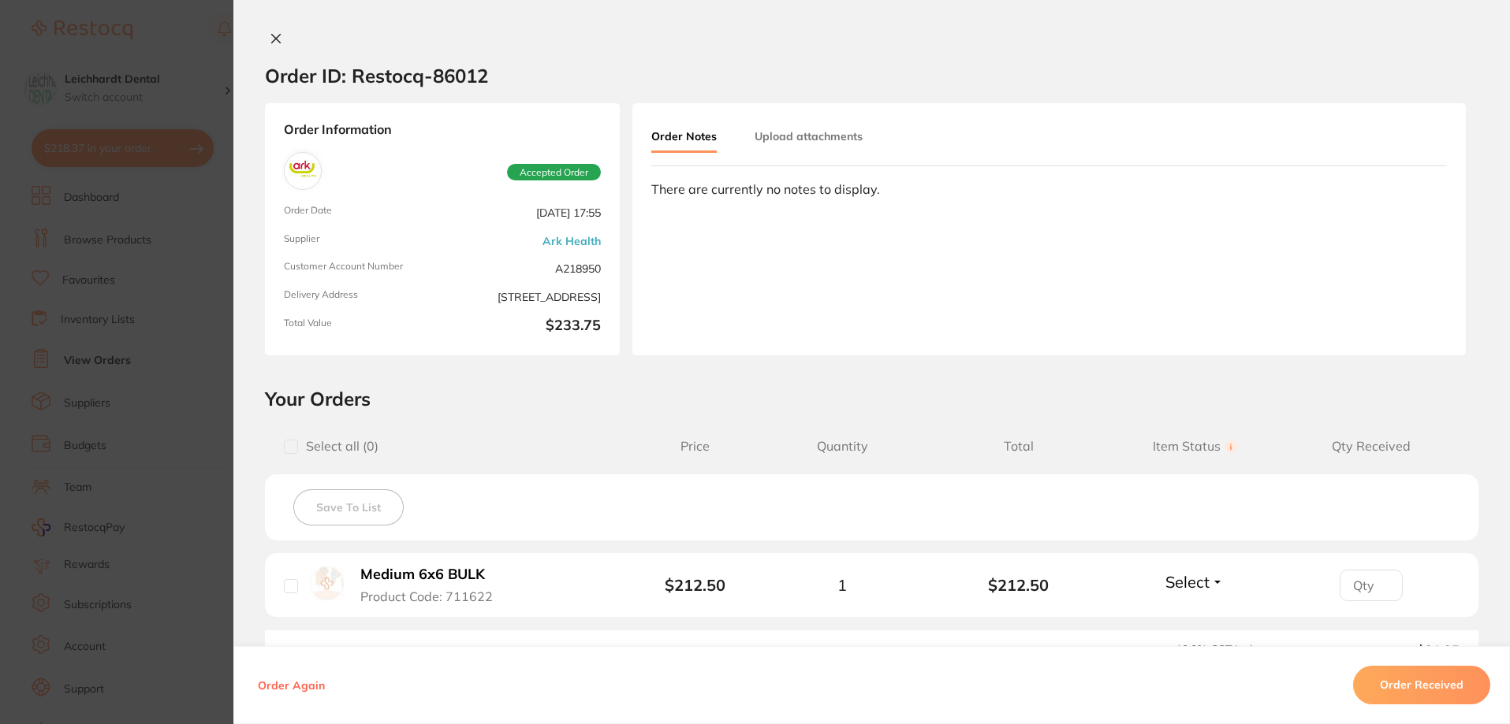
click at [104, 394] on section "Order ID: Restocq- 86012 Order Information Accepted Order Order Date [DATE] 17:…" at bounding box center [755, 362] width 1510 height 724
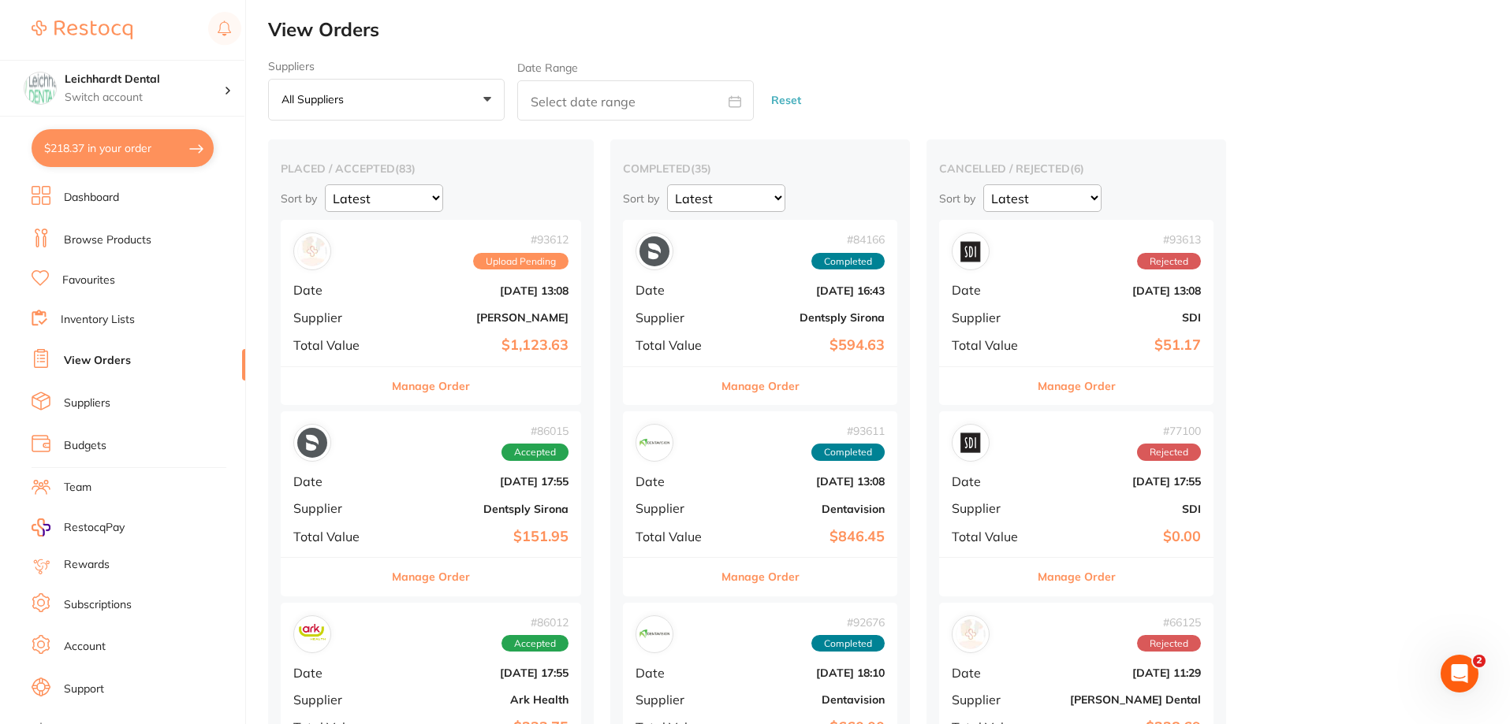
click at [405, 503] on b "Dentsply Sirona" at bounding box center [480, 509] width 175 height 13
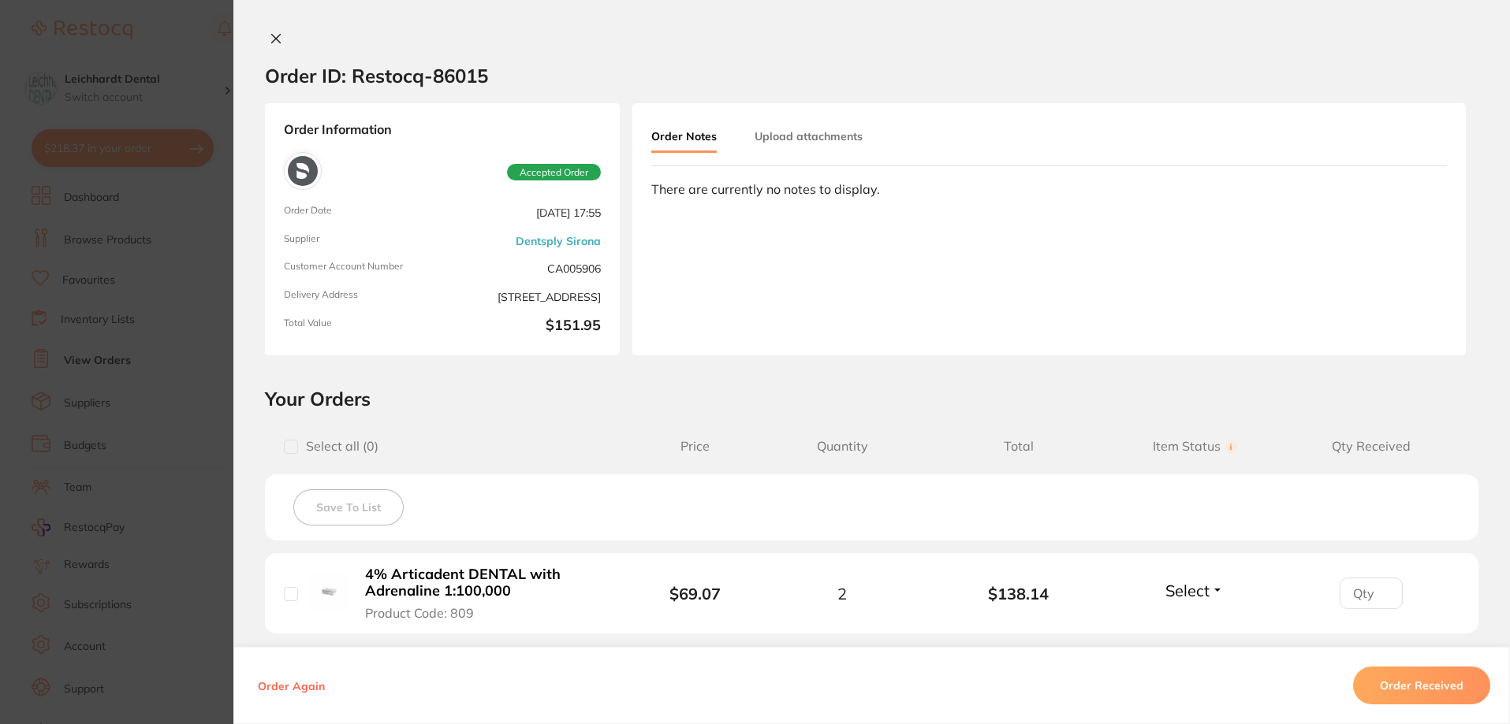
click at [93, 480] on section "Order ID: Restocq- 86015 Order Information Accepted Order Order Date [DATE] 17:…" at bounding box center [755, 362] width 1510 height 724
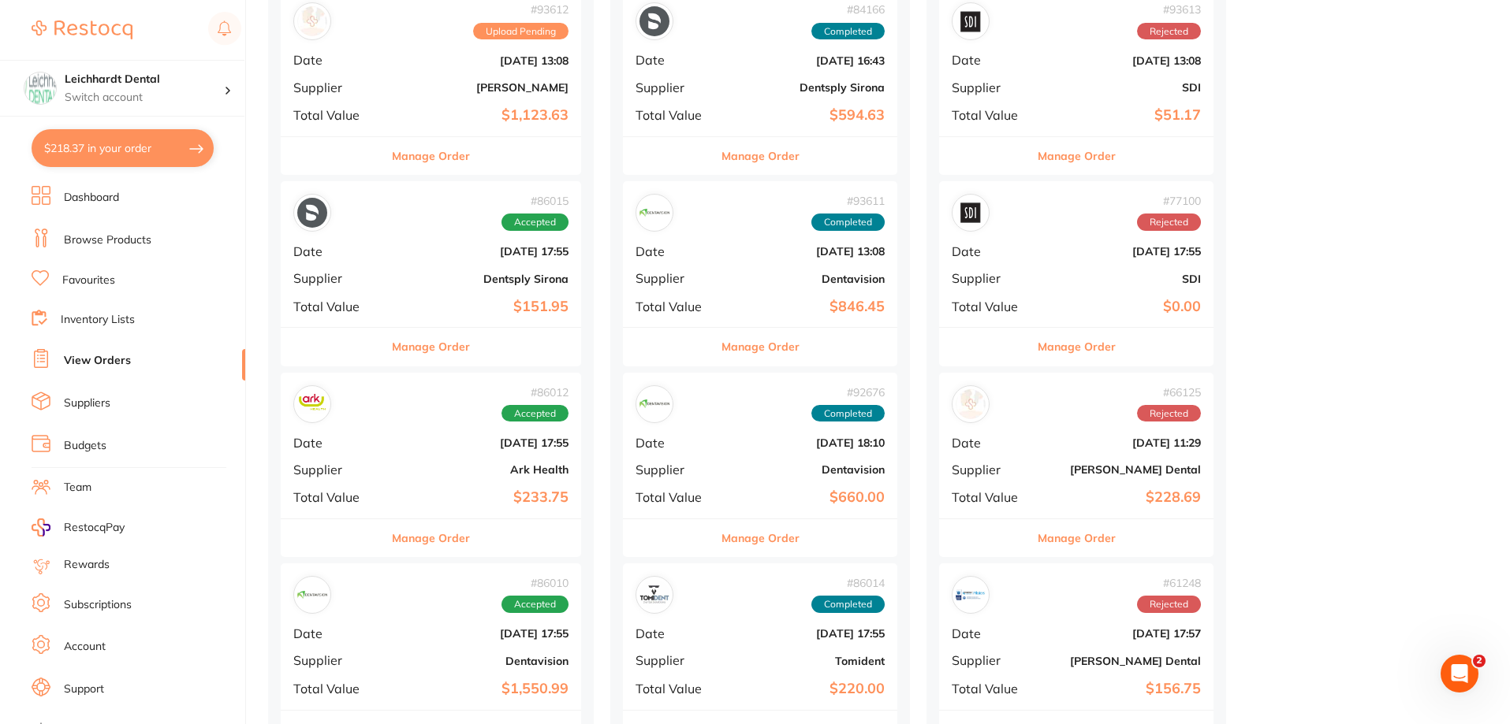
scroll to position [237, 0]
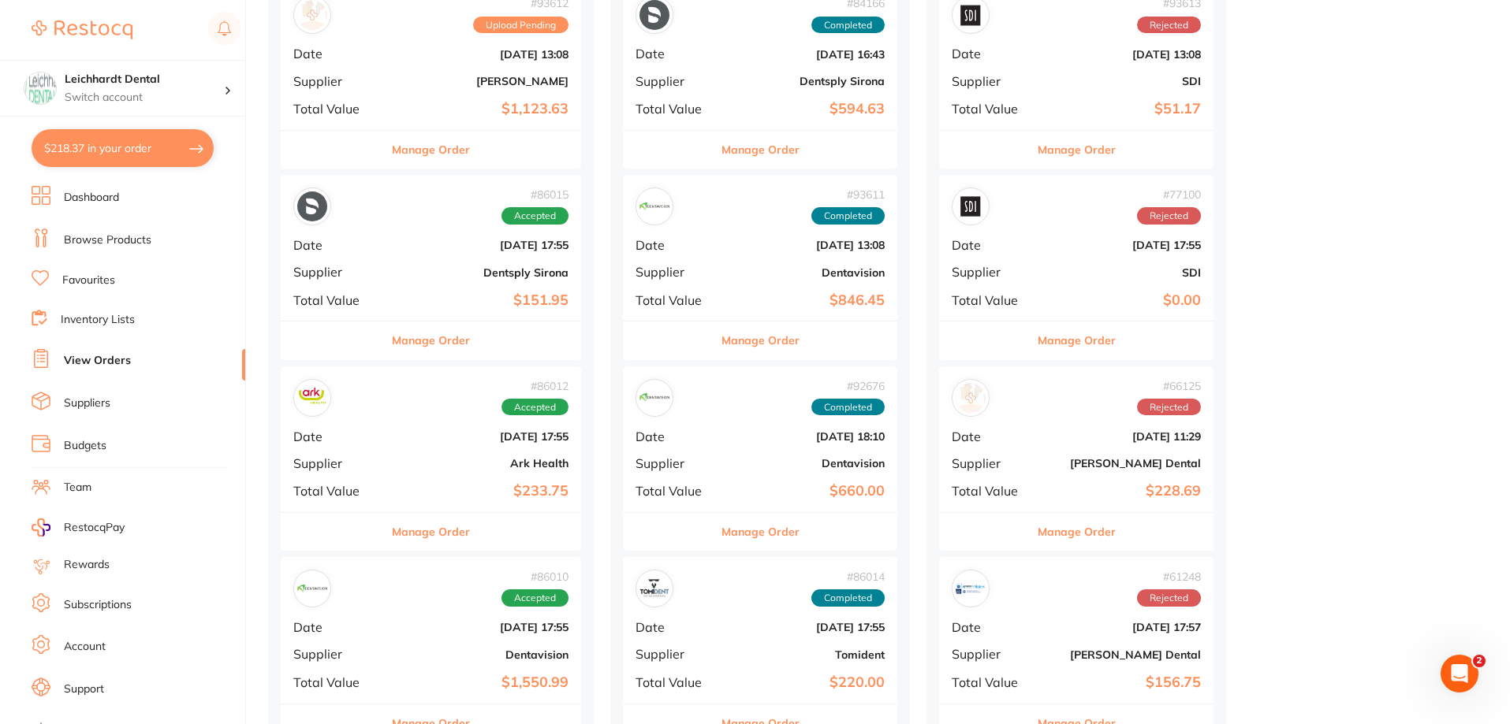
click at [419, 439] on b "[DATE] 17:55" at bounding box center [480, 436] width 175 height 13
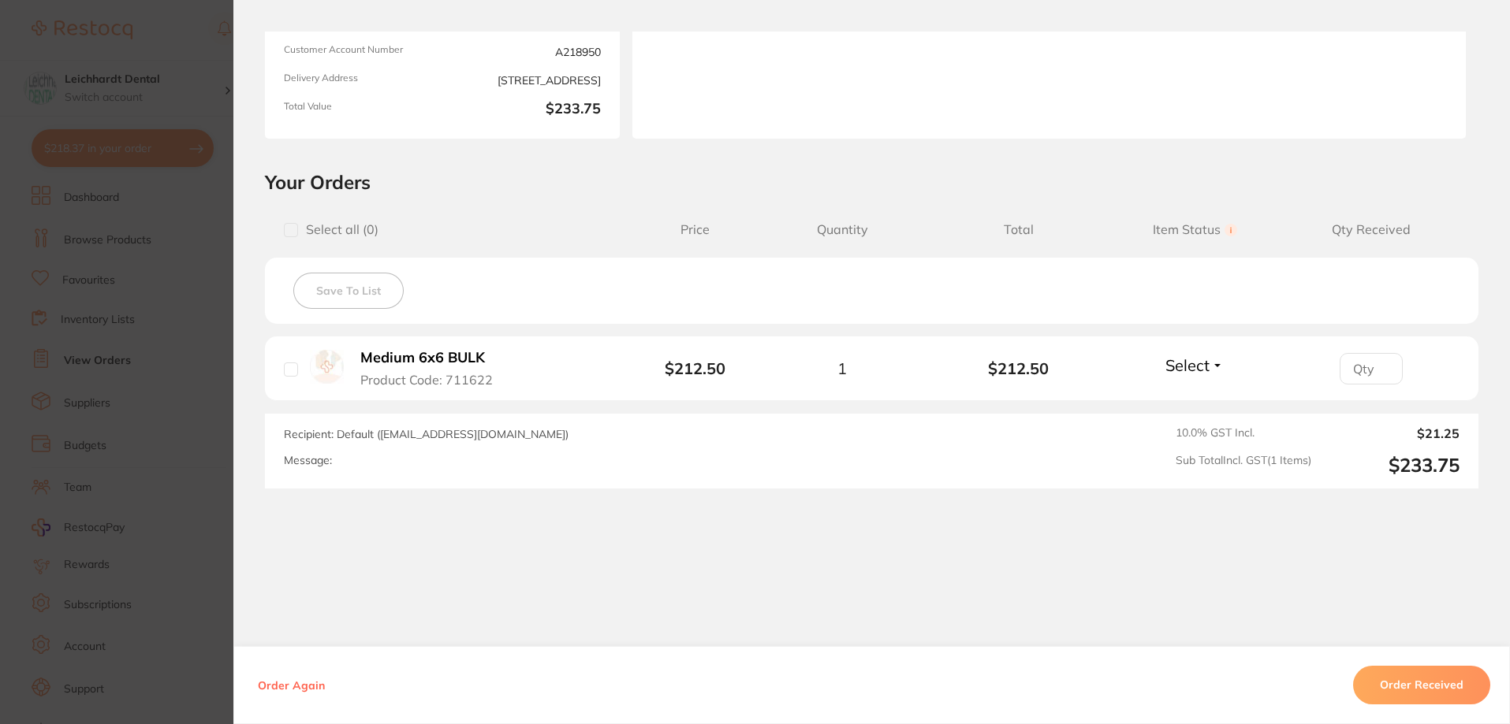
click at [50, 438] on section "Order ID: Restocq- 86012 Order Information Accepted Order Order Date [DATE] 17:…" at bounding box center [755, 362] width 1510 height 724
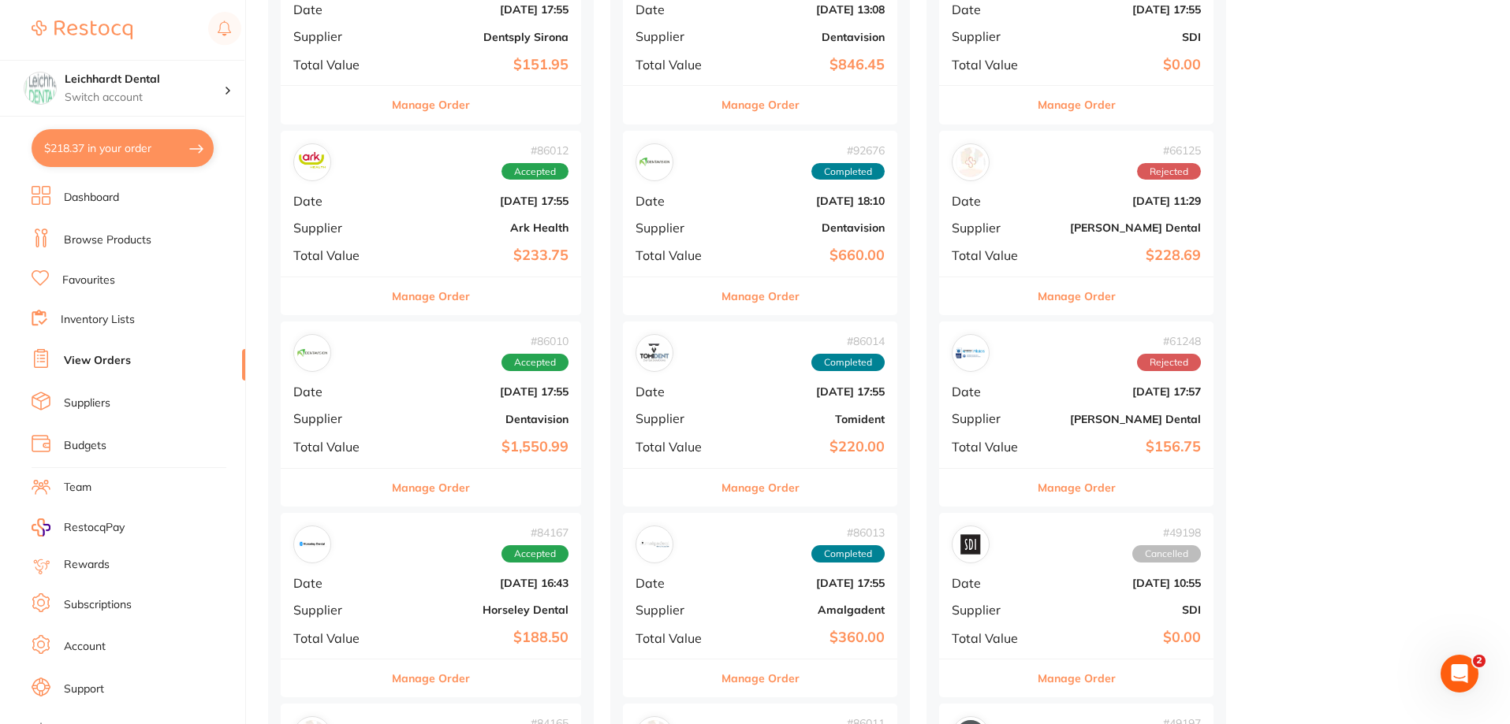
scroll to position [473, 0]
click at [421, 408] on div "# 86010 Accepted Date [DATE] 17:55 Supplier Dentavision Total Value $1,550.99" at bounding box center [431, 394] width 300 height 146
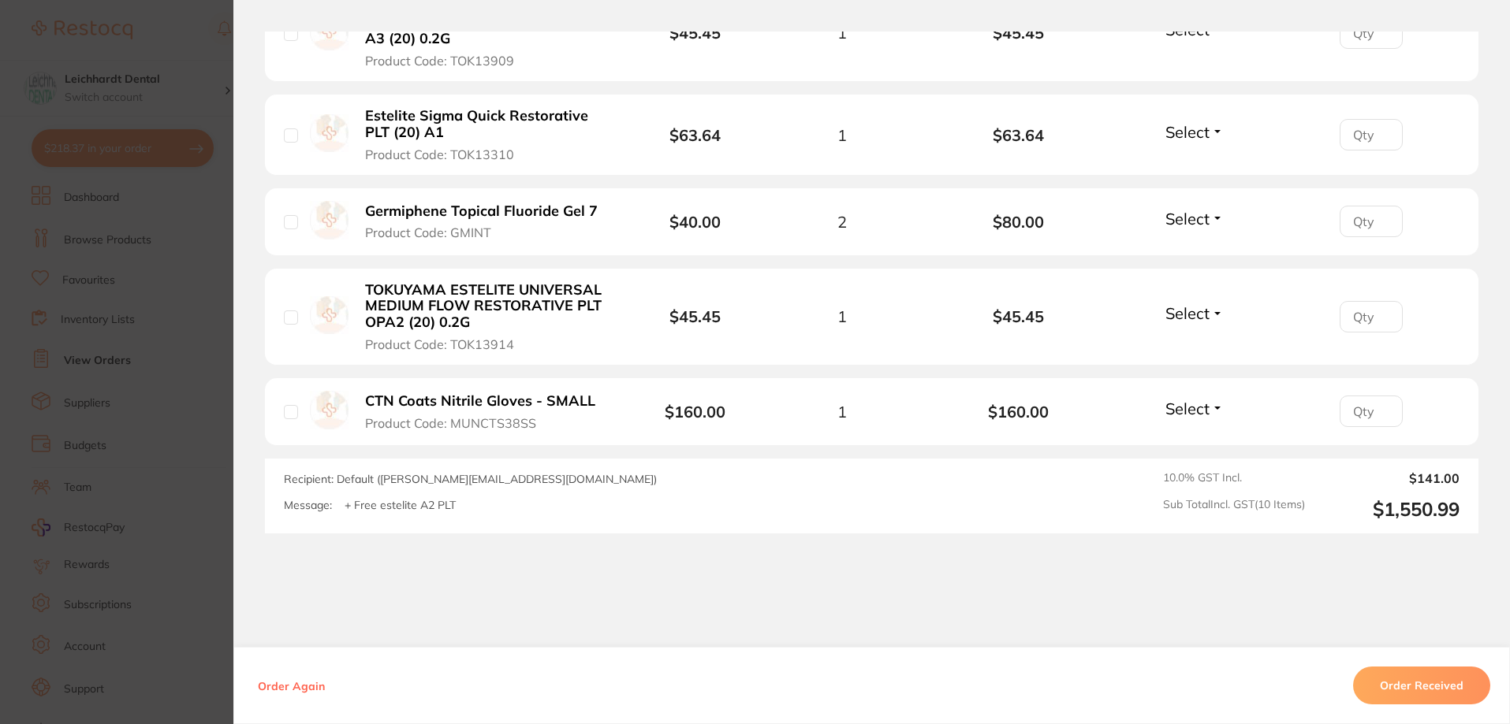
scroll to position [1025, 0]
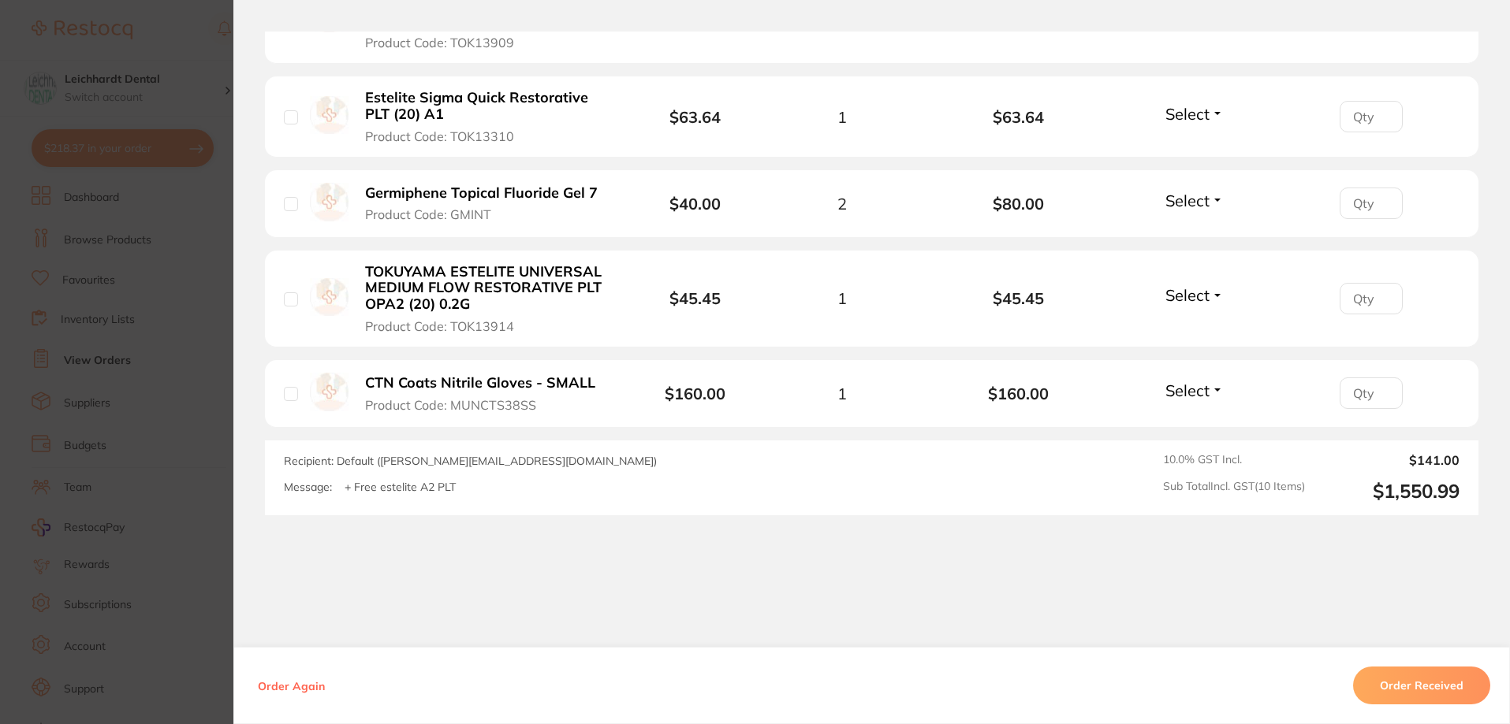
click at [143, 348] on section "Order ID: Restocq- 86010 Order Information Accepted Order Order Date [DATE] 17:…" at bounding box center [755, 362] width 1510 height 724
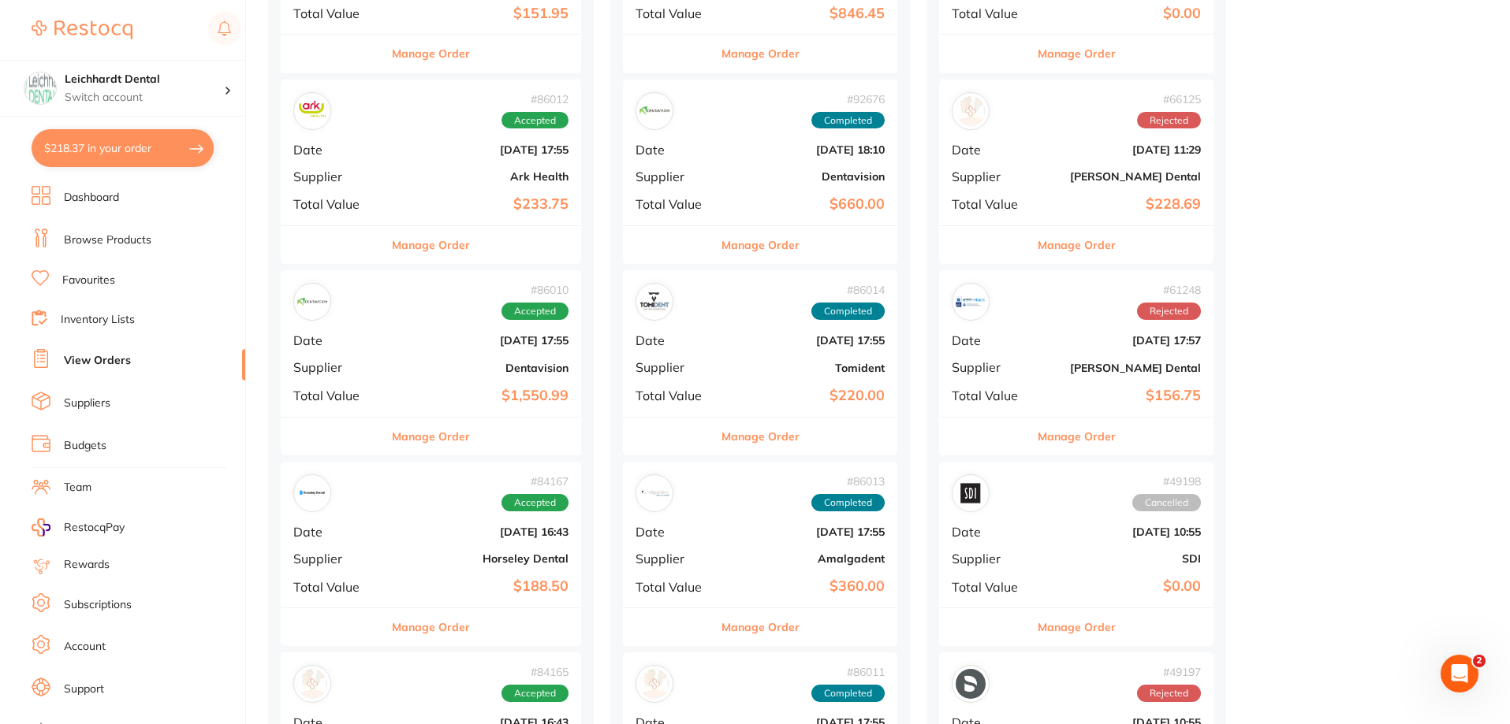
scroll to position [552, 0]
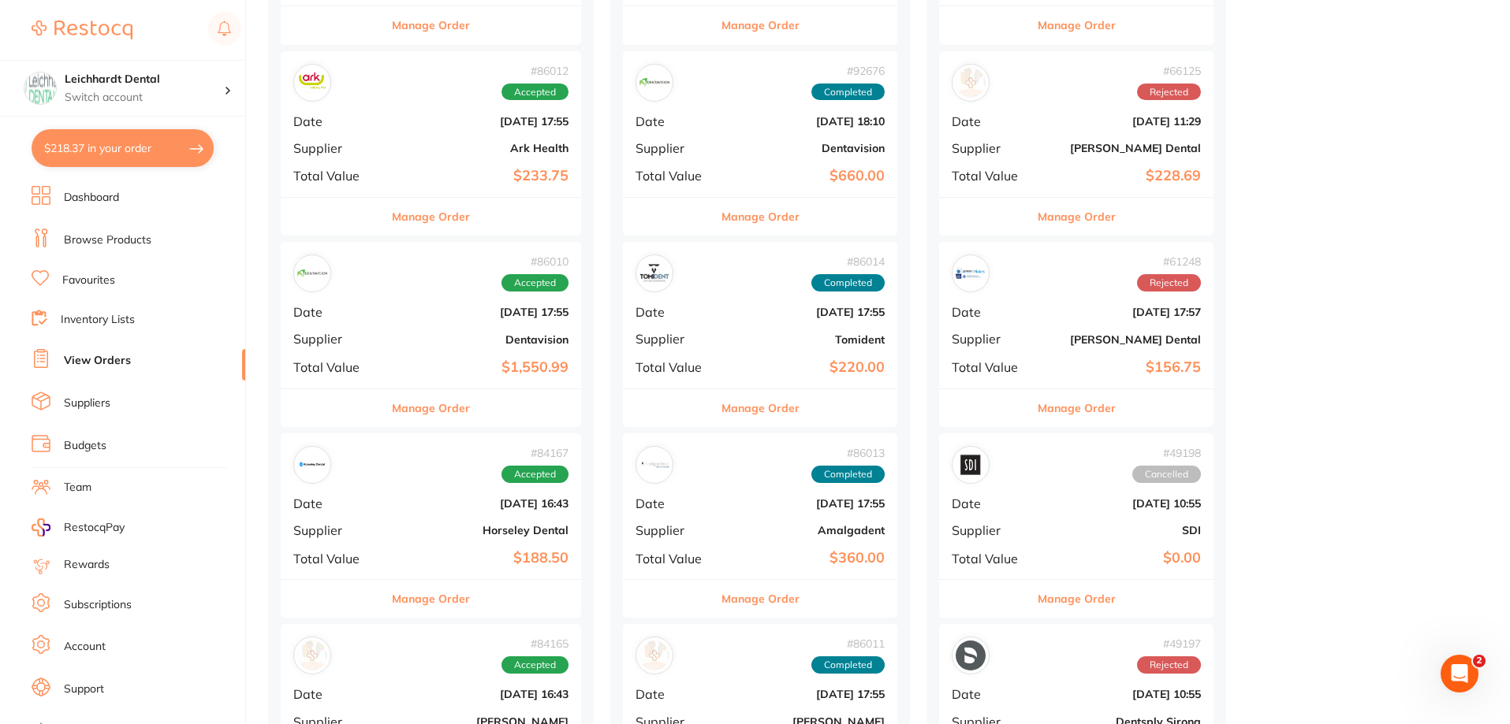
click at [381, 502] on span "Date" at bounding box center [337, 504] width 88 height 14
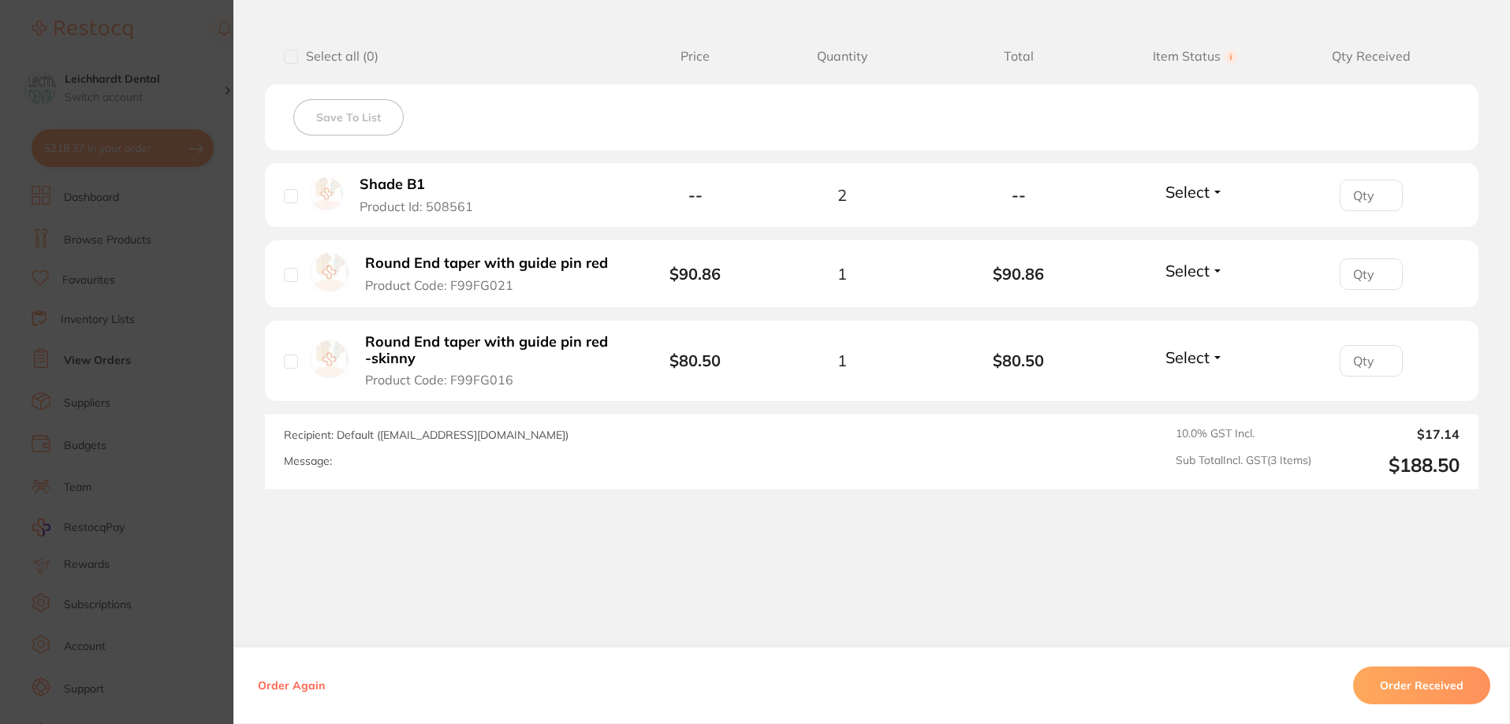
click at [106, 416] on section "Order ID: Restocq- 84167 Order Information Accepted Order Order Date [DATE] 16:…" at bounding box center [755, 362] width 1510 height 724
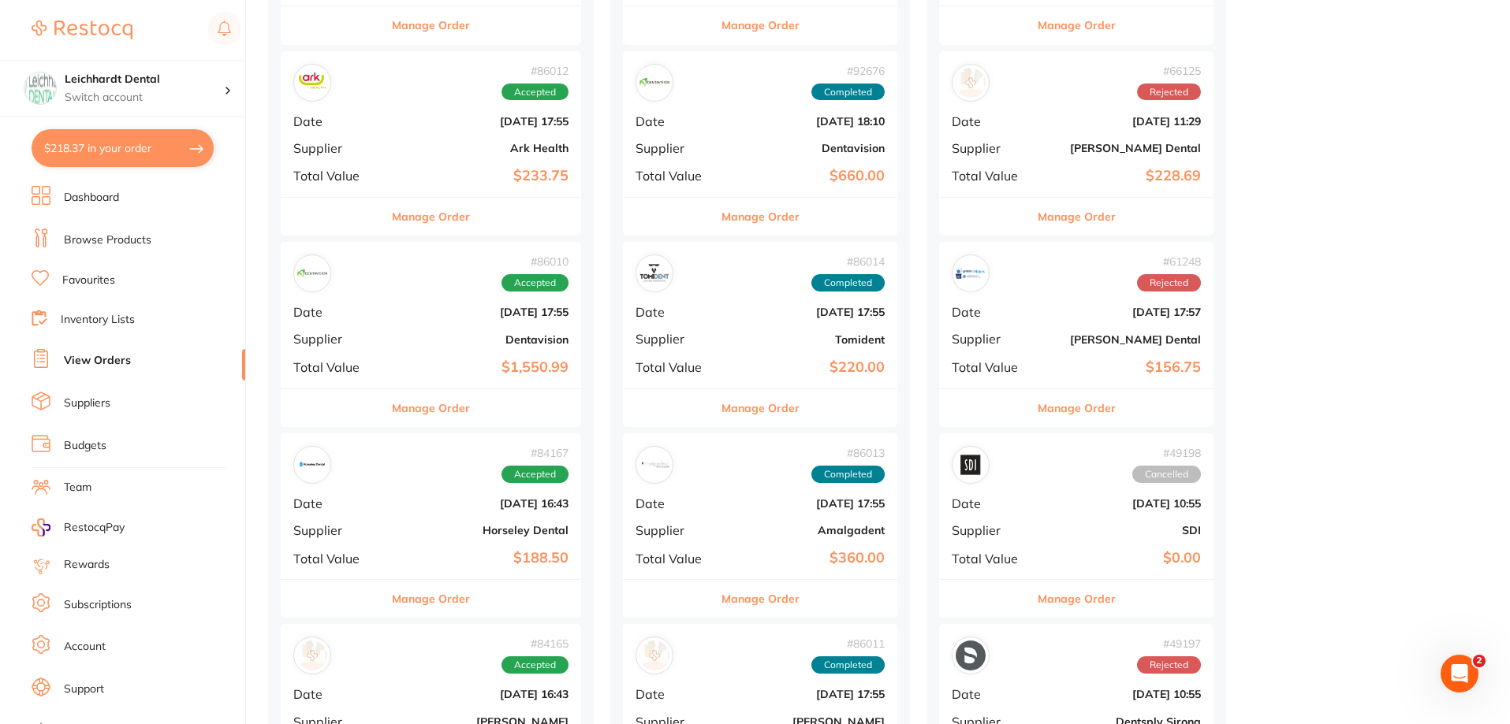
click at [426, 512] on div "# 84167 Accepted Date [DATE] 16:43 Supplier Horseley Dental Total Value $188.50" at bounding box center [431, 507] width 300 height 146
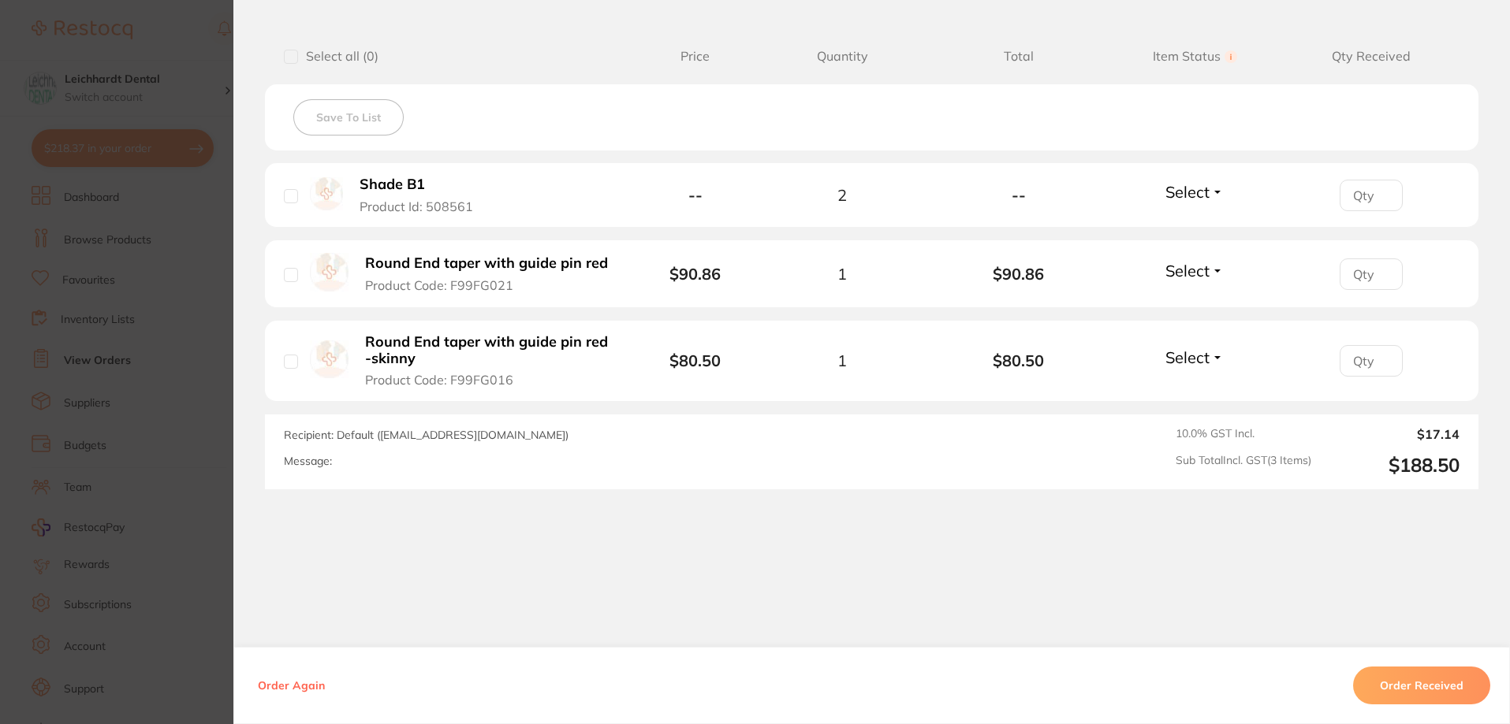
click at [74, 423] on section "Order ID: Restocq- 84167 Order Information Accepted Order Order Date [DATE] 16:…" at bounding box center [755, 362] width 1510 height 724
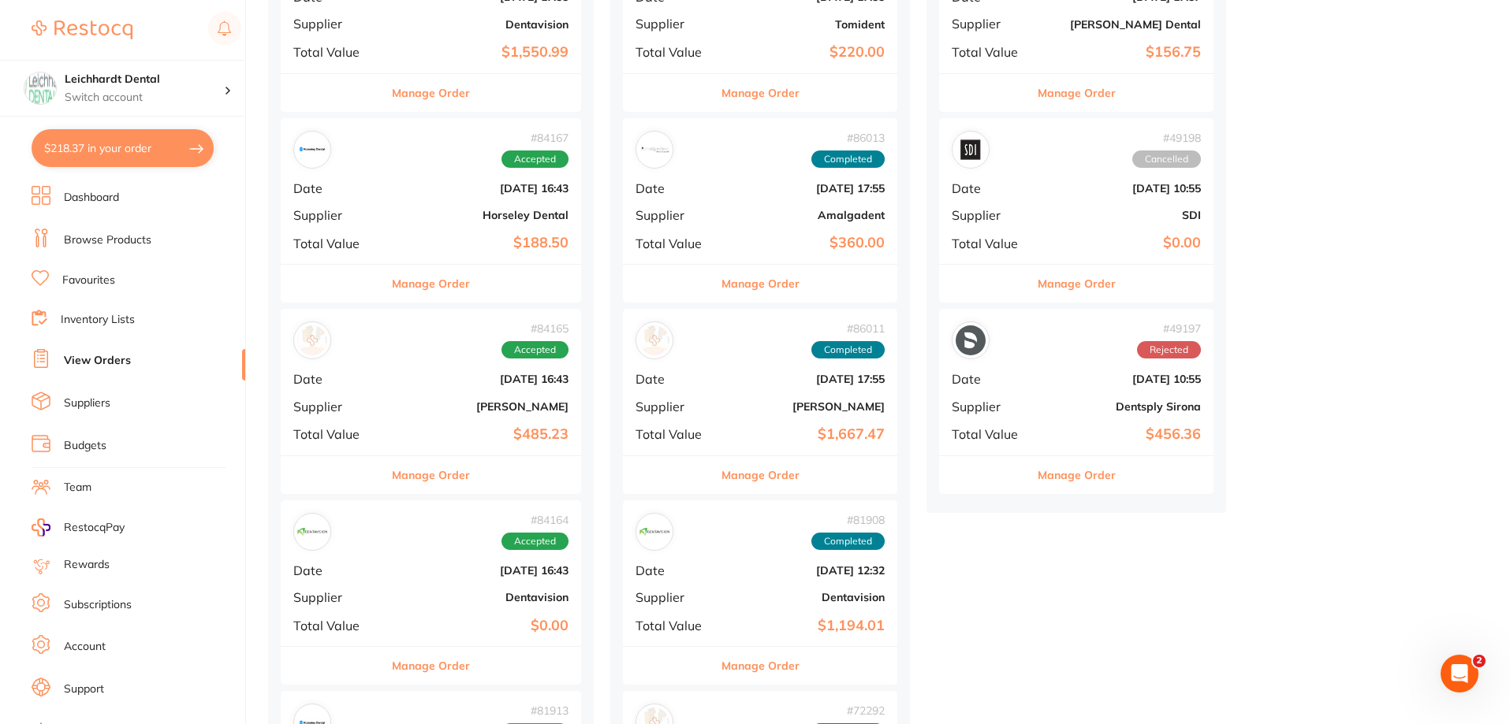
click at [397, 383] on b "[DATE] 16:43" at bounding box center [480, 379] width 175 height 13
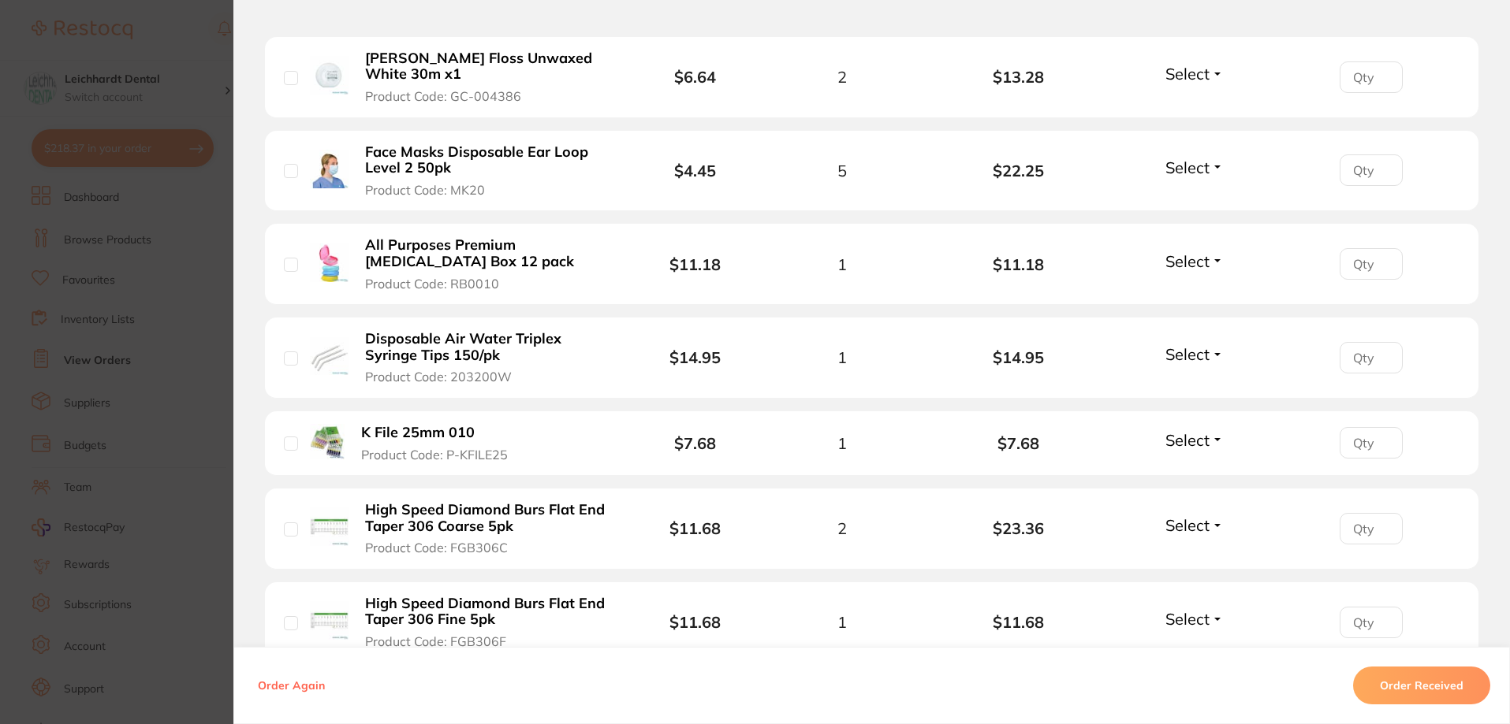
click at [86, 491] on section "Order ID: Restocq- 84165 Order Information Accepted Order Date [DATE] 16:43 Sup…" at bounding box center [755, 362] width 1510 height 724
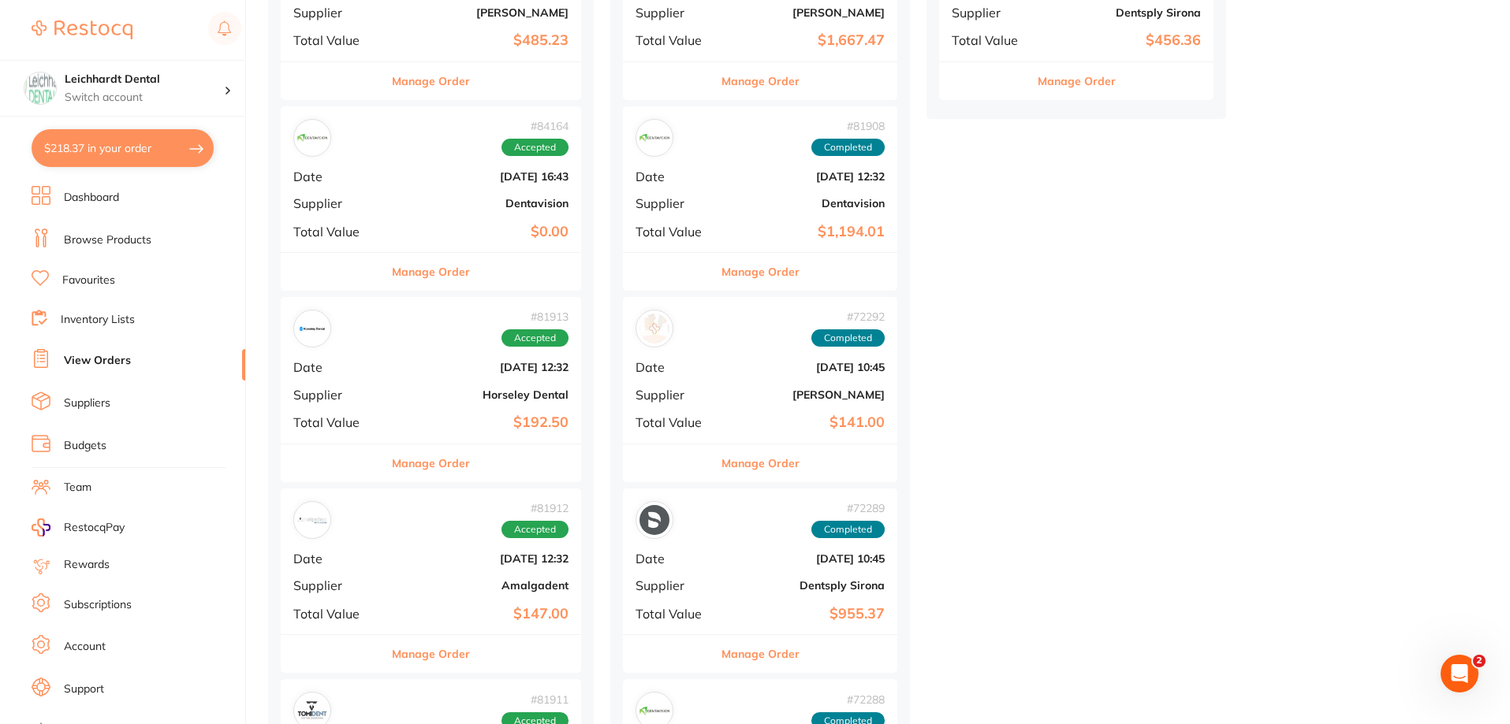
click at [455, 374] on b "[DATE] 12:32" at bounding box center [480, 367] width 175 height 13
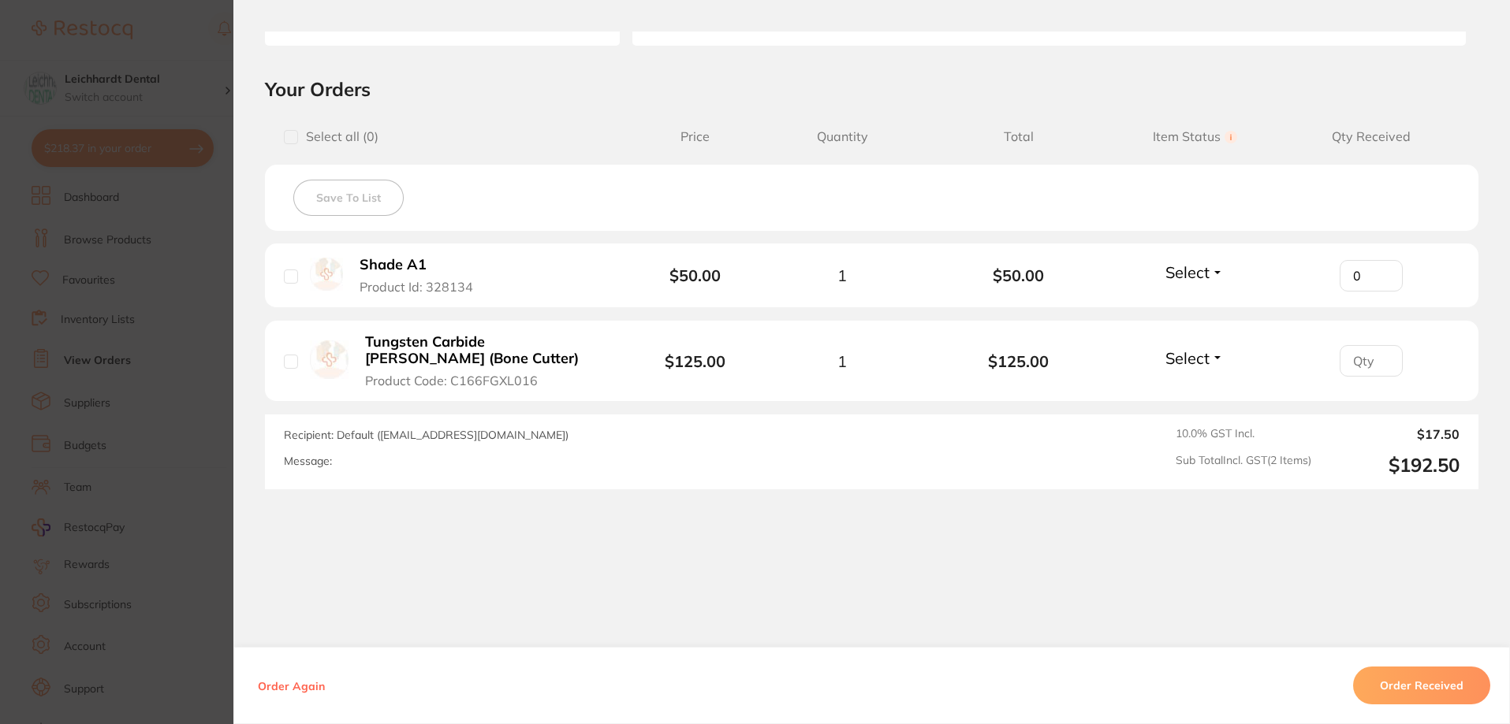
click at [54, 385] on section "Order ID: Restocq- 81913 Order Information Accepted Order Order Date [DATE] 12:…" at bounding box center [755, 362] width 1510 height 724
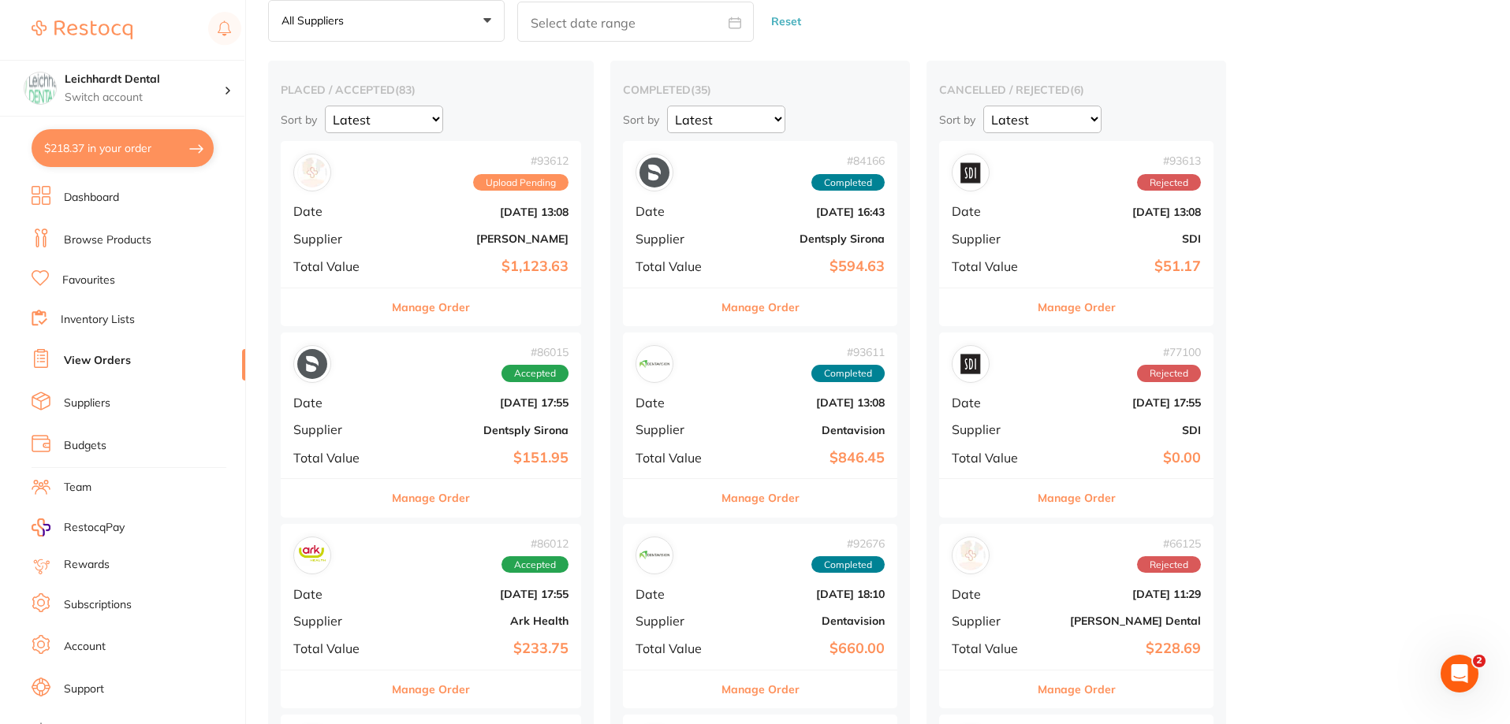
click at [415, 218] on div "# 93612 Upload Pending Date [DATE] 13:08 Supplier [PERSON_NAME] Total Value $1,…" at bounding box center [431, 214] width 300 height 146
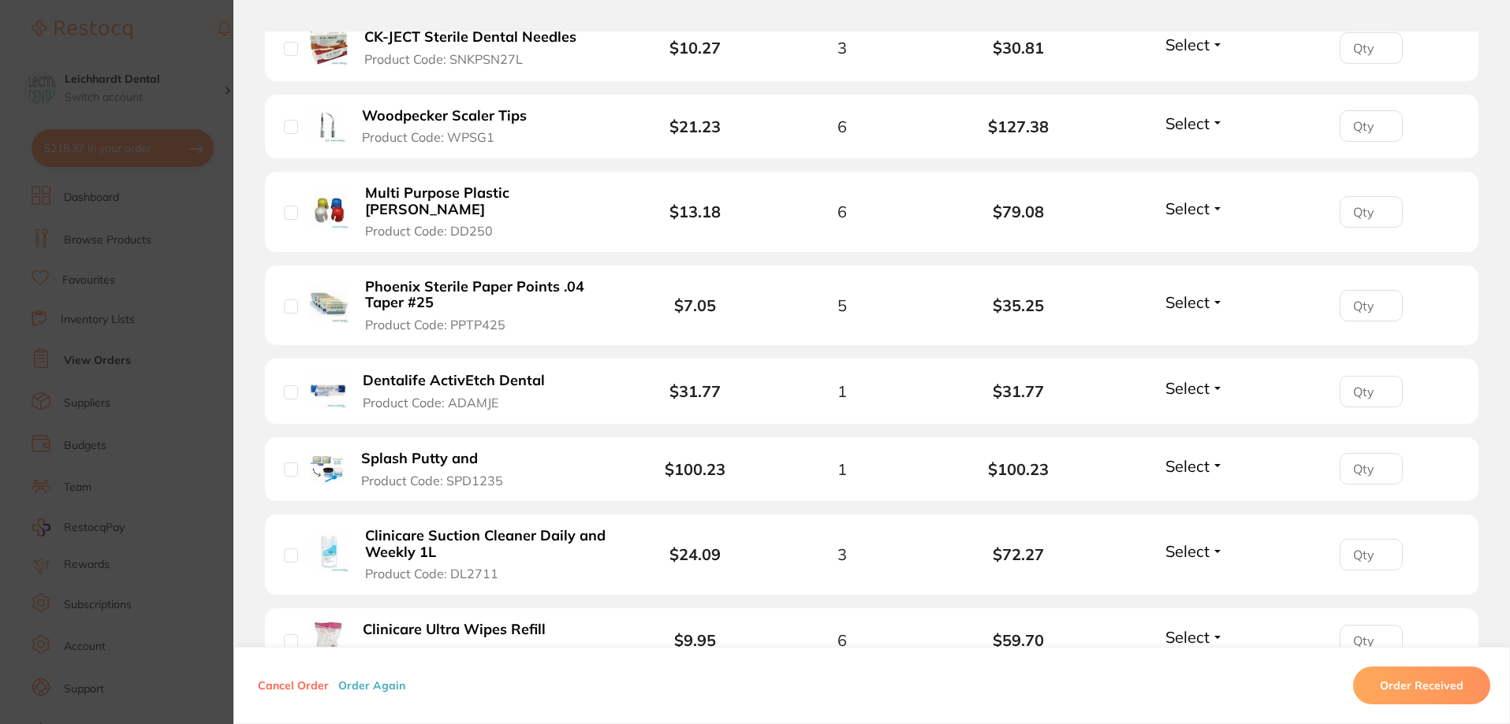
click at [100, 347] on section "Order ID: Restocq- 93612 Order Information Upload Pending Order Date [DATE] 13:…" at bounding box center [755, 362] width 1510 height 724
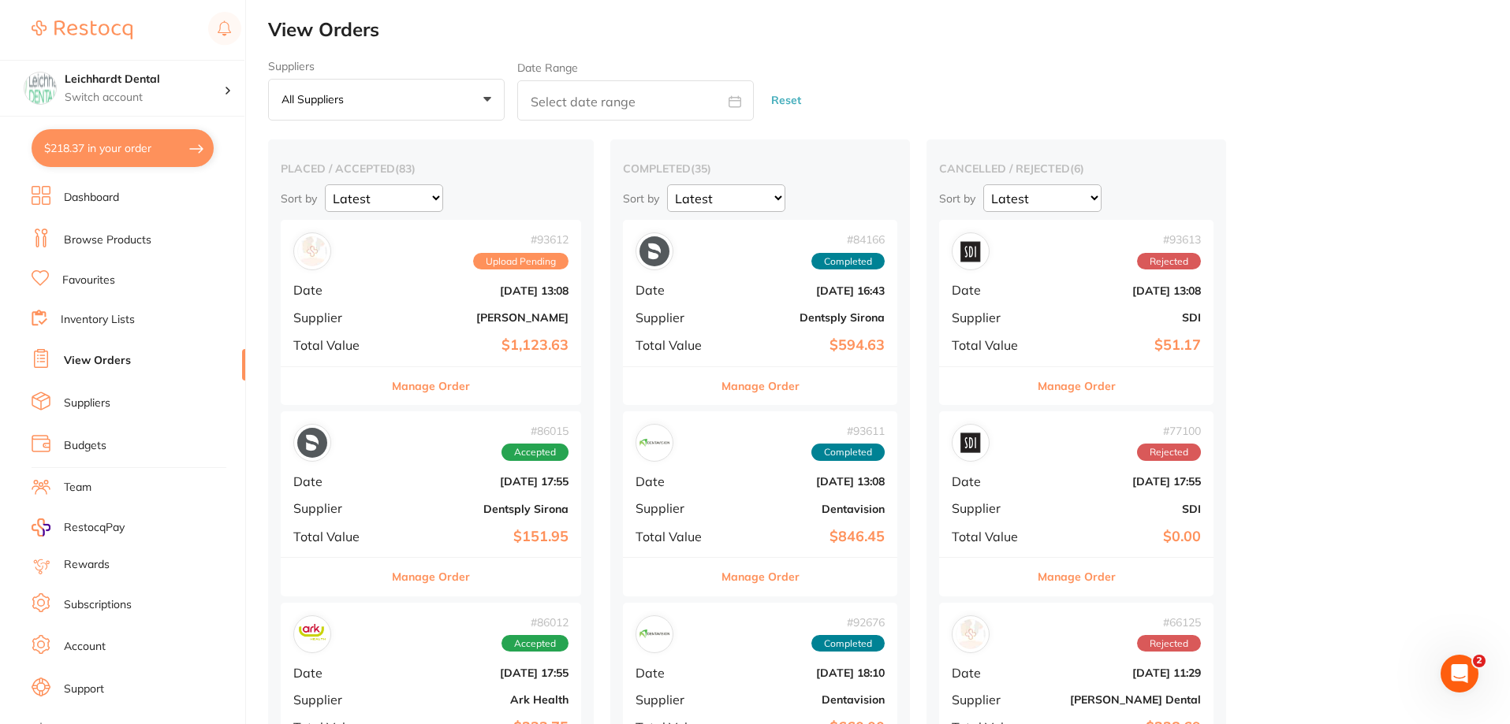
click at [94, 236] on link "Browse Products" at bounding box center [108, 241] width 88 height 16
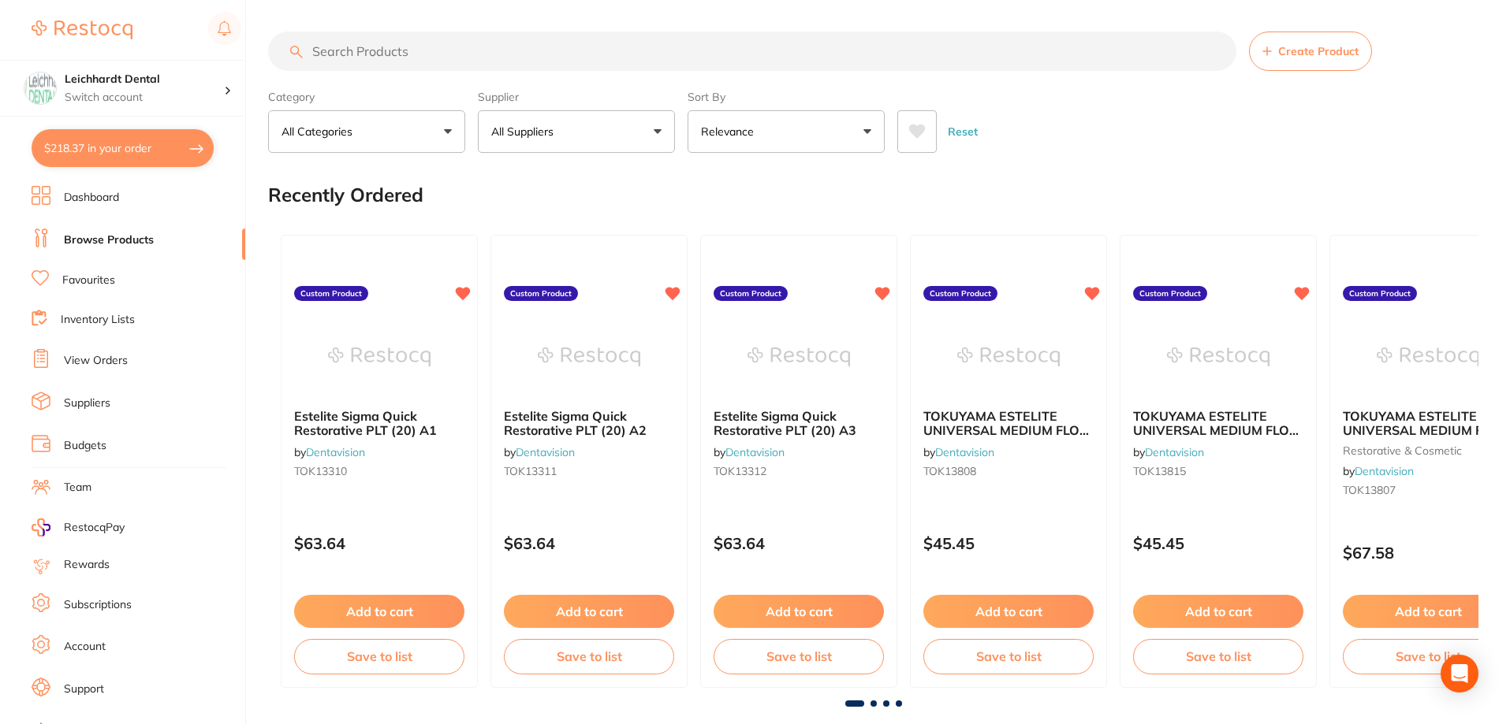
click at [539, 140] on p "All Suppliers" at bounding box center [525, 132] width 69 height 16
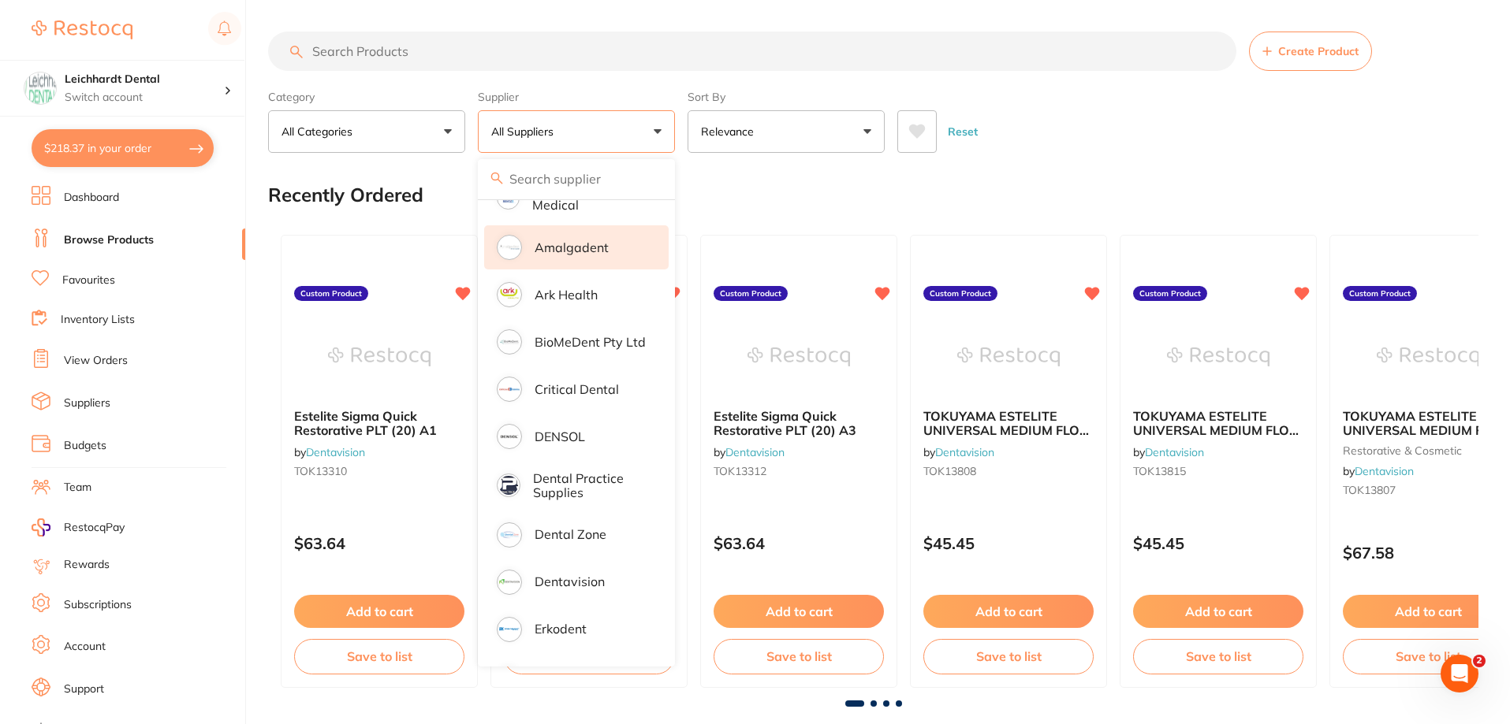
scroll to position [315, 0]
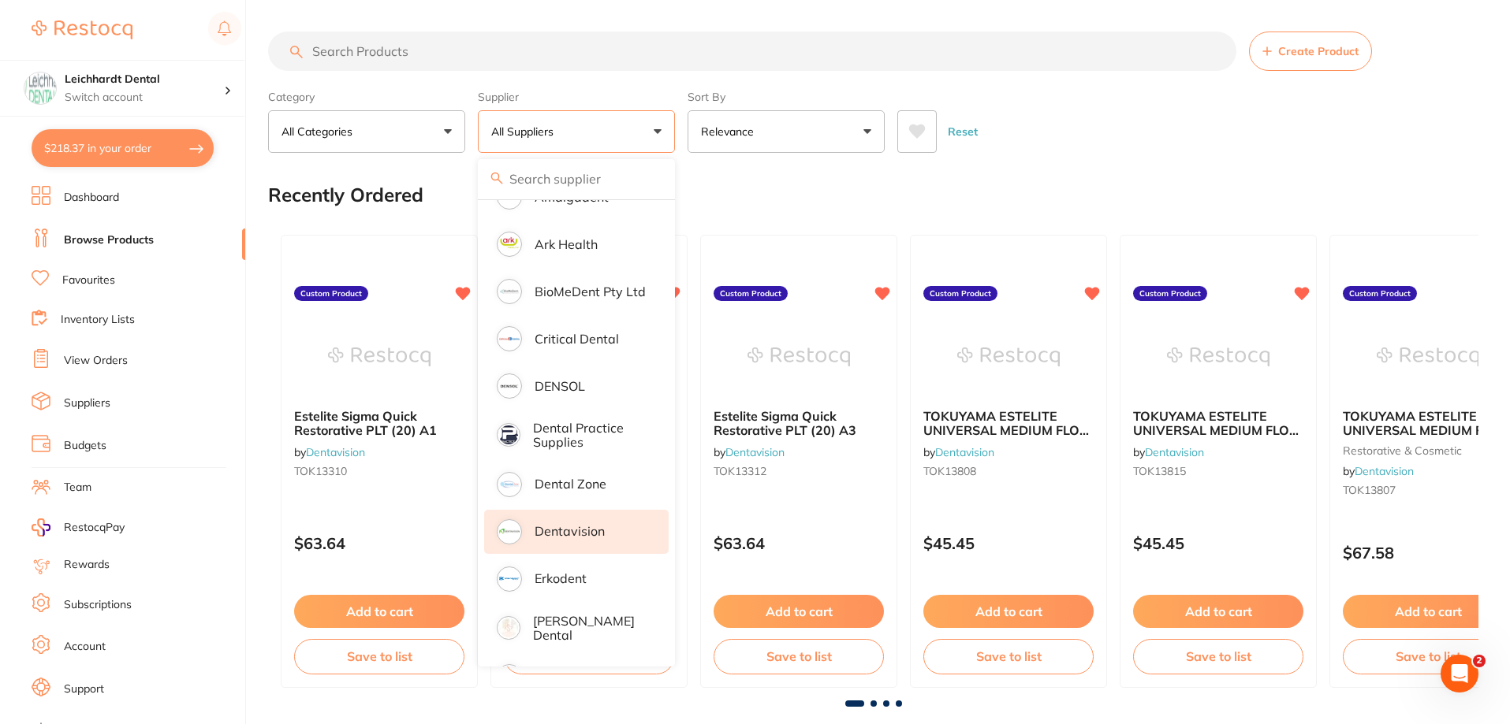
click at [585, 533] on p "Dentavision" at bounding box center [570, 531] width 70 height 14
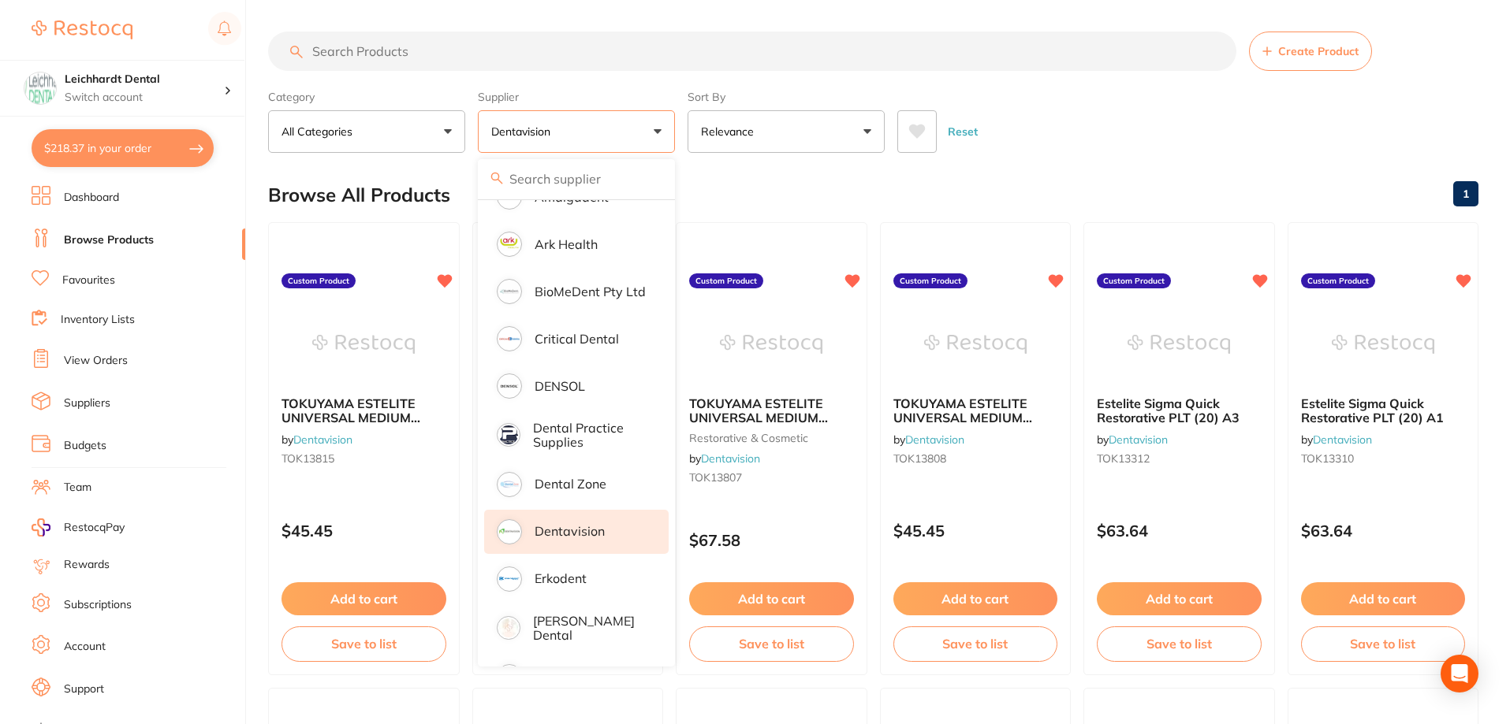
click at [1062, 112] on div "Reset" at bounding box center [1181, 125] width 568 height 55
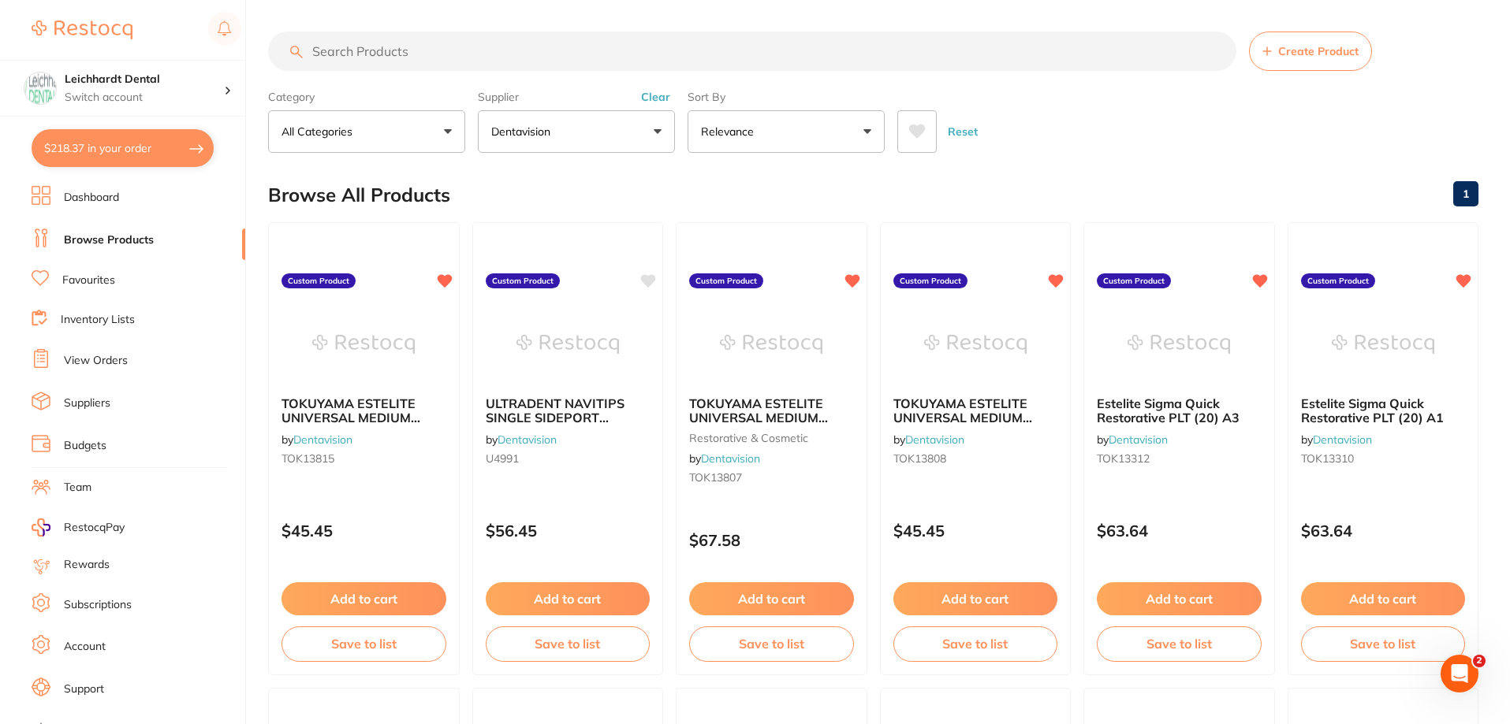
scroll to position [0, 0]
click at [371, 48] on input "search" at bounding box center [752, 51] width 968 height 39
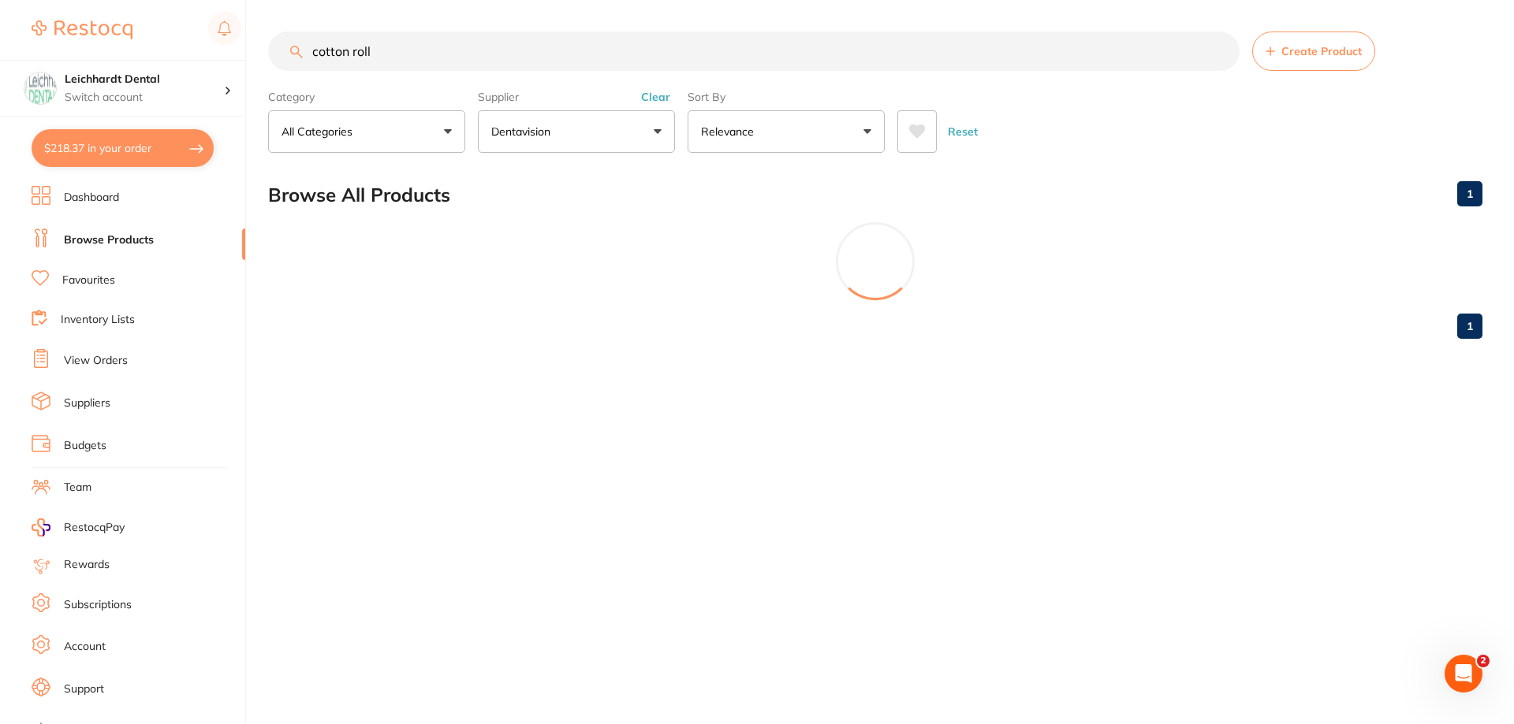
type input "cotton roll"
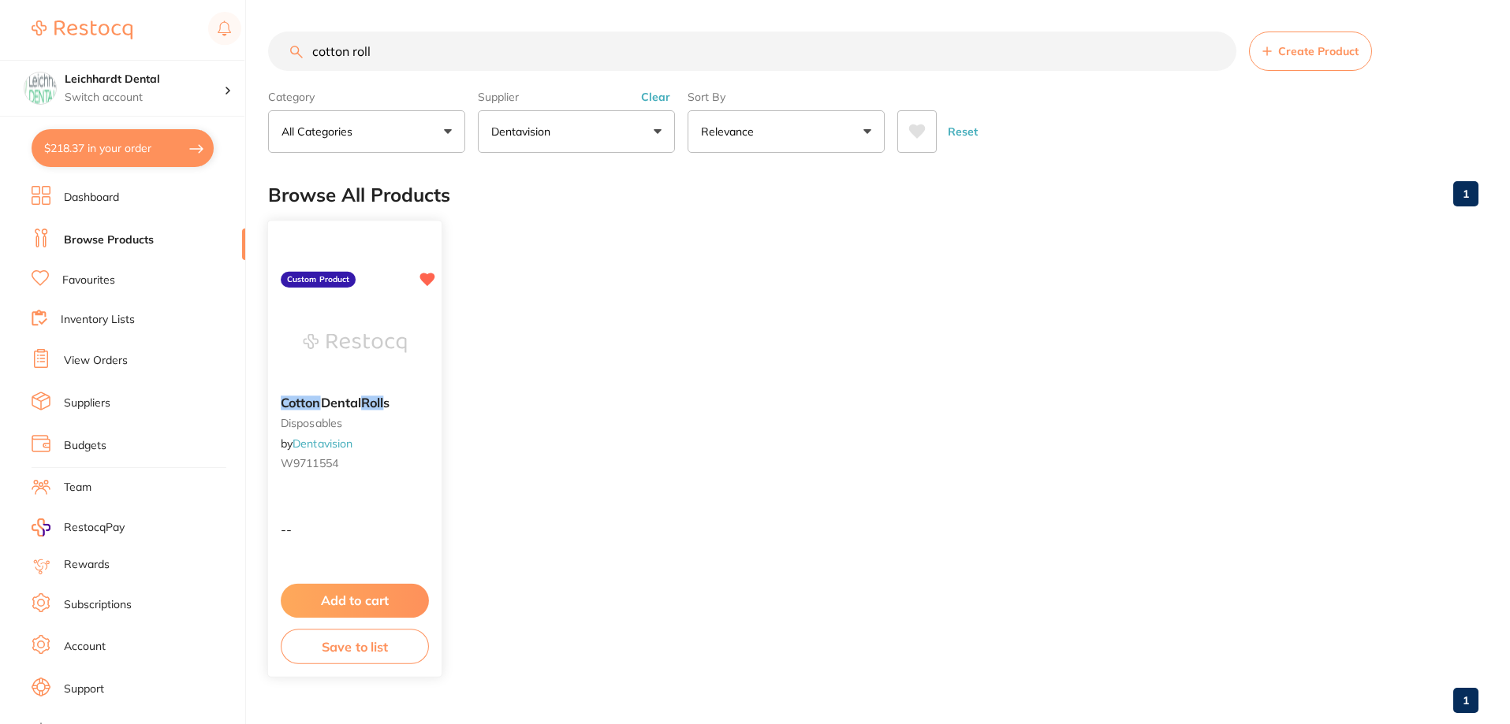
scroll to position [595, 0]
click at [347, 356] on img at bounding box center [354, 344] width 103 height 80
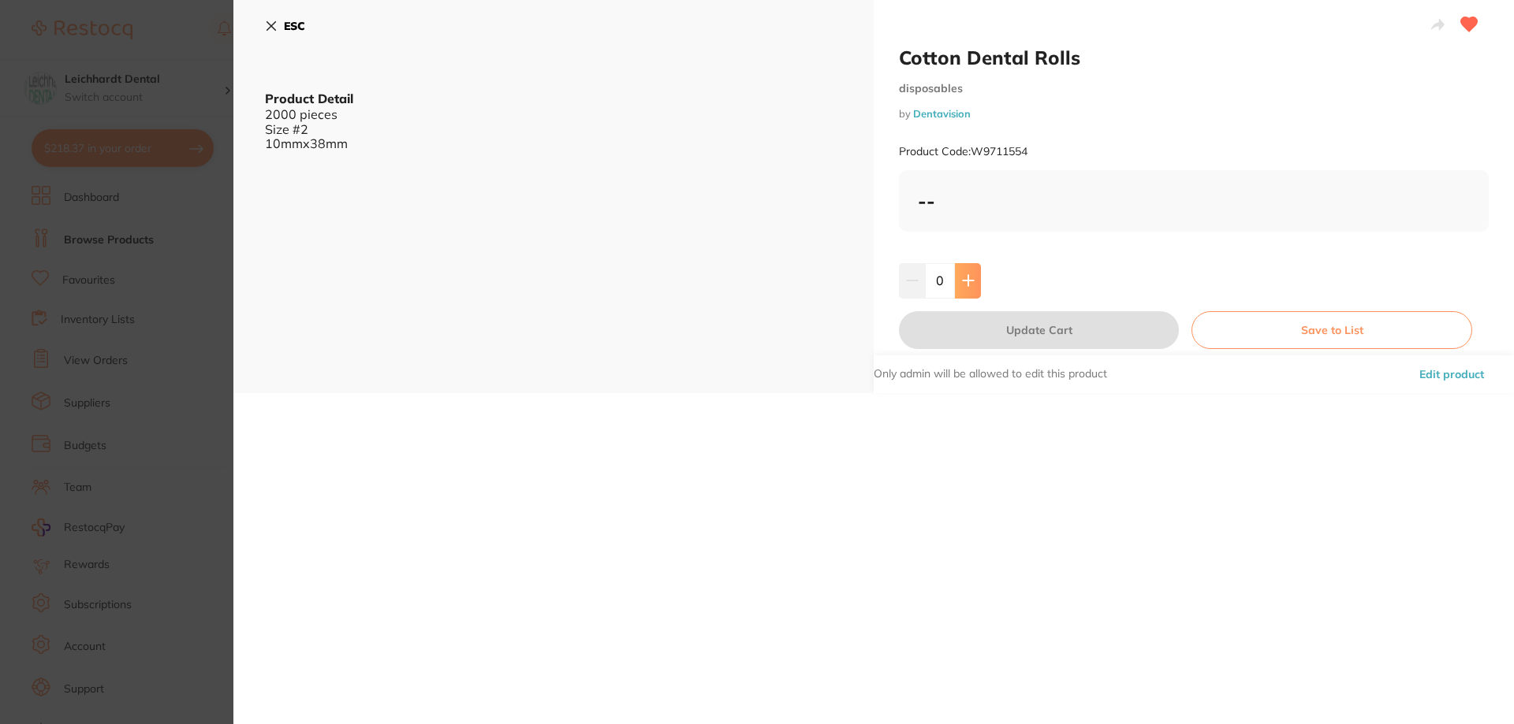
click at [956, 274] on button at bounding box center [968, 280] width 26 height 35
type input "1"
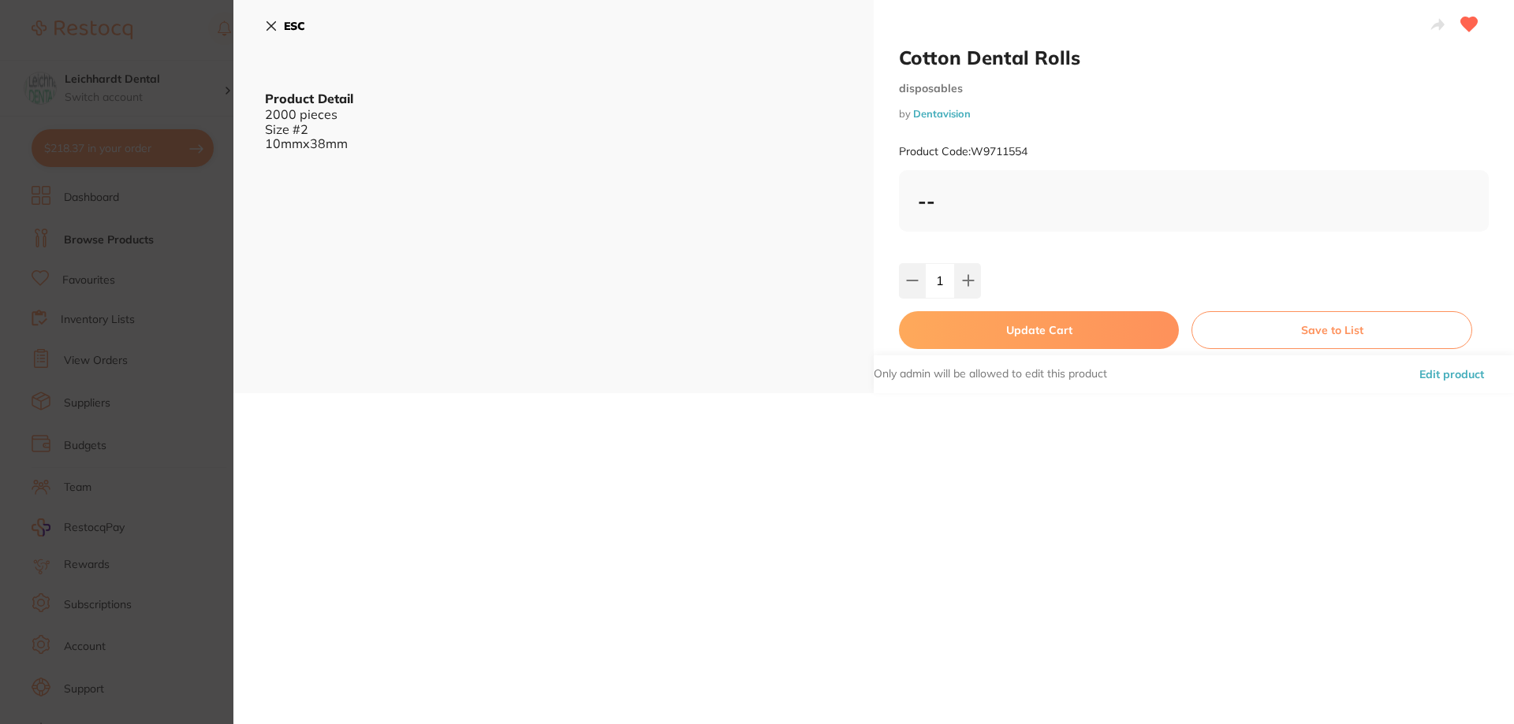
click at [1032, 330] on button "Update Cart" at bounding box center [1039, 330] width 280 height 38
checkbox input "false"
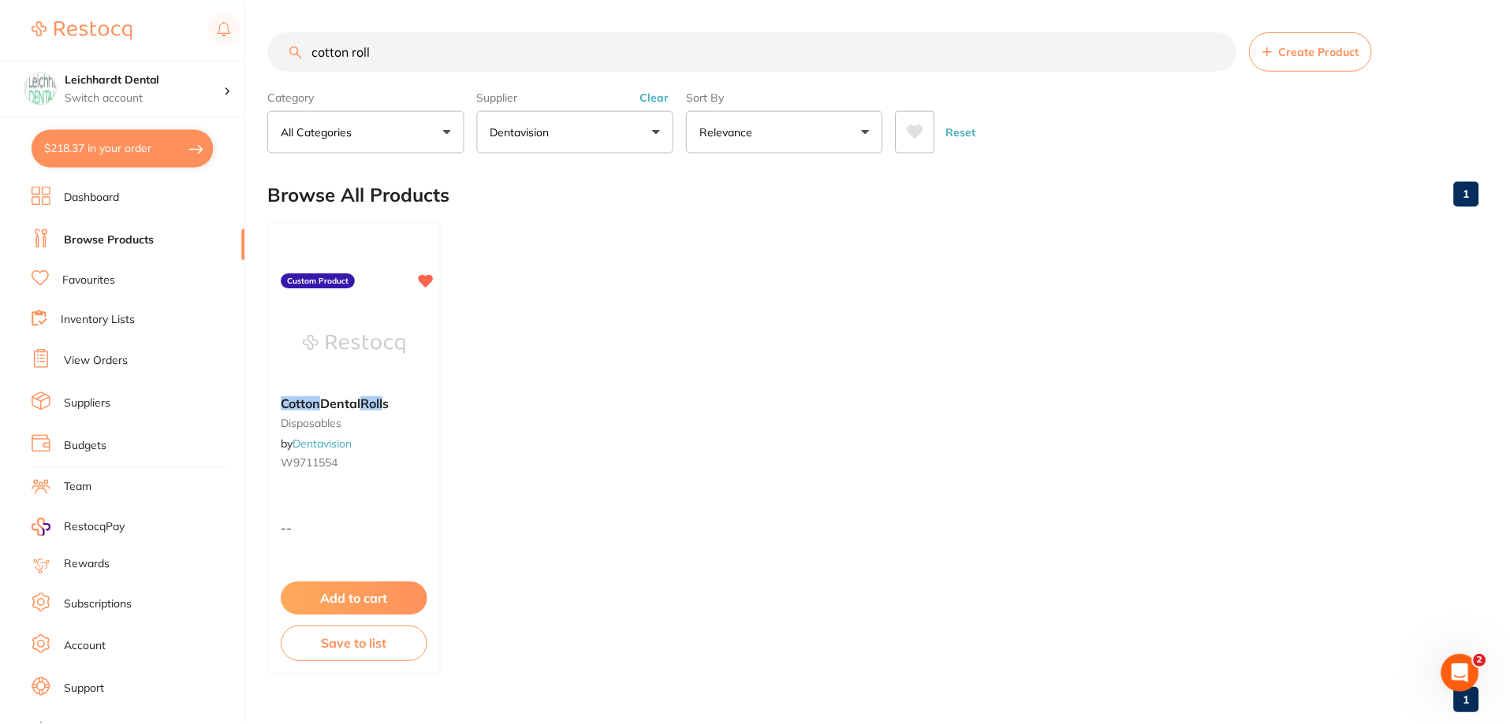
scroll to position [1, 0]
type textarea "Flow + 1 free A3 Syringe Quick PLT + 1 free A2"
click at [71, 154] on button "$218.37 in your order" at bounding box center [123, 148] width 182 height 38
checkbox input "true"
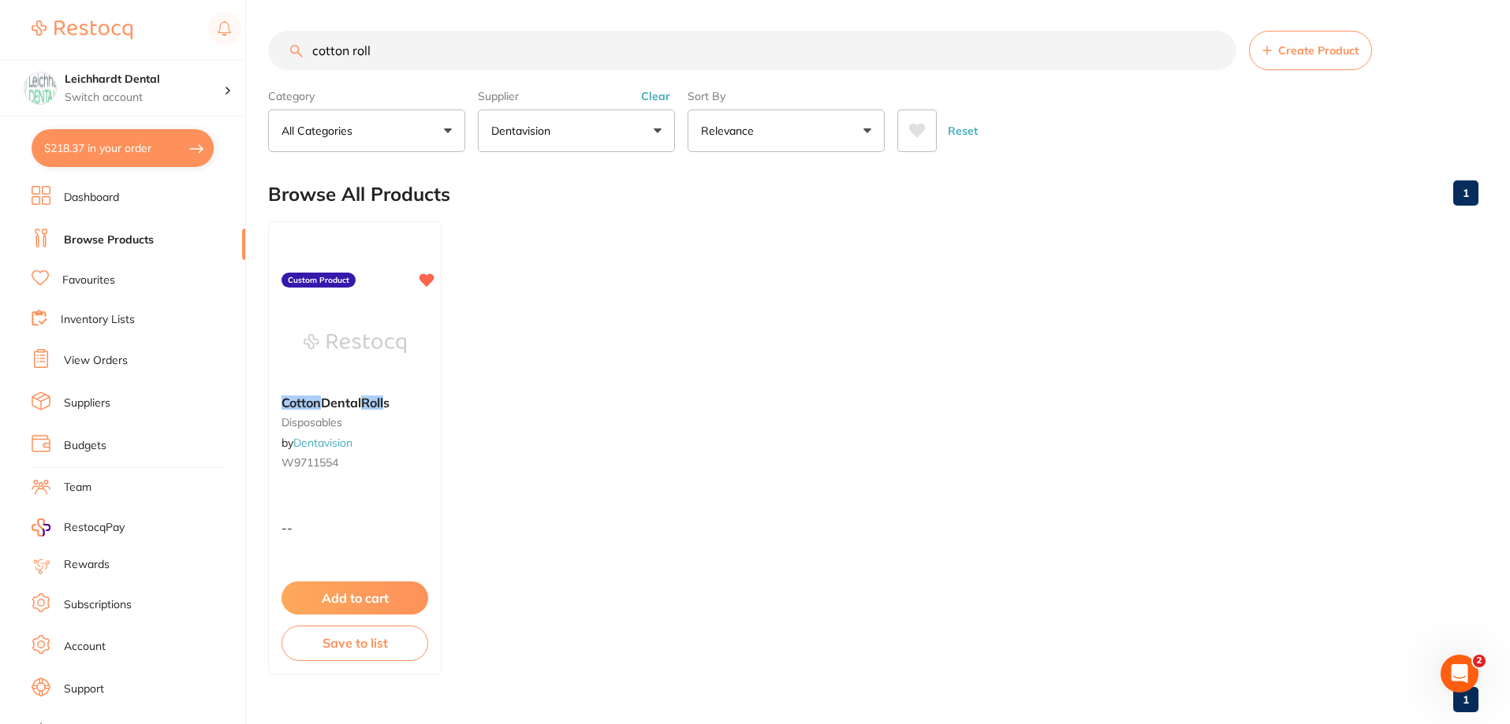
checkbox input "true"
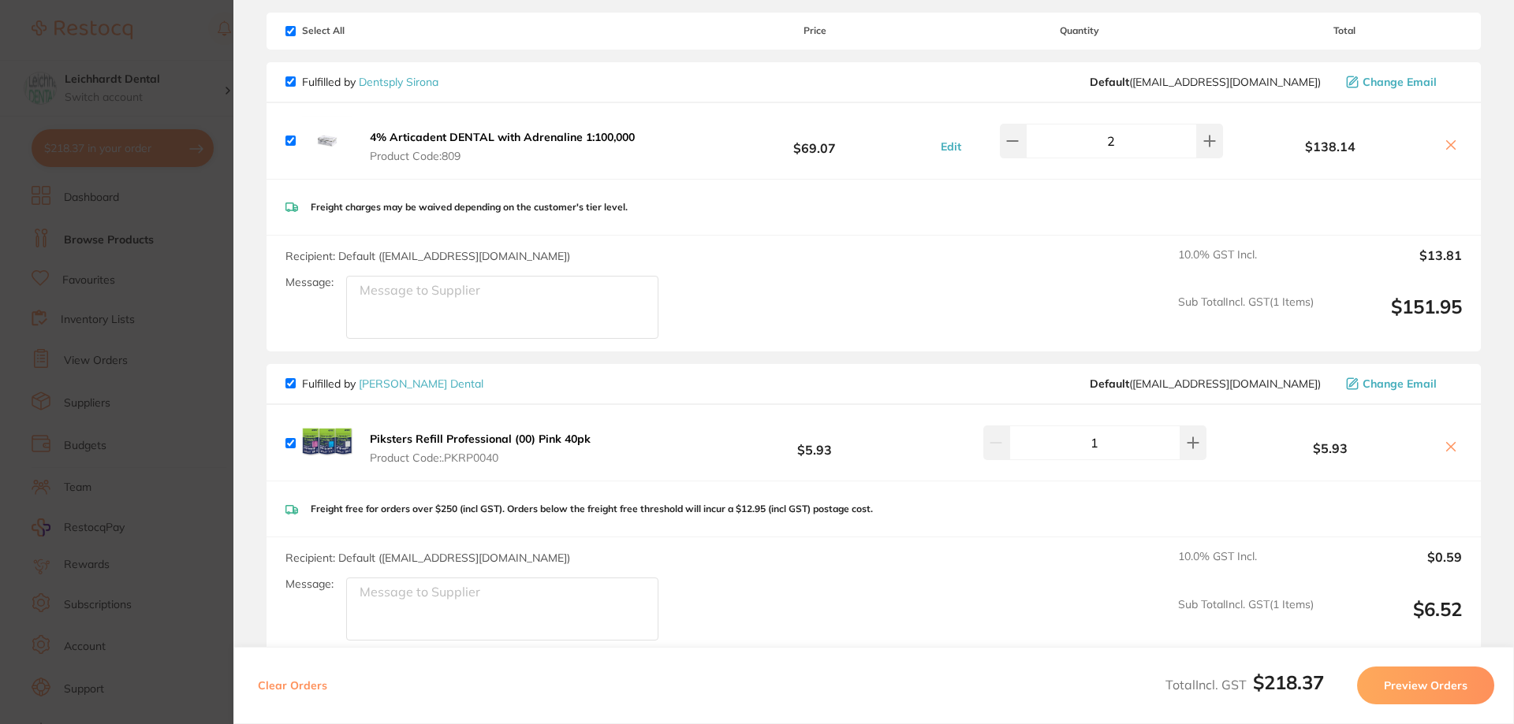
scroll to position [0, 0]
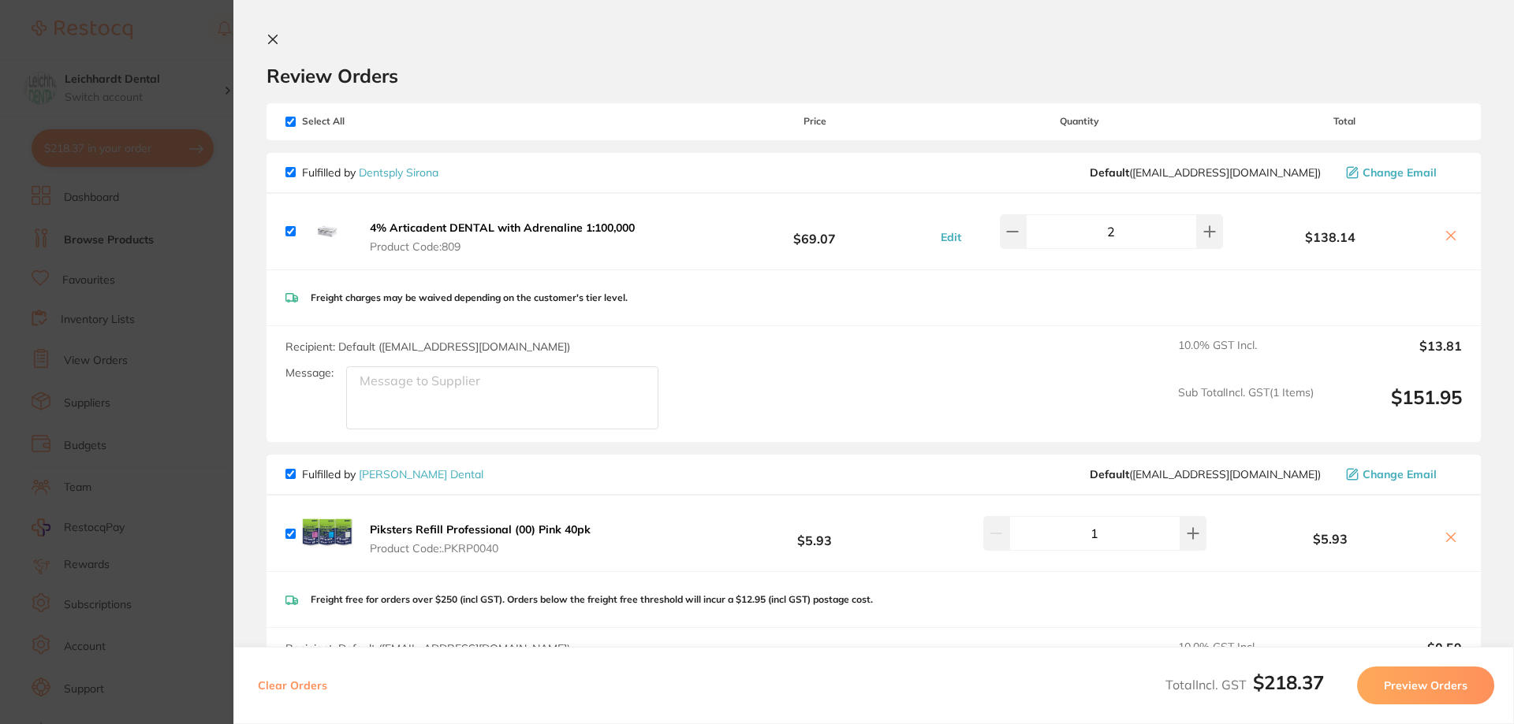
click at [472, 225] on b "4% Articadent DENTAL with Adrenaline 1:100,000" at bounding box center [502, 228] width 265 height 14
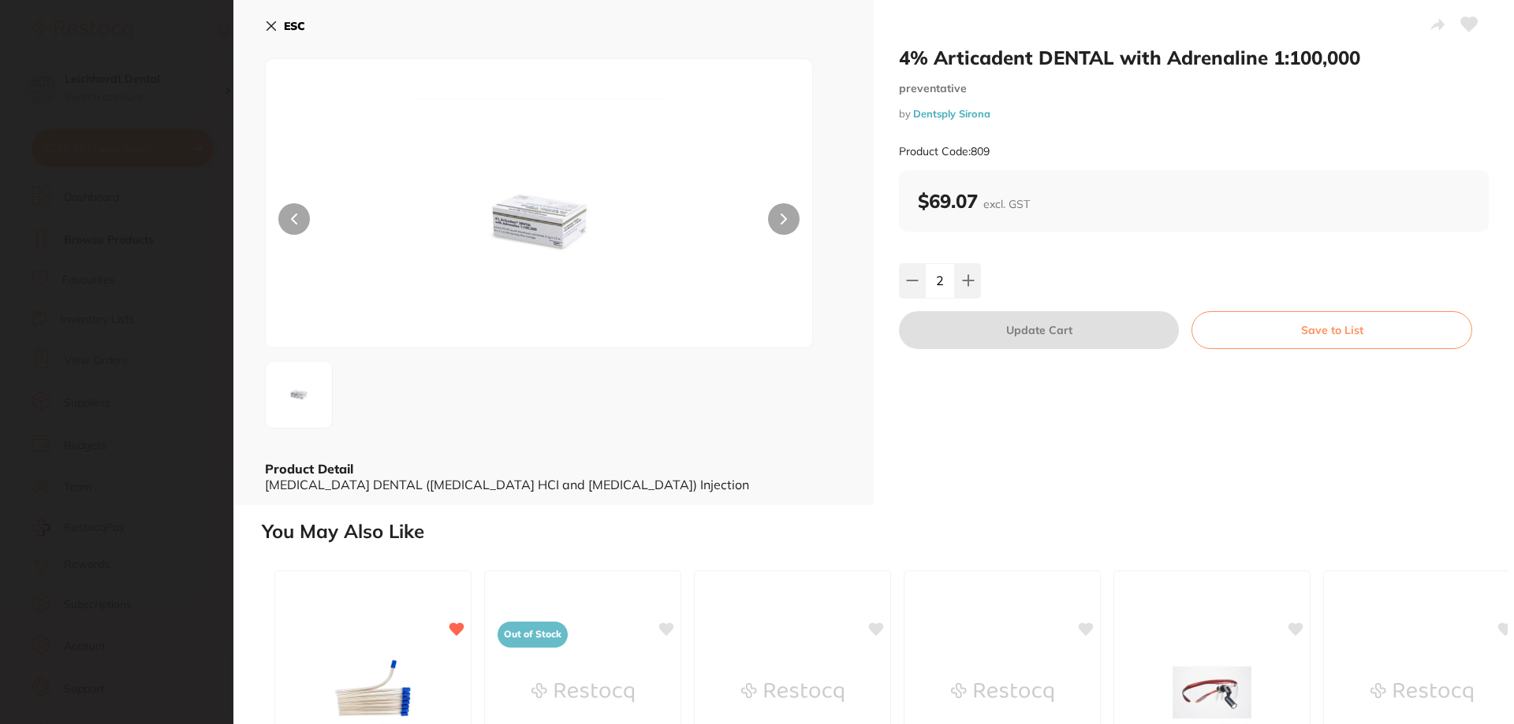
drag, startPoint x: 788, startPoint y: 204, endPoint x: 605, endPoint y: 215, distance: 182.4
click at [782, 206] on button at bounding box center [784, 219] width 32 height 32
click at [577, 225] on img at bounding box center [539, 223] width 328 height 249
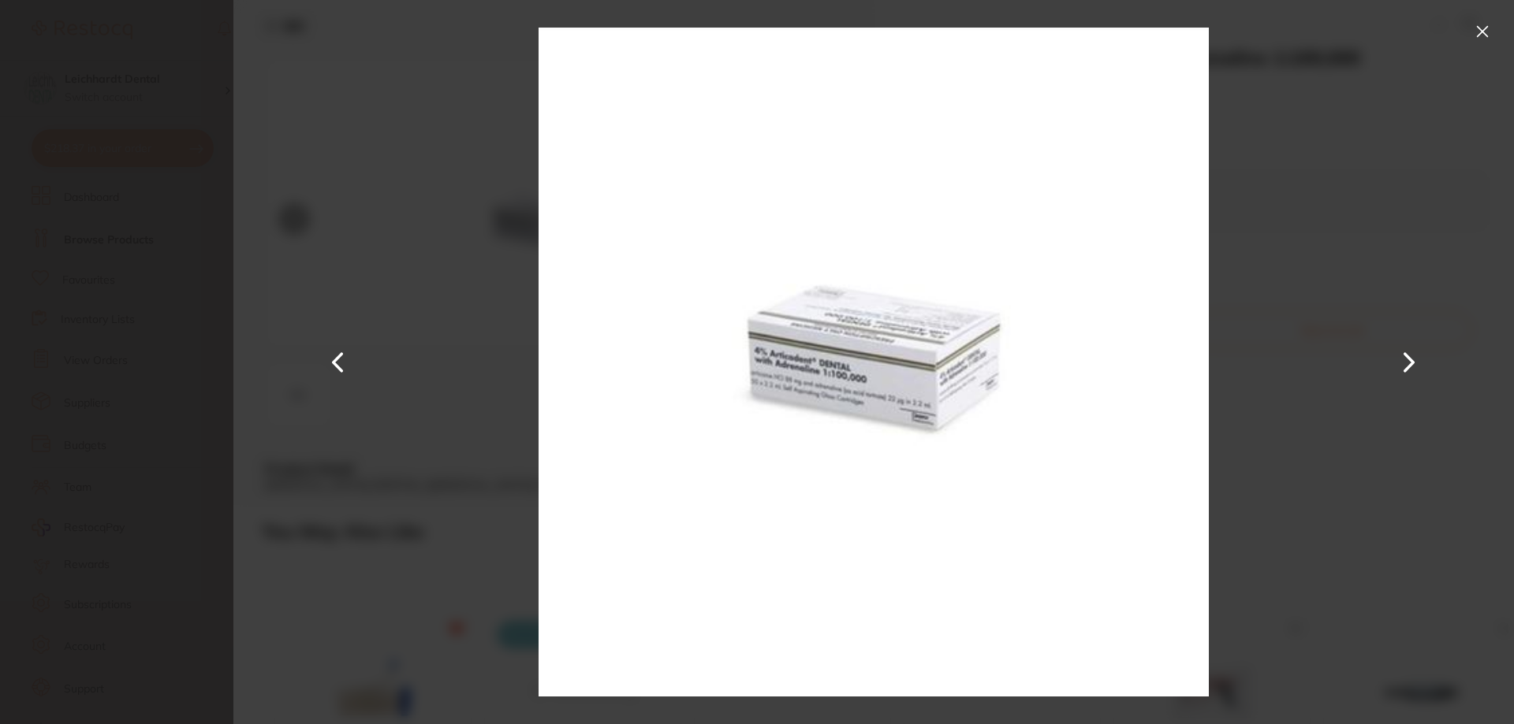
click at [533, 222] on div "4% Articadent DENTAL with Adrenaline 1:100,000 preventative by Dentsply Sirona …" at bounding box center [873, 362] width 1280 height 724
click at [870, 400] on img at bounding box center [872, 362] width 669 height 724
click at [810, 385] on img at bounding box center [872, 362] width 669 height 724
click at [1390, 86] on div at bounding box center [873, 362] width 1280 height 724
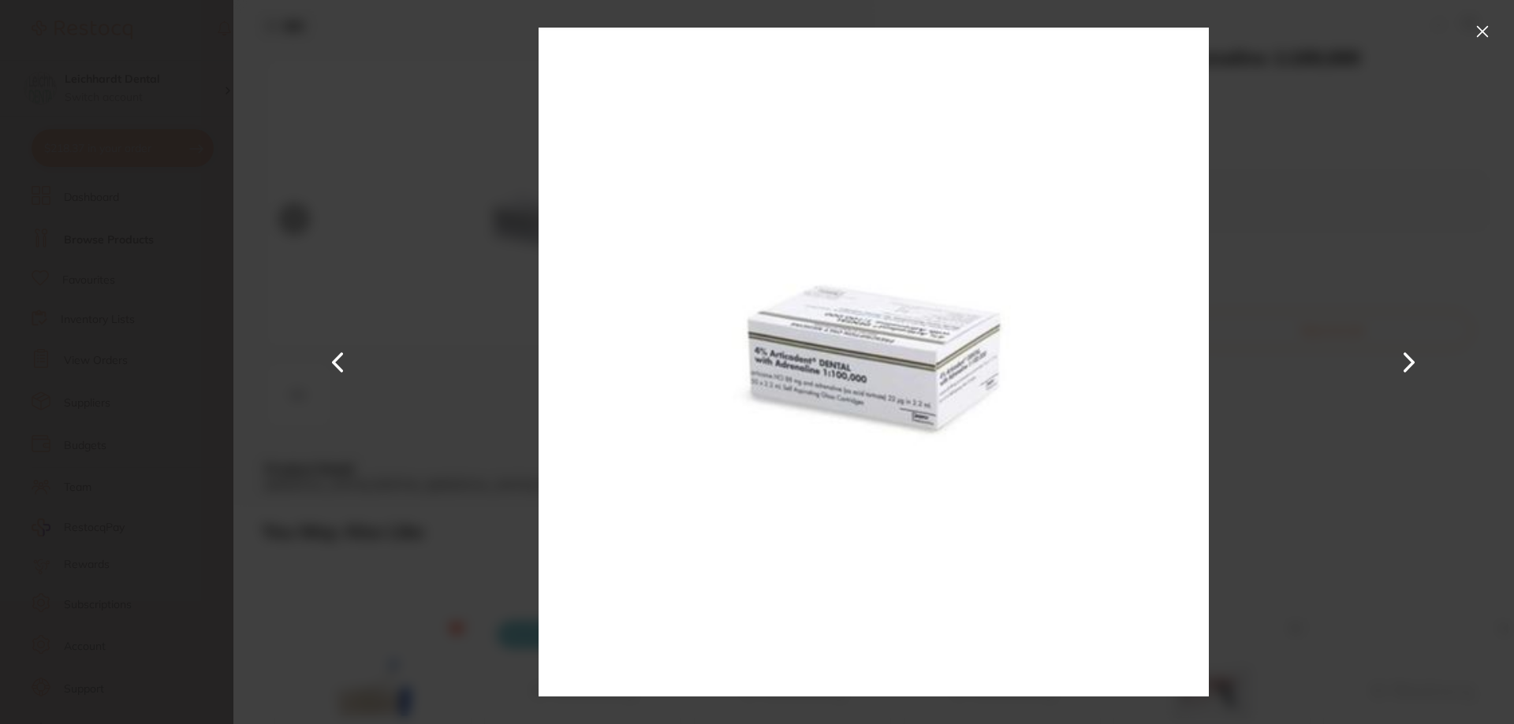
click at [1477, 23] on button at bounding box center [1481, 31] width 25 height 25
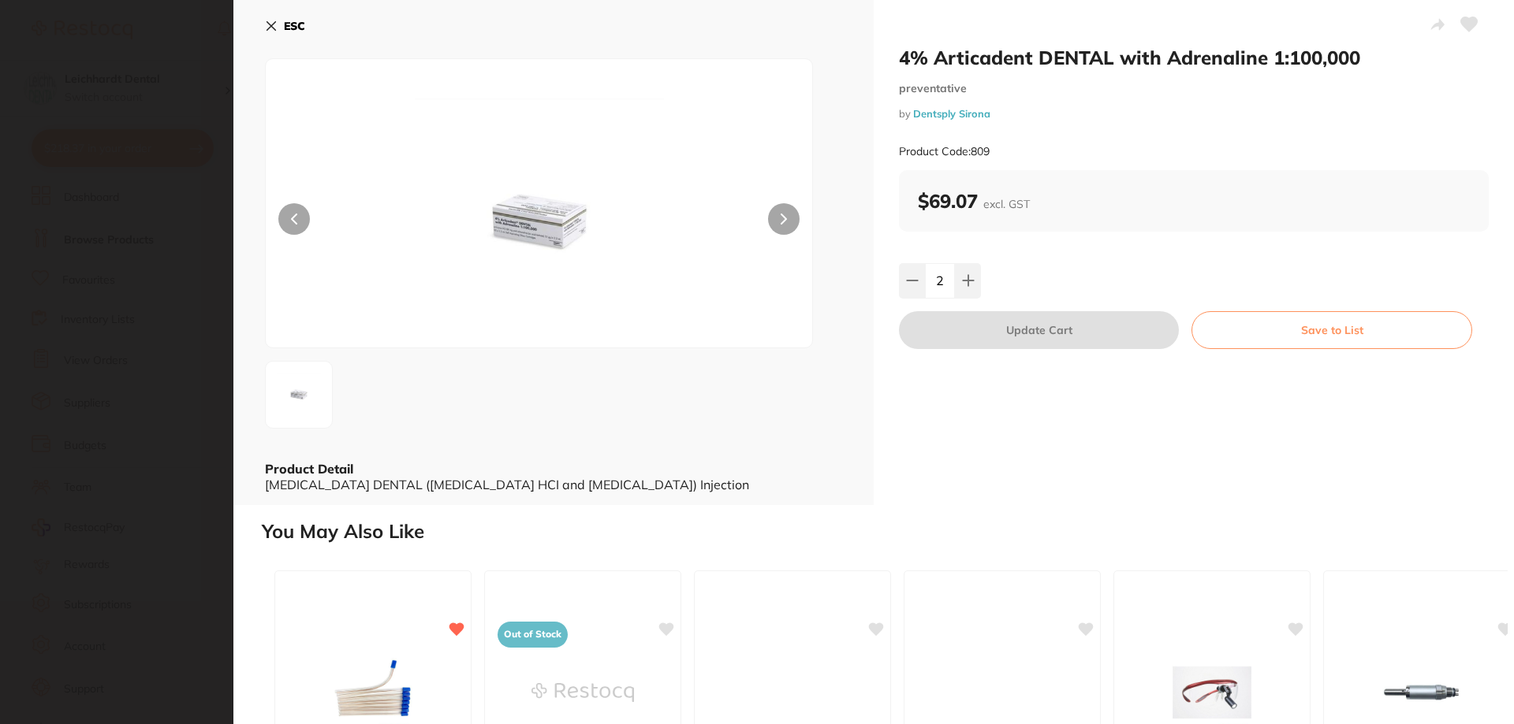
click at [301, 398] on img at bounding box center [298, 395] width 57 height 57
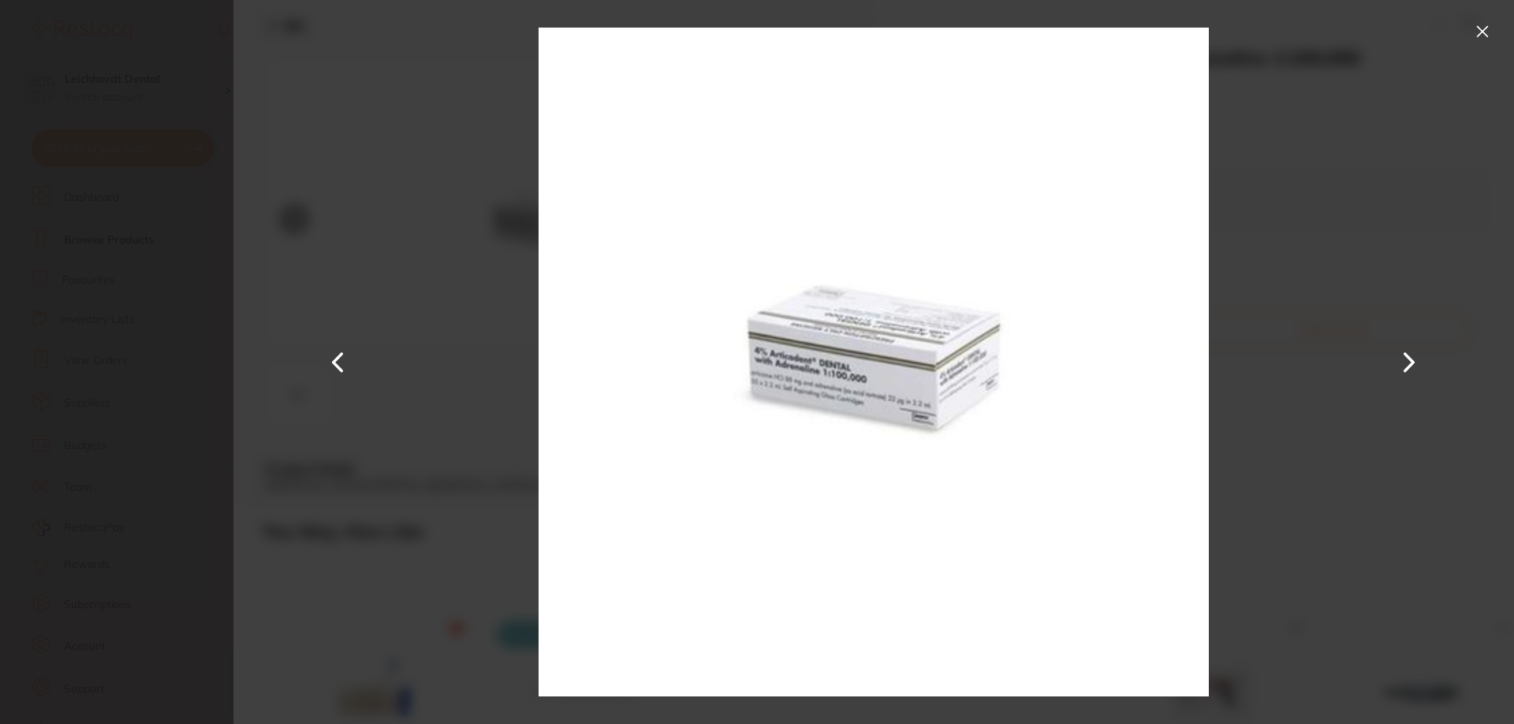
click at [331, 317] on button at bounding box center [338, 362] width 38 height 363
click at [1477, 33] on button at bounding box center [1481, 31] width 25 height 25
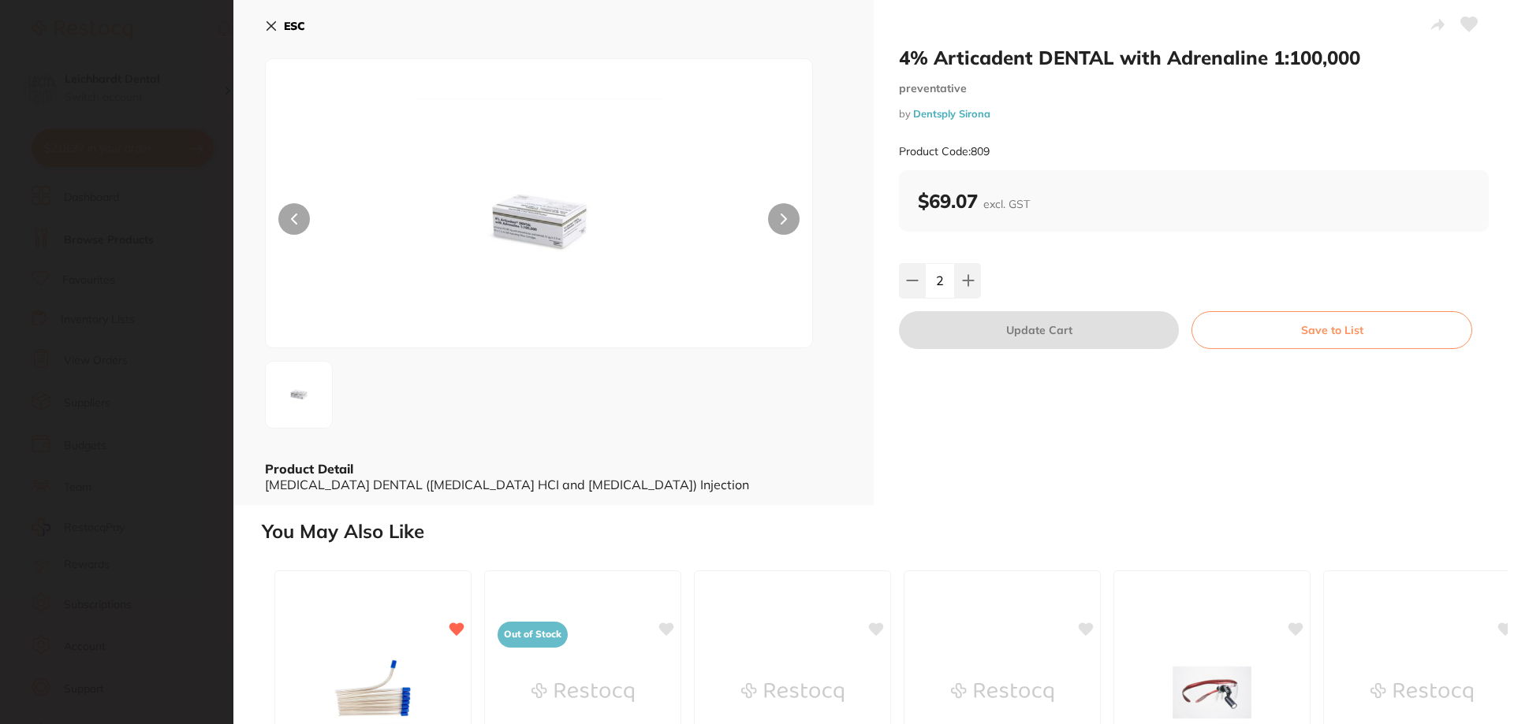
click at [275, 27] on icon at bounding box center [271, 26] width 13 height 13
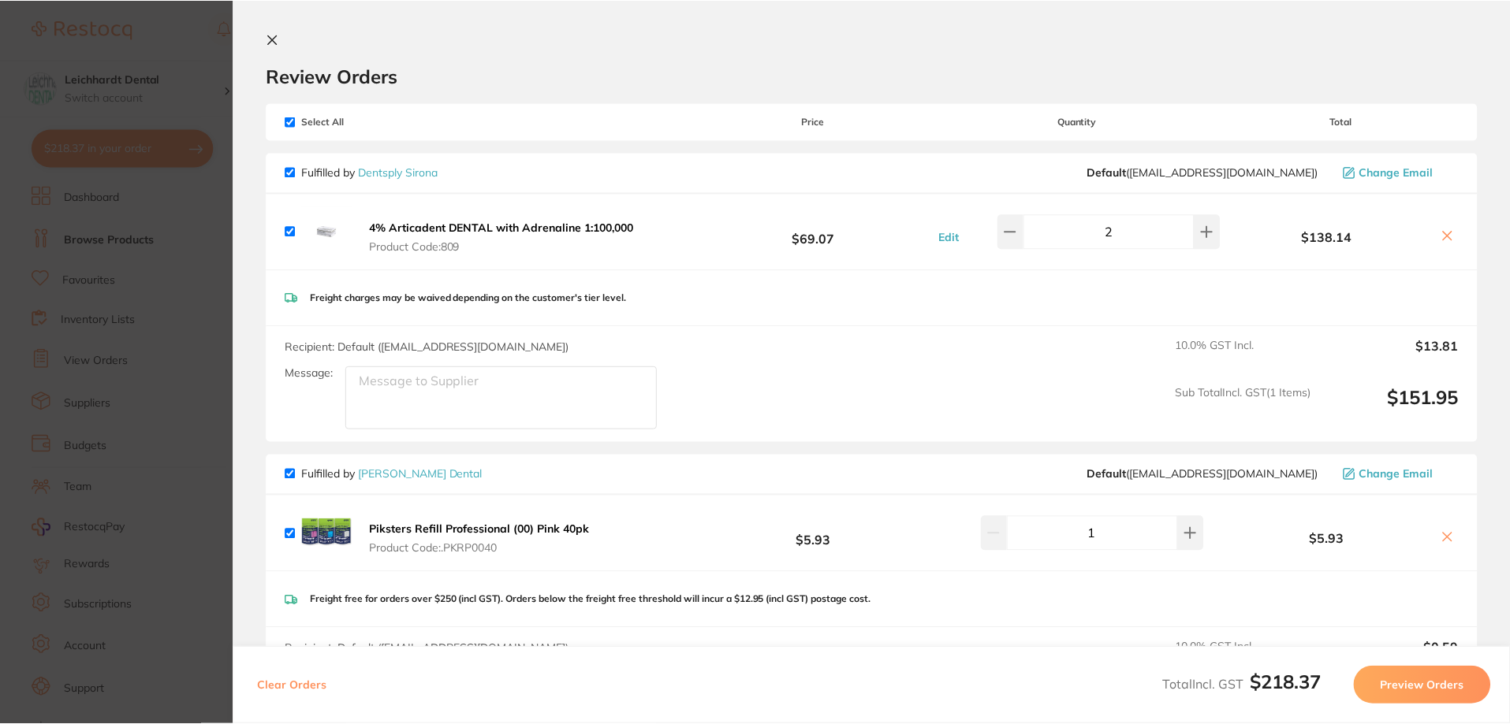
scroll to position [1, 0]
click at [119, 296] on section "Update RRP Set your pre negotiated price for this item. Item Agreed RRP (excl. …" at bounding box center [755, 362] width 1510 height 724
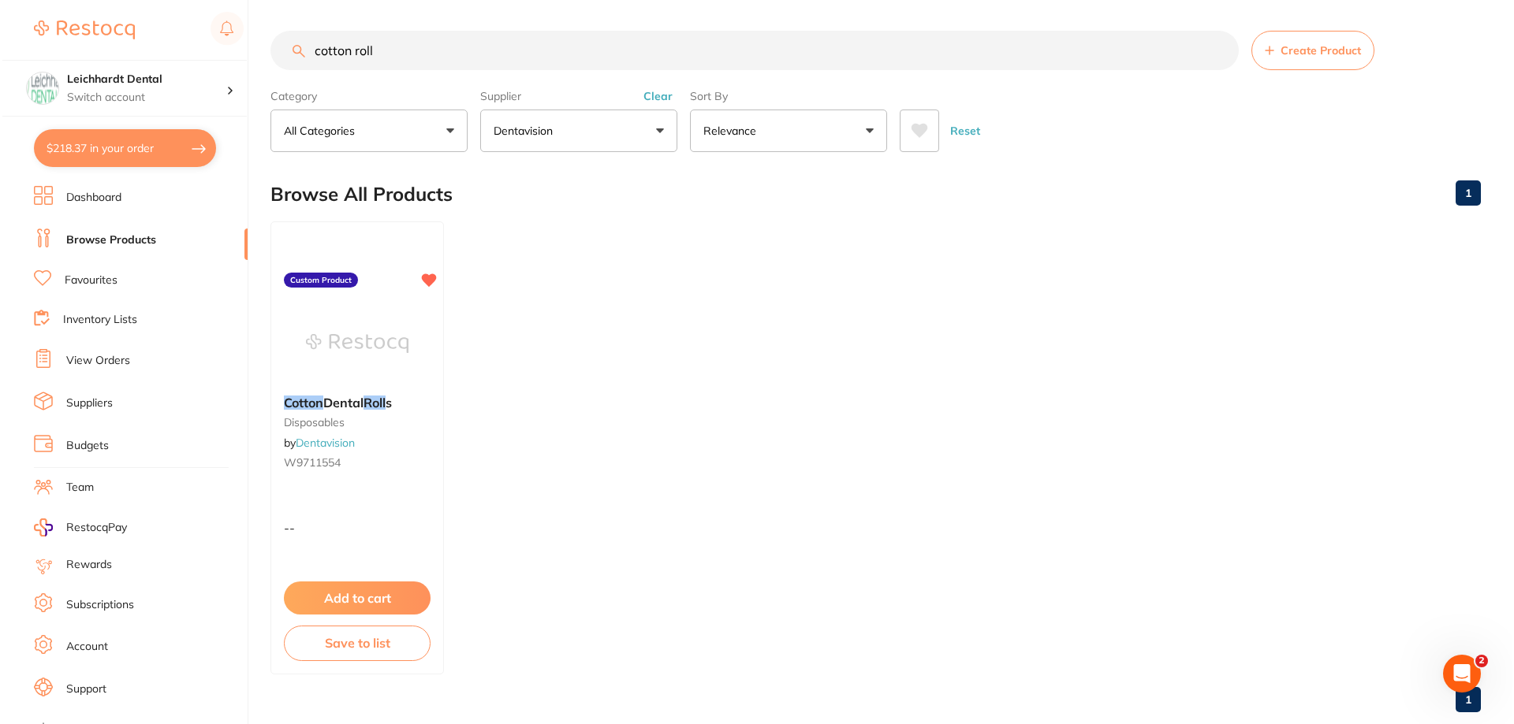
scroll to position [0, 0]
click at [121, 151] on button "$218.37 in your order" at bounding box center [123, 148] width 182 height 38
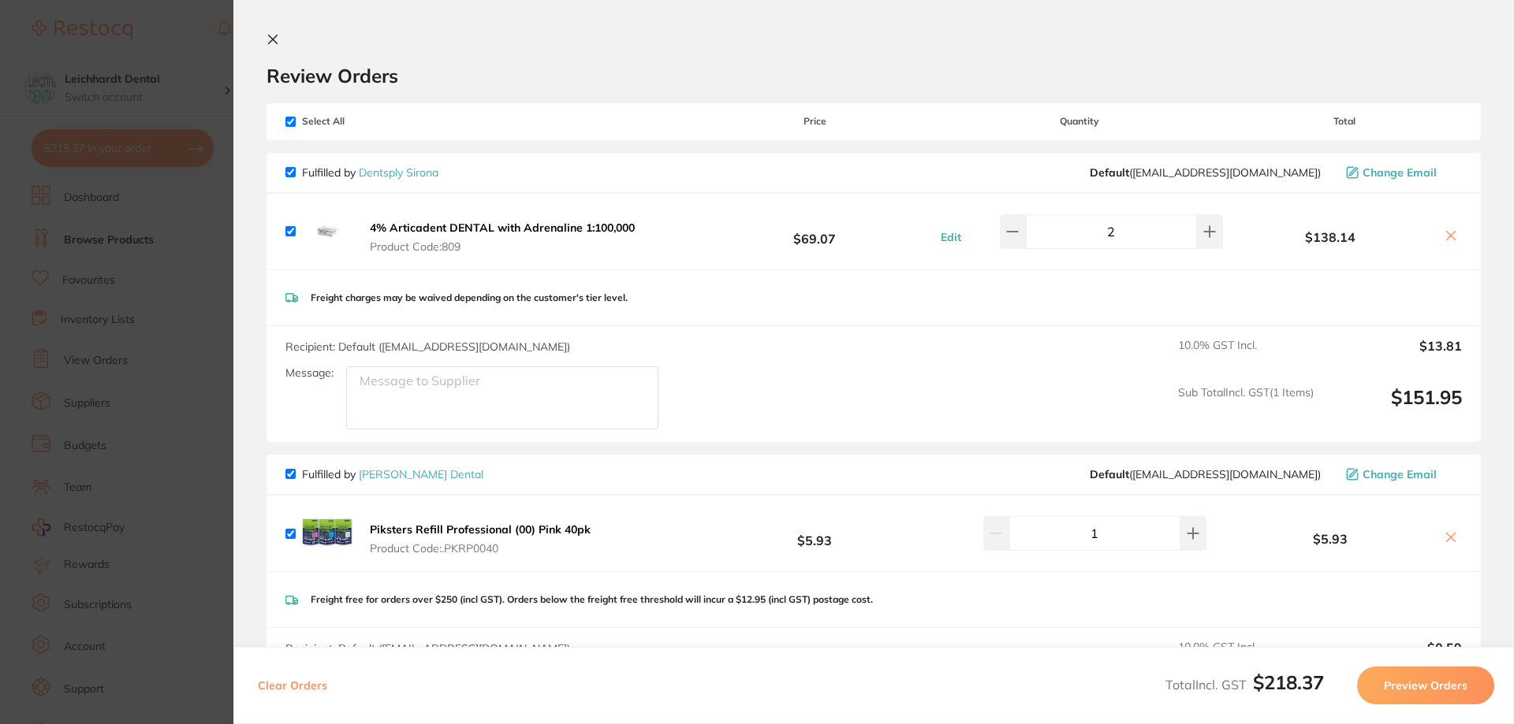
click at [1444, 237] on icon at bounding box center [1450, 235] width 13 height 13
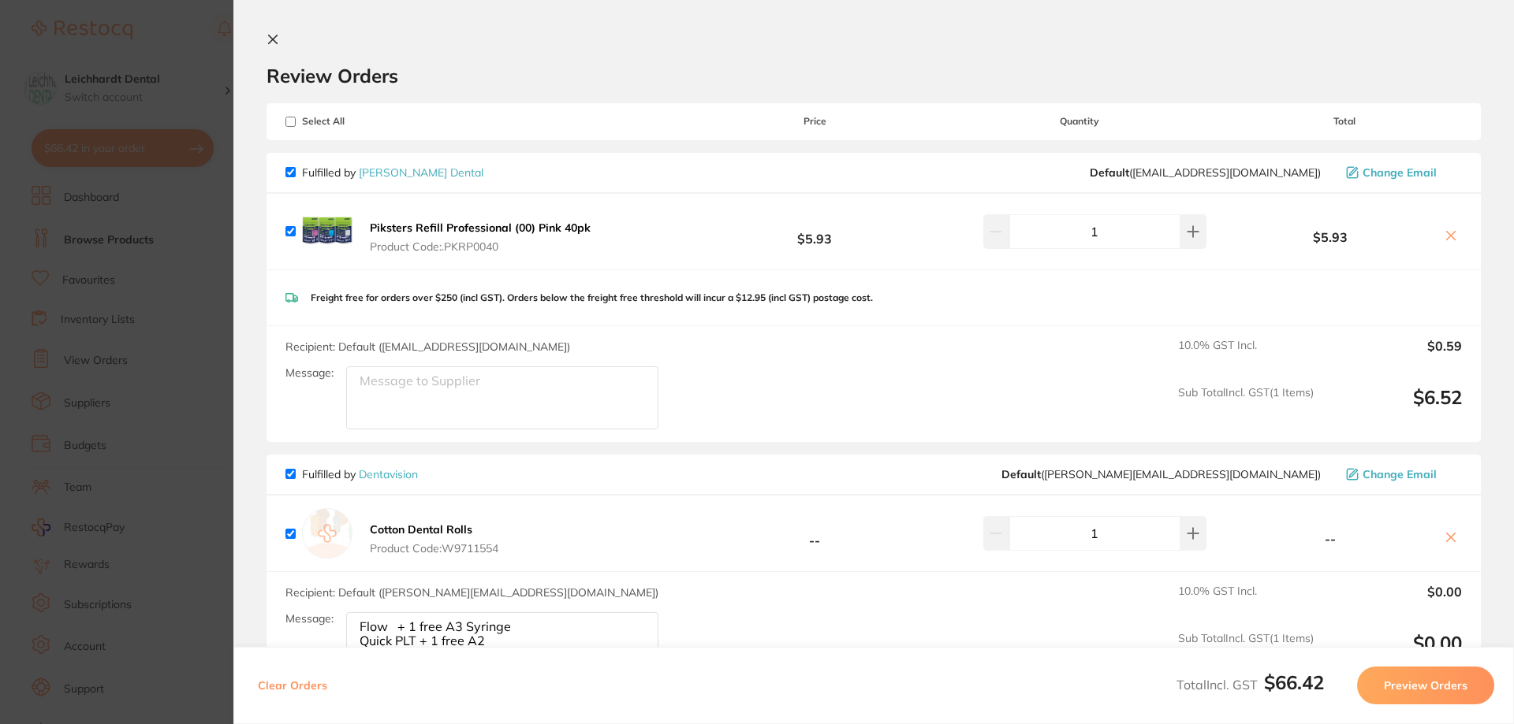
checkbox input "true"
click at [88, 324] on section "Update RRP Set your pre negotiated price for this item. Item Agreed RRP (excl. …" at bounding box center [757, 362] width 1514 height 724
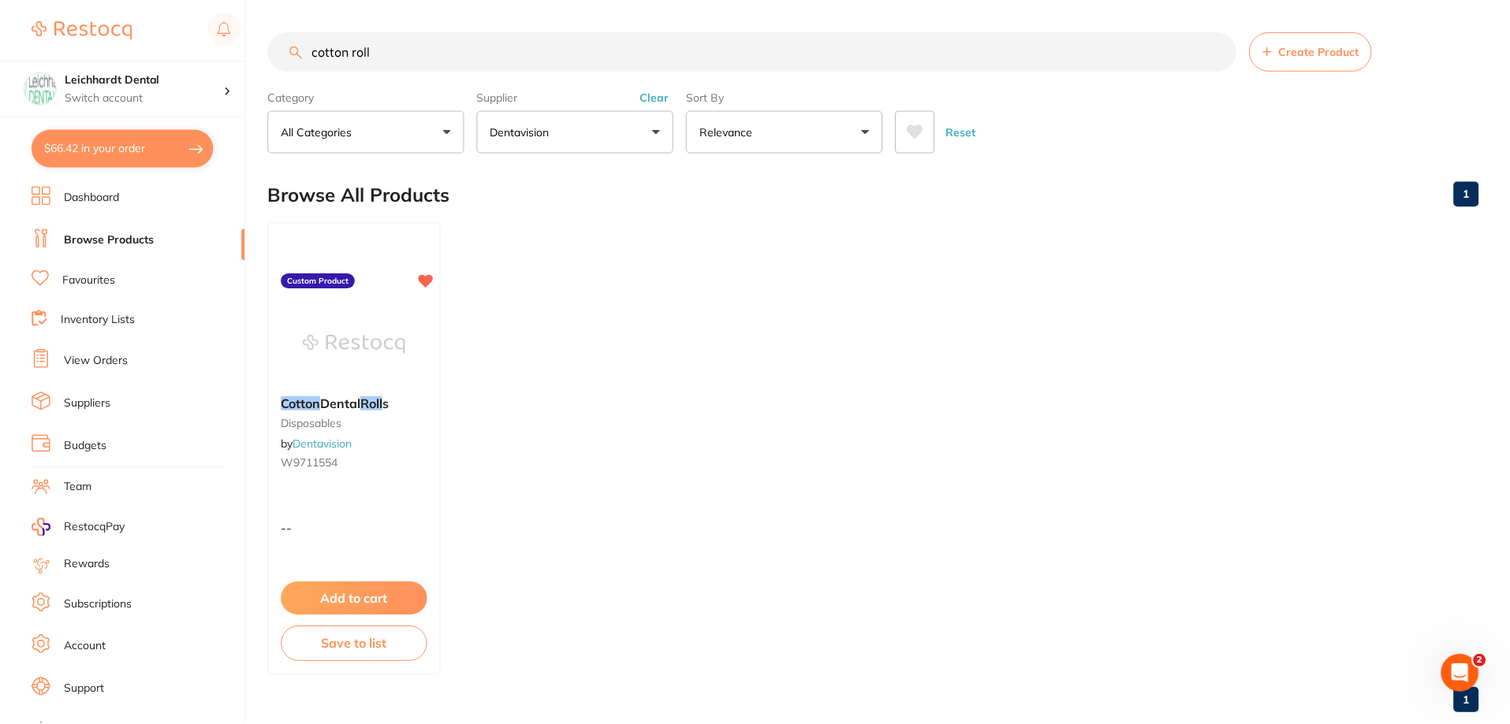
scroll to position [1, 0]
click at [102, 153] on button "$66.42 in your order" at bounding box center [123, 148] width 182 height 38
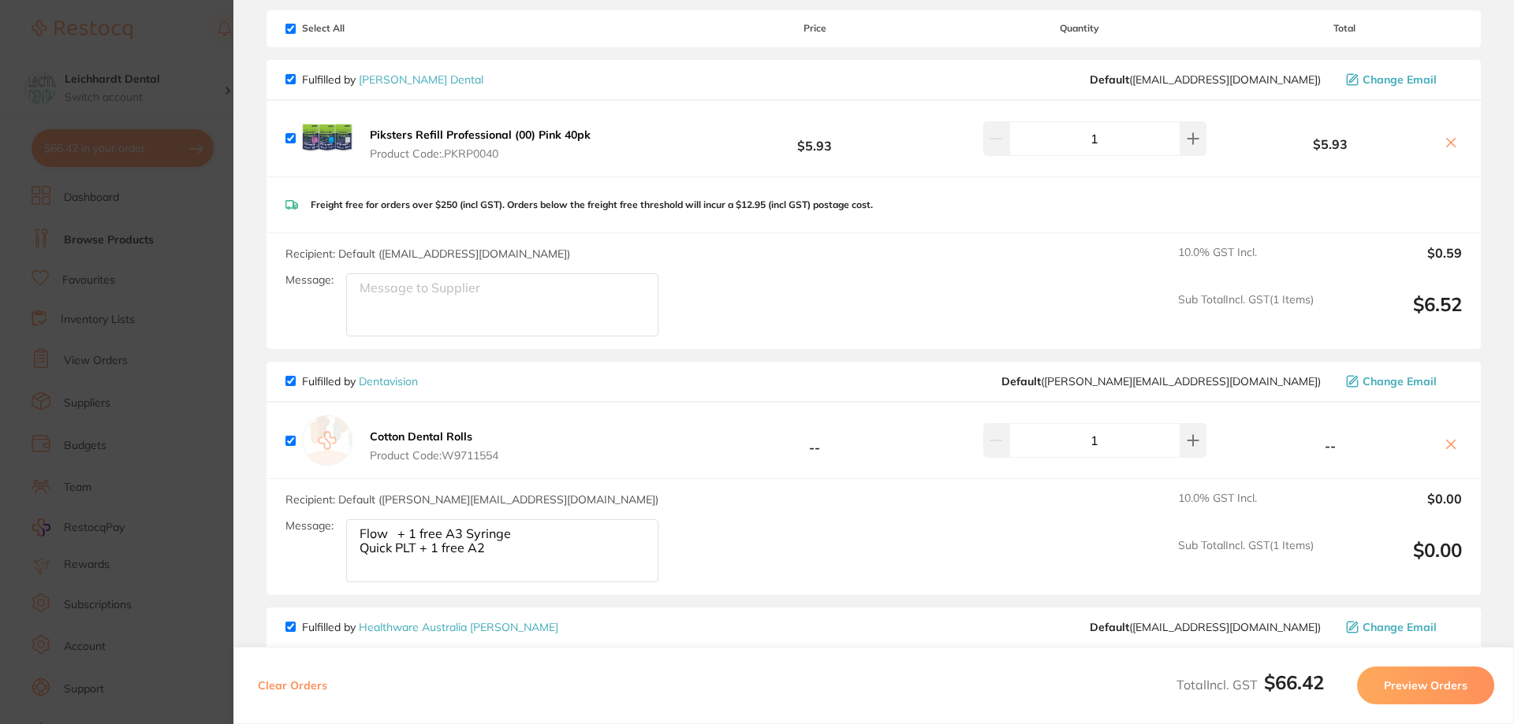
scroll to position [0, 0]
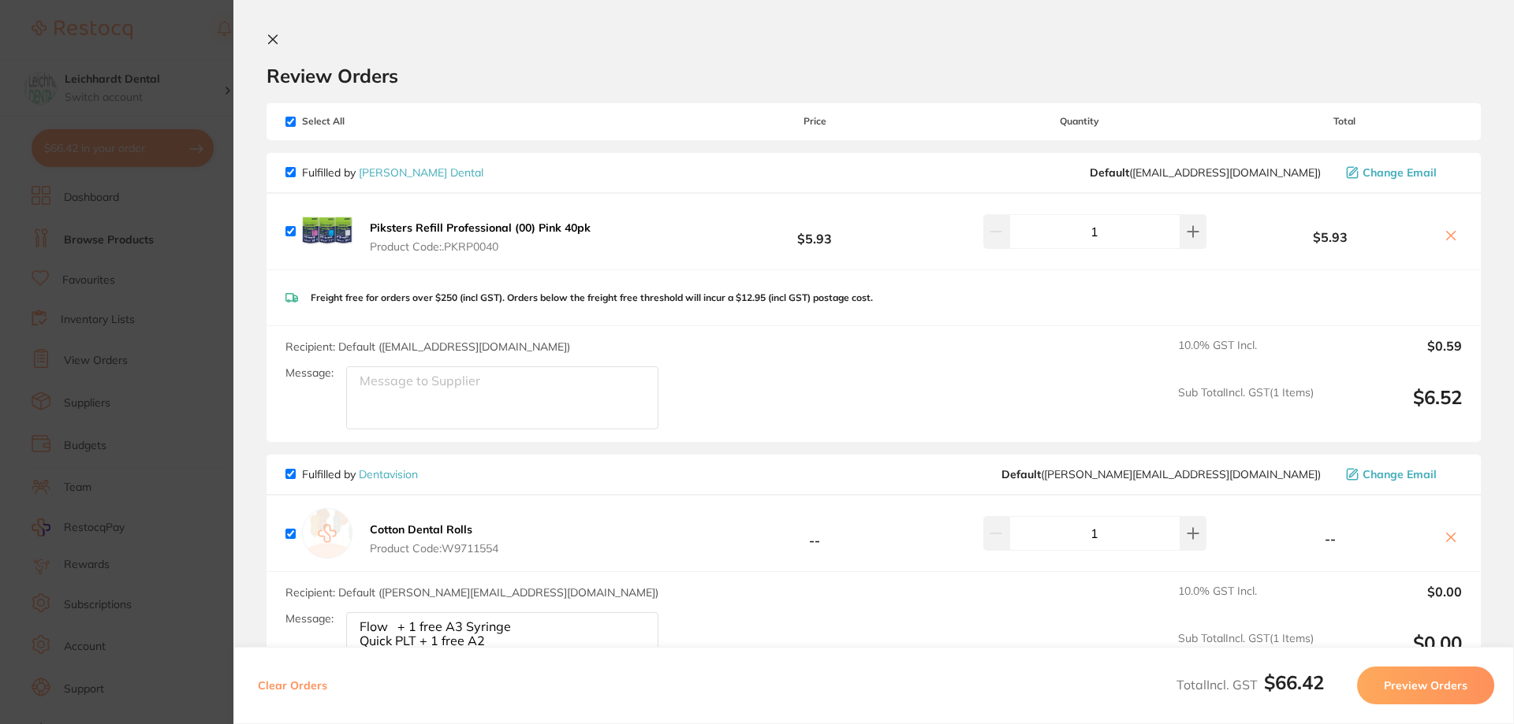
click at [273, 42] on icon at bounding box center [272, 39] width 13 height 13
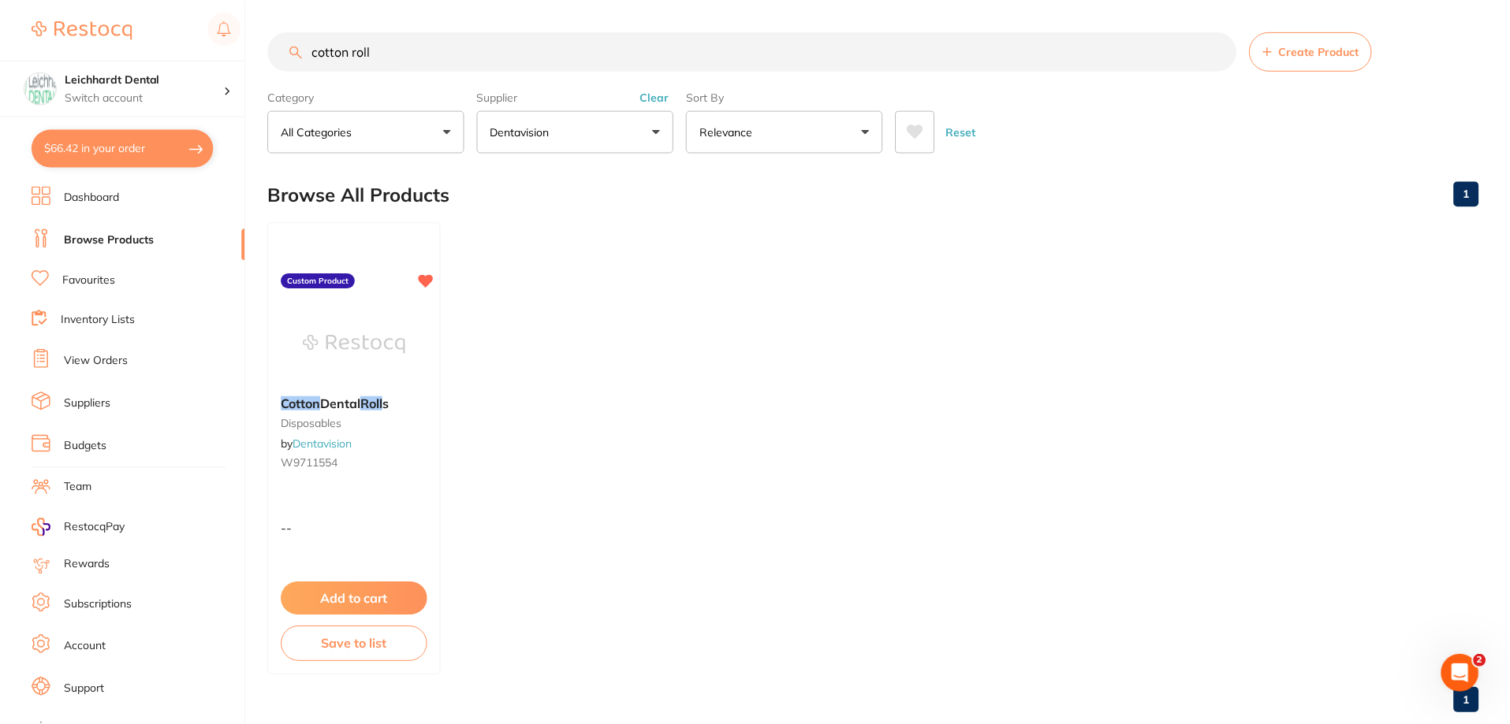
scroll to position [1, 0]
click at [106, 145] on button "$66.42 in your order" at bounding box center [123, 148] width 182 height 38
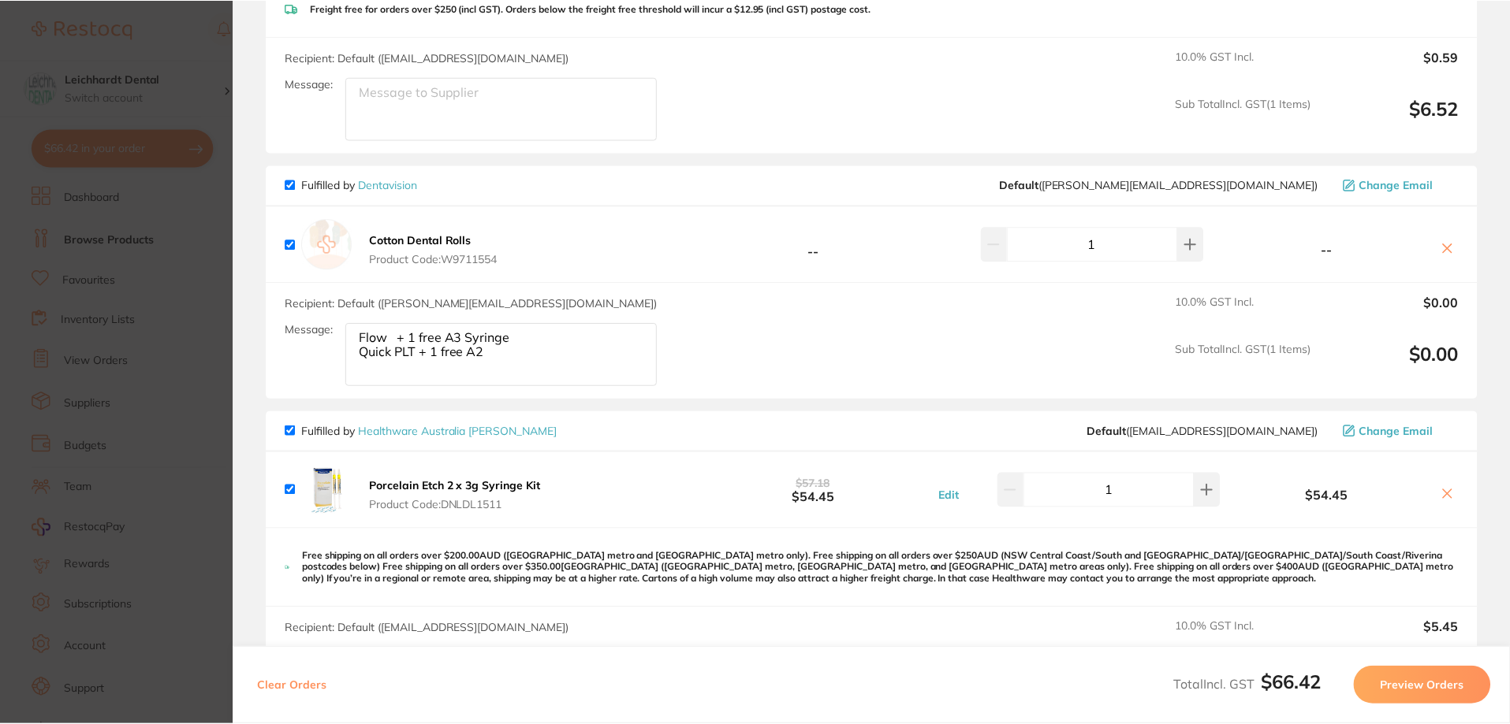
scroll to position [0, 0]
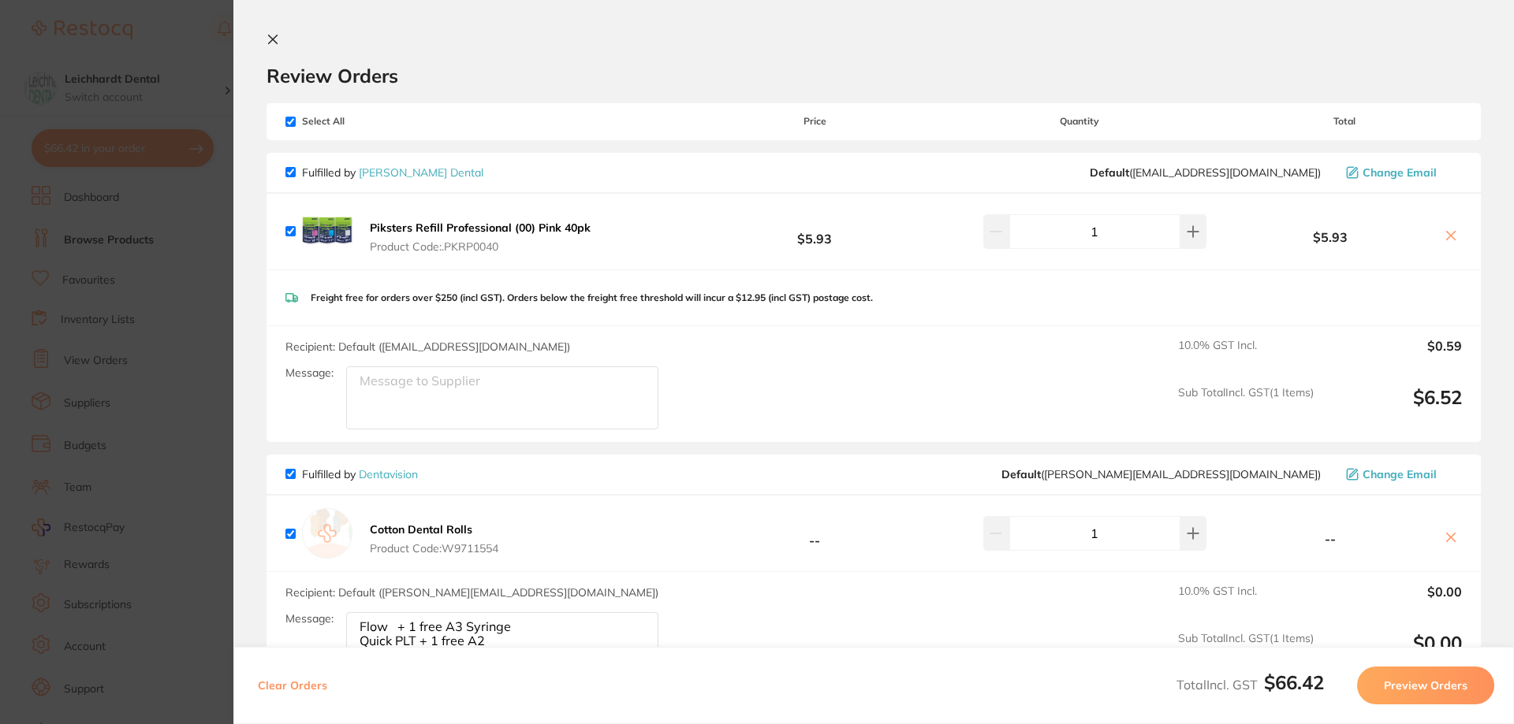
click at [263, 39] on section "Review Orders Your orders are being processed and we will notify you once we ha…" at bounding box center [873, 362] width 1280 height 724
click at [263, 27] on section "Review Orders Your orders are being processed and we will notify you once we ha…" at bounding box center [873, 362] width 1280 height 724
click at [270, 37] on icon at bounding box center [272, 39] width 13 height 13
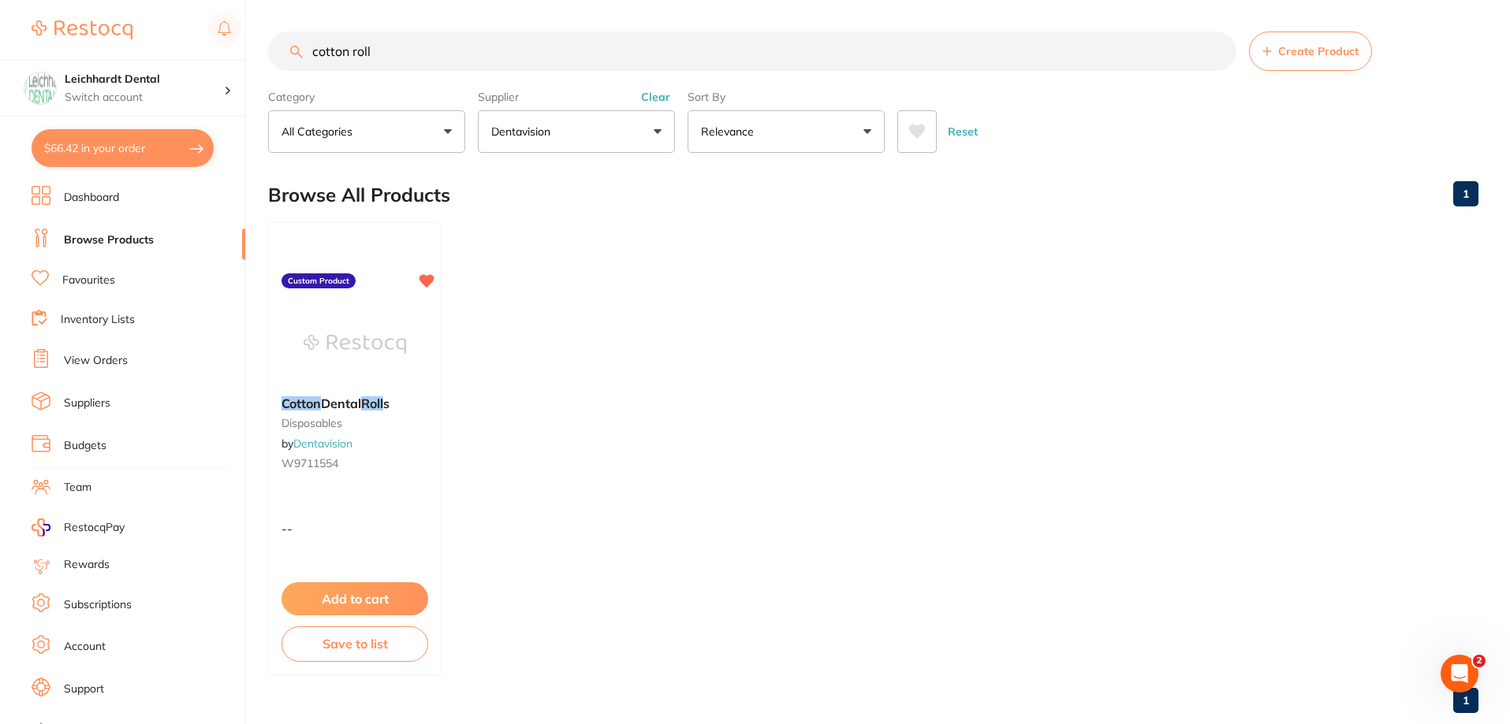
click at [199, 151] on button "$66.42 in your order" at bounding box center [123, 148] width 182 height 38
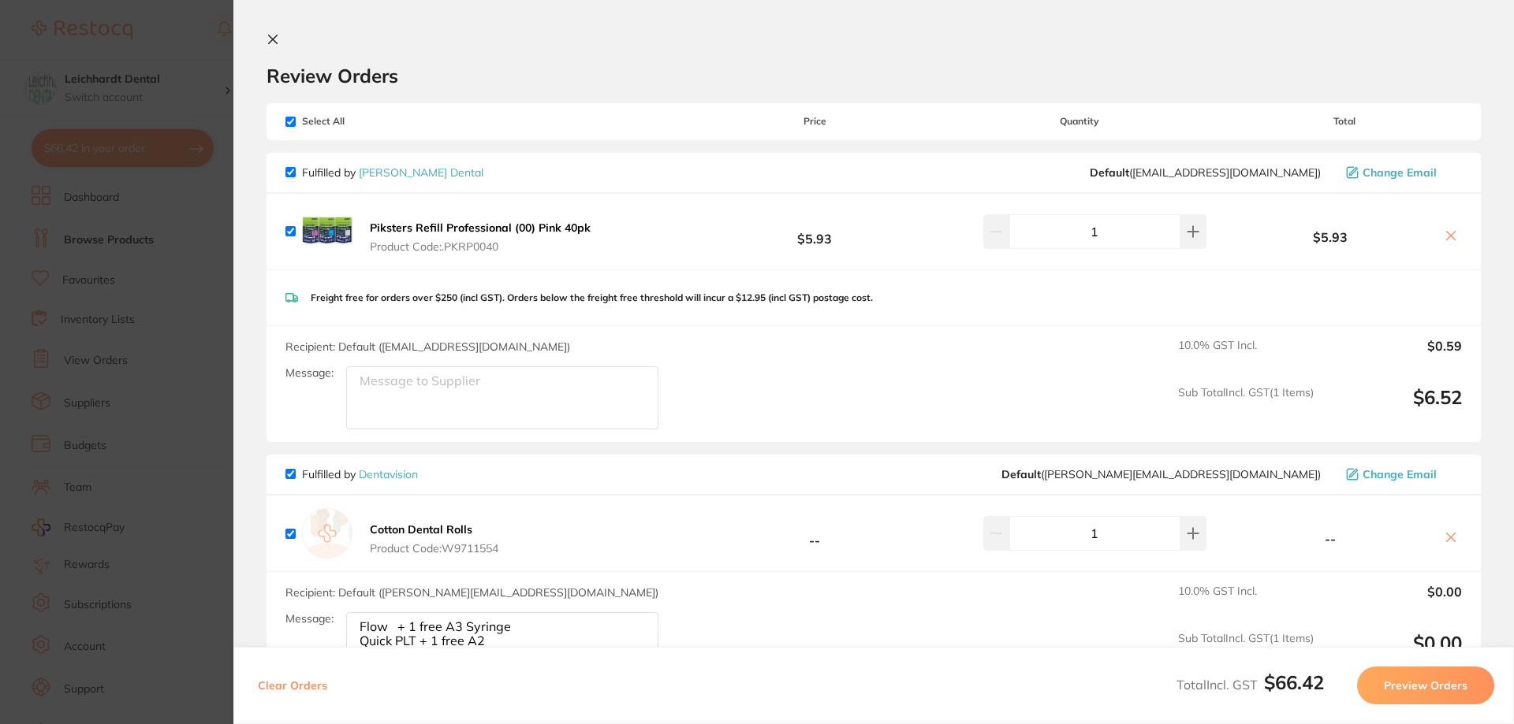
scroll to position [54, 0]
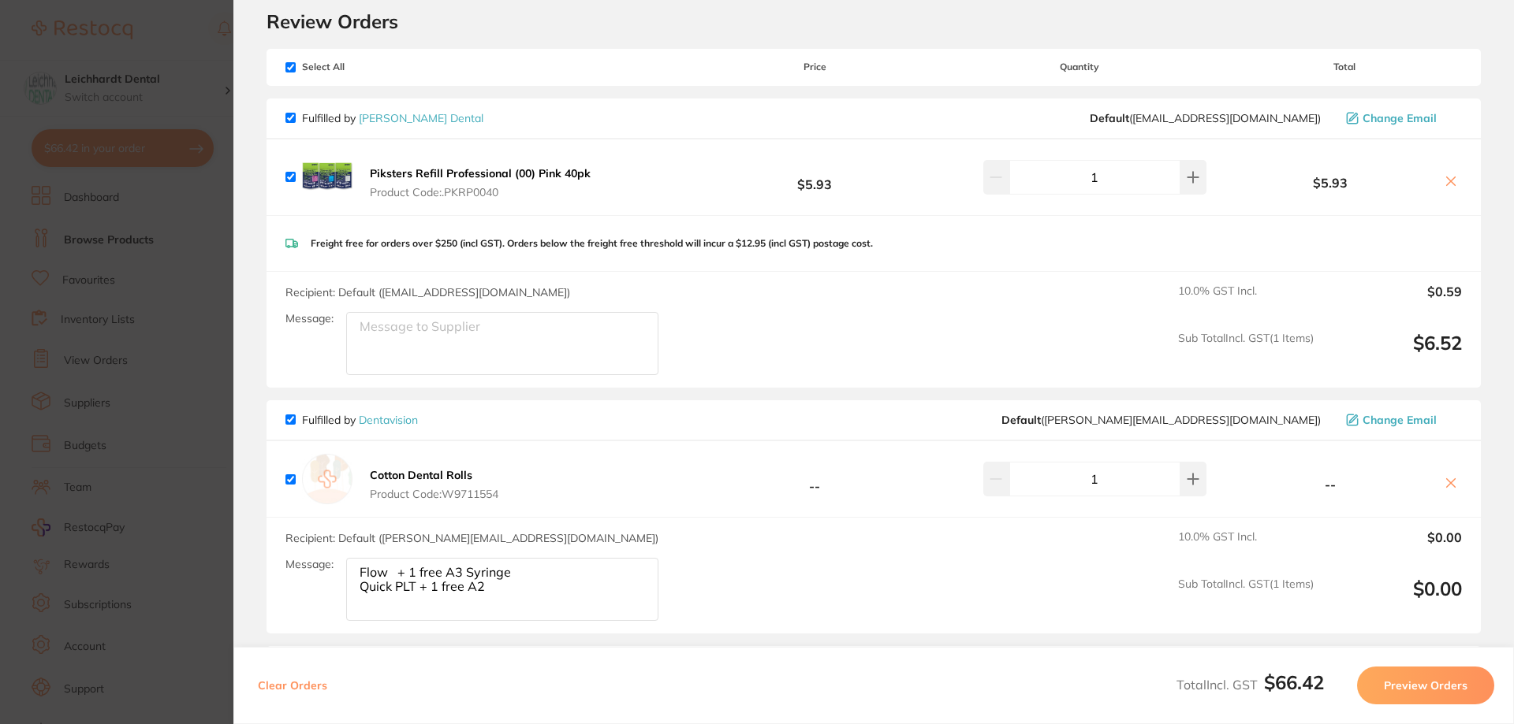
drag, startPoint x: 183, startPoint y: 52, endPoint x: 173, endPoint y: 5, distance: 48.2
click at [183, 50] on section "Update RRP Set your pre negotiated price for this item. Item Agreed RRP (excl. …" at bounding box center [757, 362] width 1514 height 724
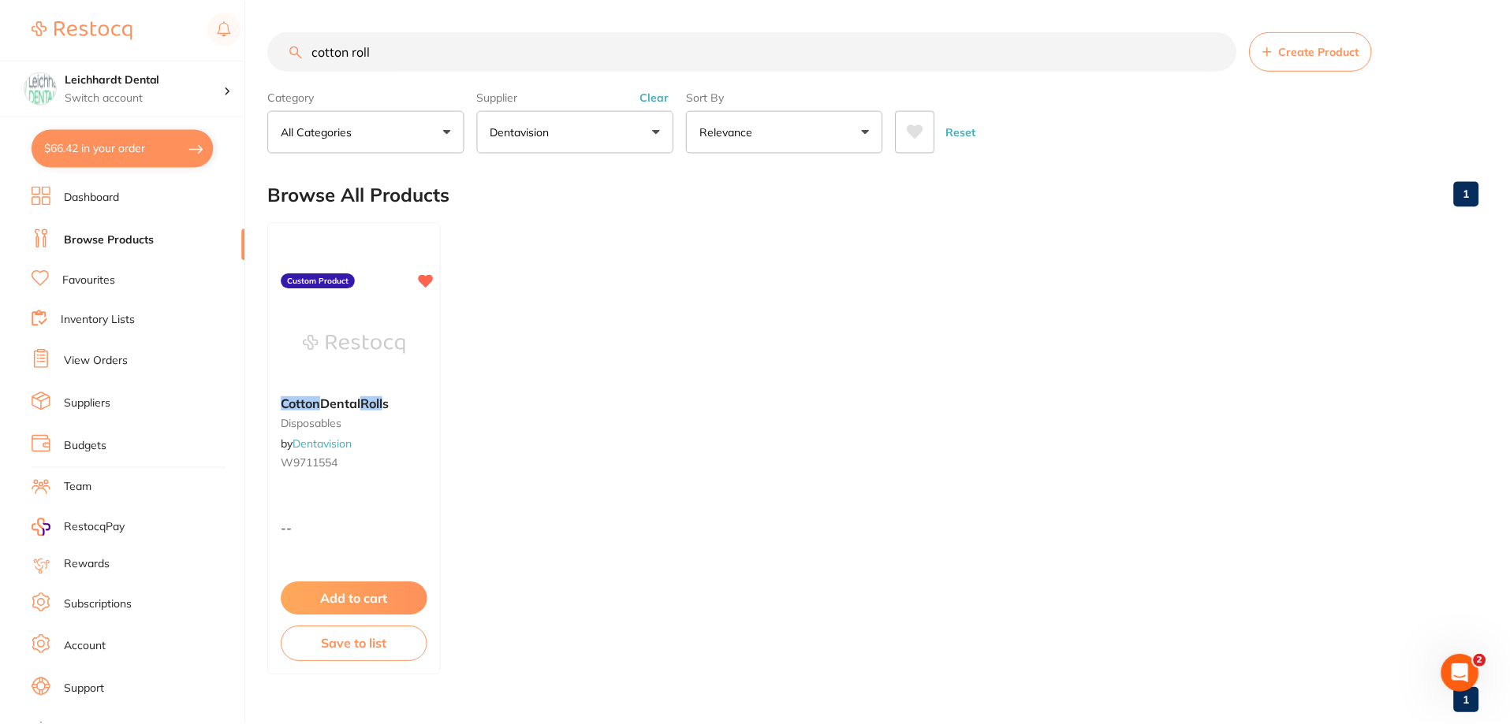
scroll to position [2, 0]
